Goal: Task Accomplishment & Management: Use online tool/utility

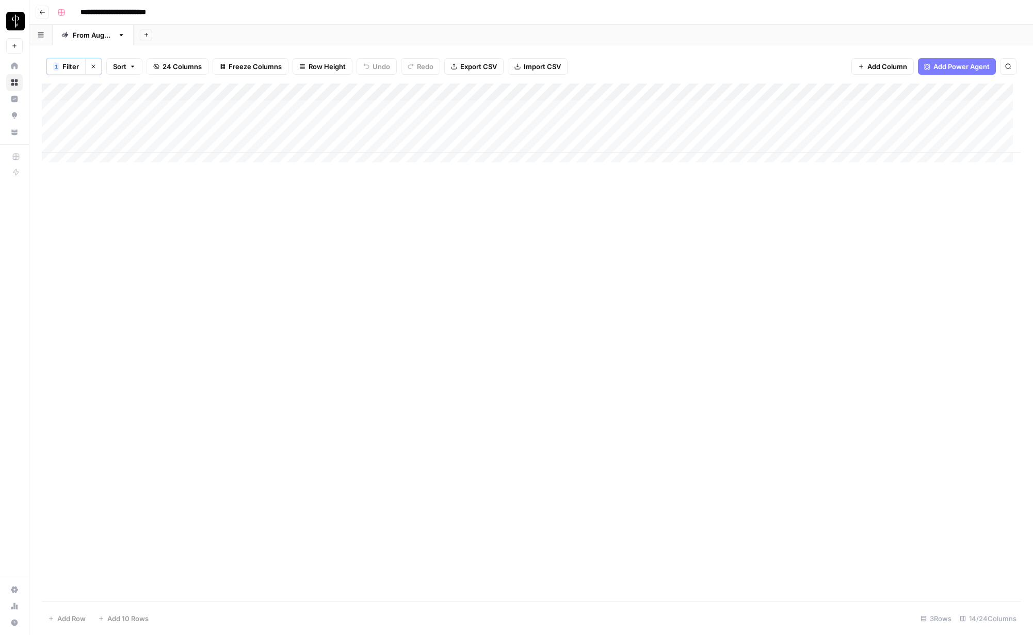
click at [197, 116] on div "Add Column" at bounding box center [531, 127] width 978 height 87
click at [197, 116] on textarea "*********" at bounding box center [233, 110] width 165 height 14
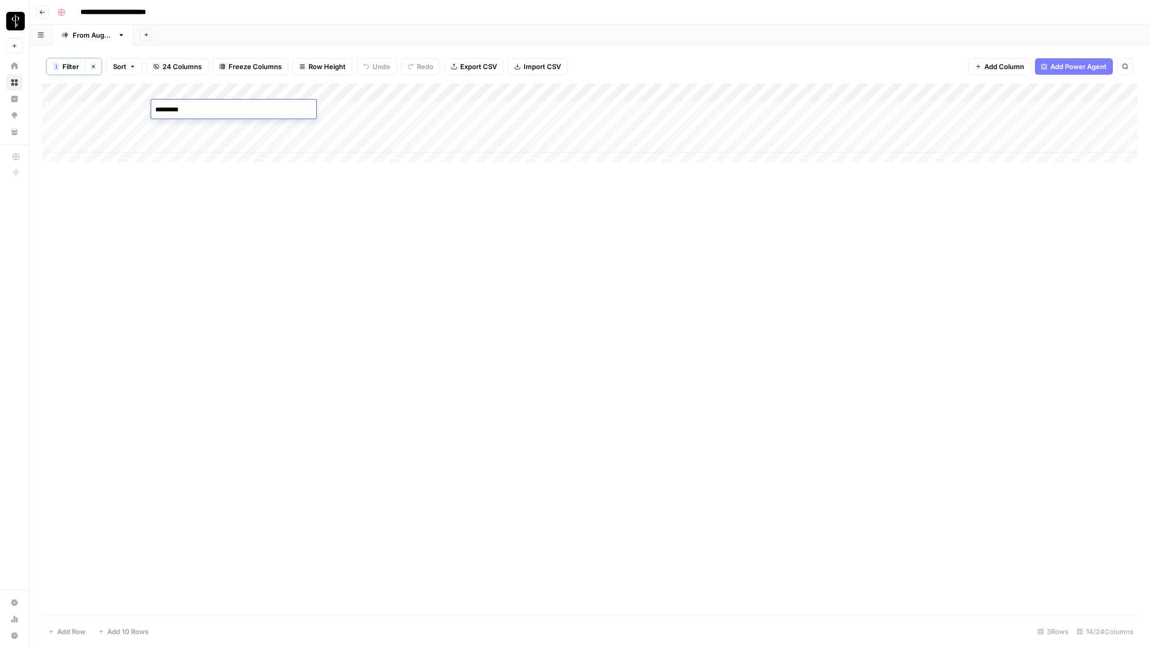
click at [189, 126] on div "Add Column" at bounding box center [590, 127] width 1096 height 87
click at [189, 126] on textarea "**********" at bounding box center [233, 127] width 165 height 14
click at [187, 144] on div "Add Column" at bounding box center [590, 127] width 1096 height 87
click at [189, 144] on div "Add Column" at bounding box center [590, 127] width 1096 height 87
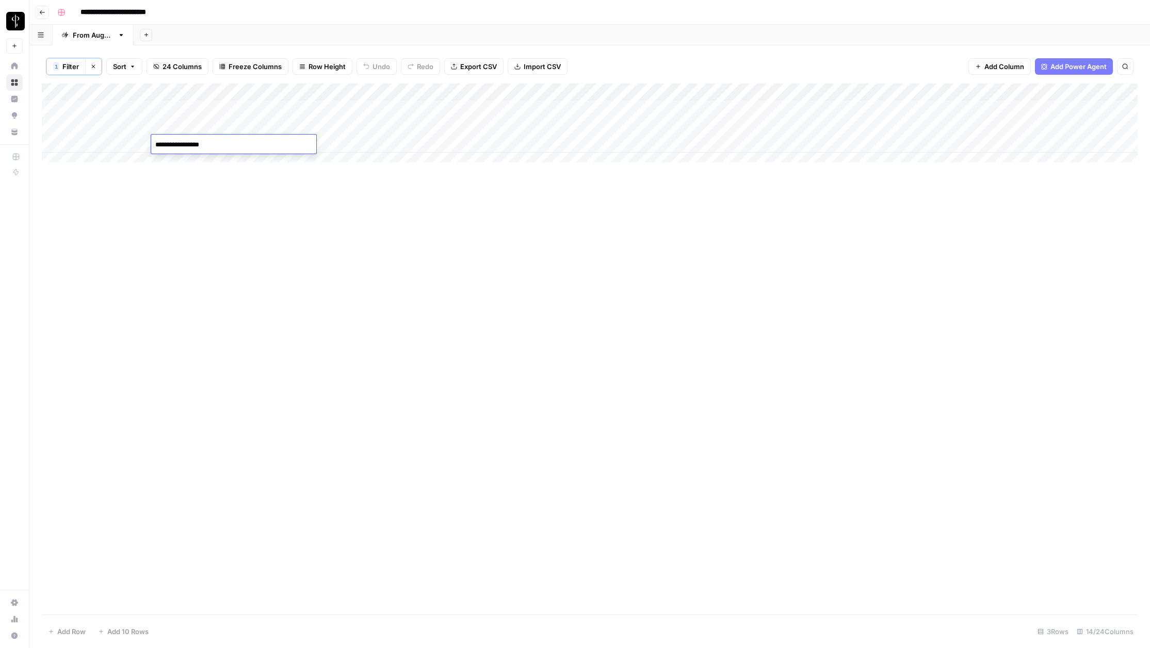
click at [189, 144] on textarea "**********" at bounding box center [233, 145] width 165 height 14
click at [411, 422] on div "Add Column" at bounding box center [590, 349] width 1096 height 531
click at [327, 140] on div "Add Column" at bounding box center [590, 127] width 1096 height 87
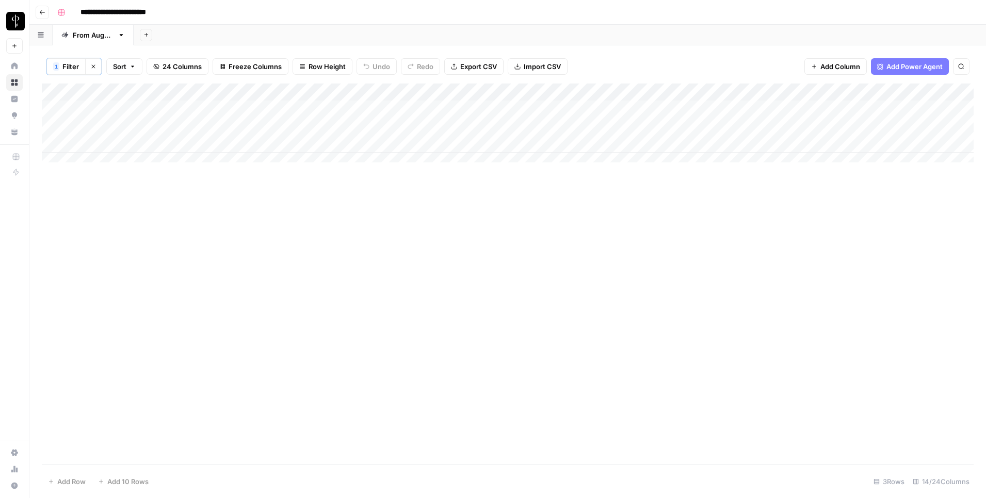
drag, startPoint x: 399, startPoint y: 18, endPoint x: 393, endPoint y: 20, distance: 7.0
click at [399, 18] on div "**********" at bounding box center [514, 12] width 922 height 17
click at [67, 67] on span "Filter" at bounding box center [70, 66] width 17 height 10
click at [374, 119] on input "[GEOGRAPHIC_DATA]" at bounding box center [442, 121] width 137 height 10
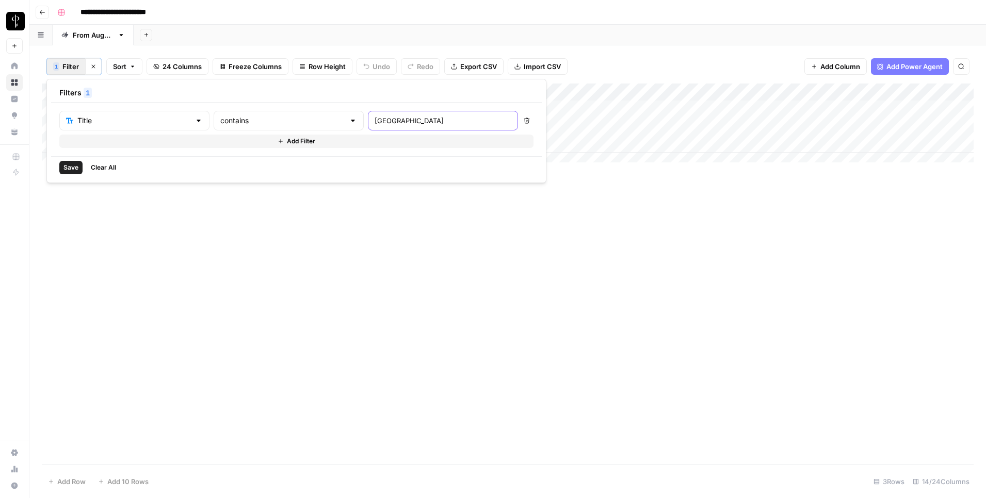
click at [374, 119] on input "[GEOGRAPHIC_DATA]" at bounding box center [442, 121] width 137 height 10
paste input "Top Real Estate Questions People Google — Answered"
type input "Top Real Estate Questions People Google — Answered"
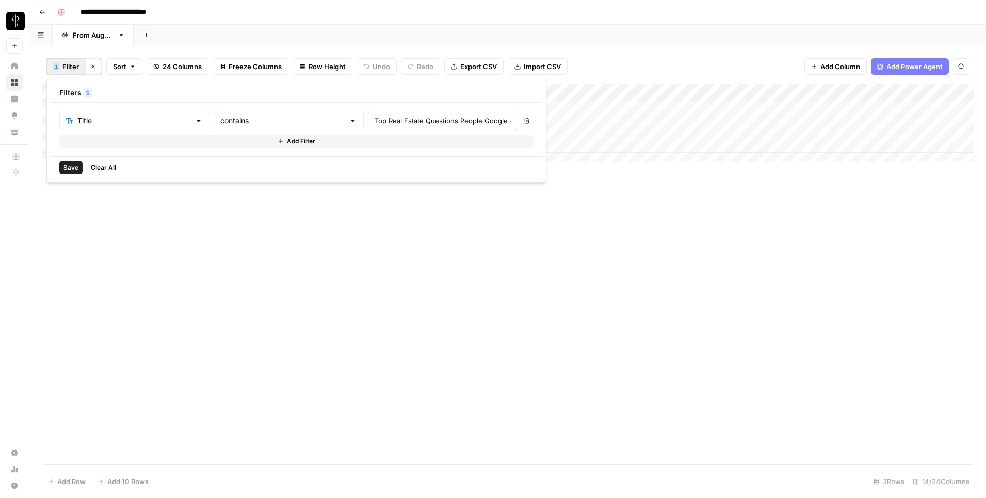
click at [71, 170] on span "Save" at bounding box center [70, 167] width 15 height 9
click at [464, 177] on div "Add Column" at bounding box center [508, 145] width 932 height 122
click at [331, 181] on div "Add Column" at bounding box center [508, 145] width 932 height 122
click at [185, 66] on span "24 Columns" at bounding box center [181, 66] width 39 height 10
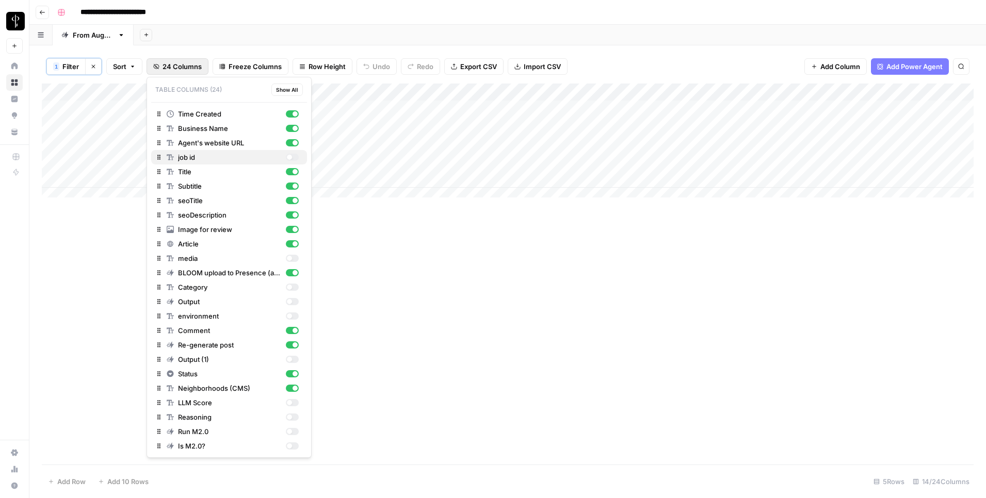
click at [291, 155] on div "button" at bounding box center [292, 157] width 13 height 7
click at [400, 181] on div "Add Column" at bounding box center [508, 145] width 932 height 122
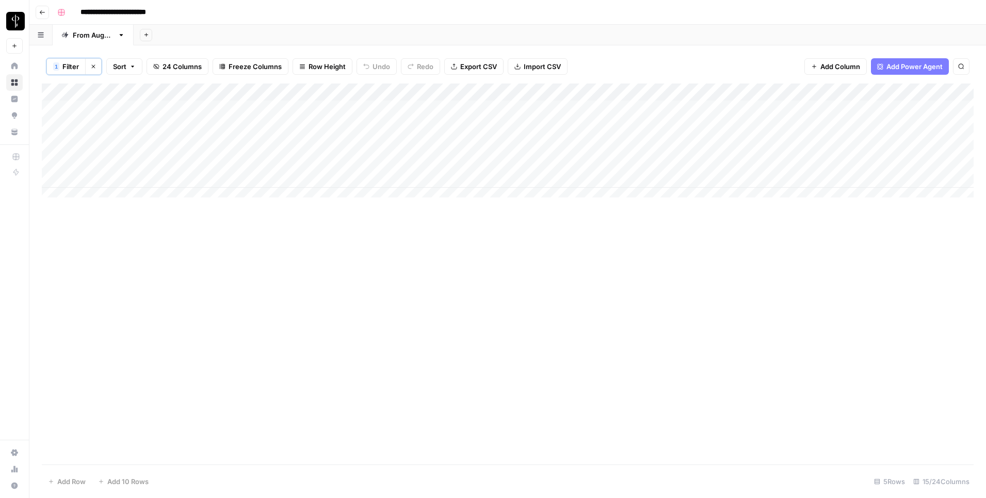
click at [383, 176] on div "Add Column" at bounding box center [508, 145] width 932 height 122
click at [383, 176] on textarea "**********" at bounding box center [452, 180] width 165 height 14
click at [436, 313] on div "Add Column" at bounding box center [508, 274] width 932 height 381
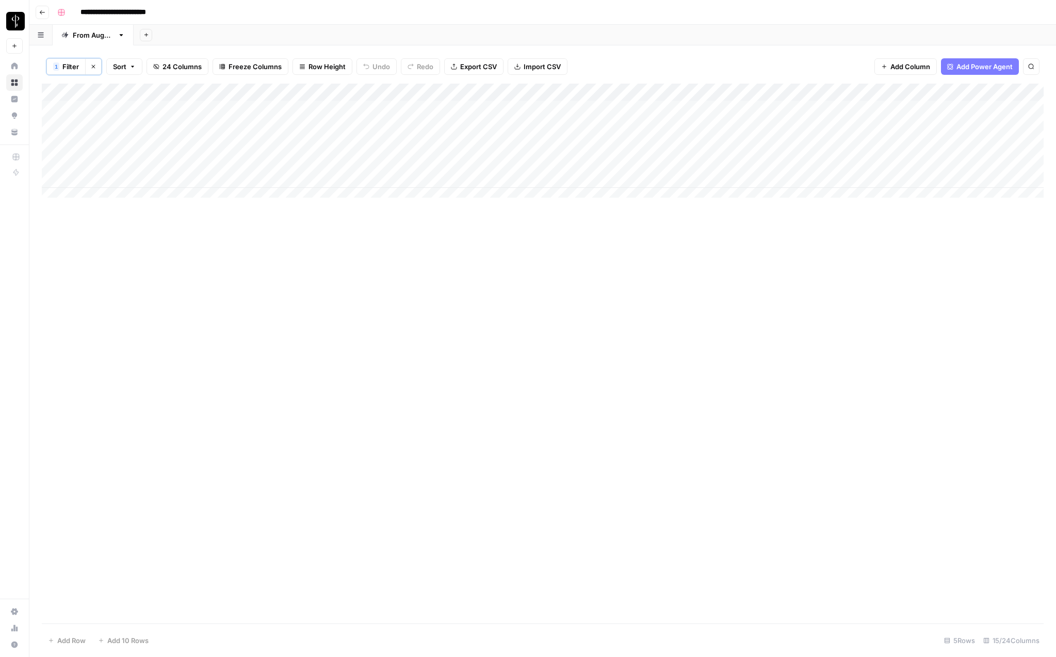
click at [912, 111] on div "Add Column" at bounding box center [543, 145] width 1002 height 122
click at [911, 125] on div "Add Column" at bounding box center [543, 145] width 1002 height 122
click at [912, 141] on div "Add Column" at bounding box center [543, 145] width 1002 height 122
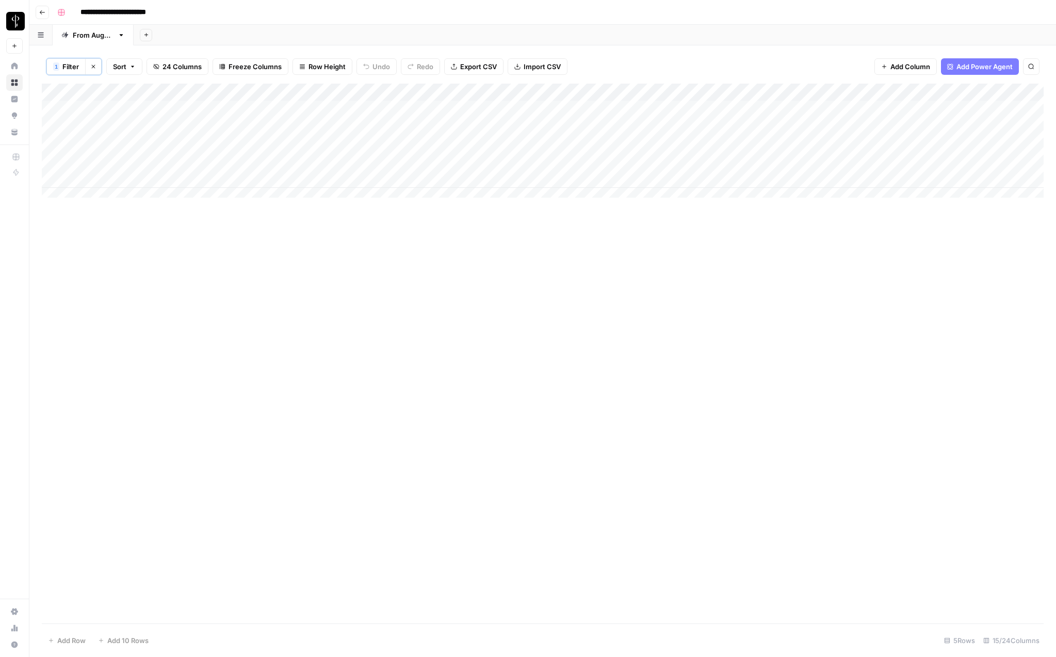
click at [912, 141] on div "Add Column" at bounding box center [543, 145] width 1002 height 122
click at [910, 165] on div "Add Column" at bounding box center [543, 145] width 1002 height 122
click at [909, 176] on div "Add Column" at bounding box center [543, 145] width 1002 height 122
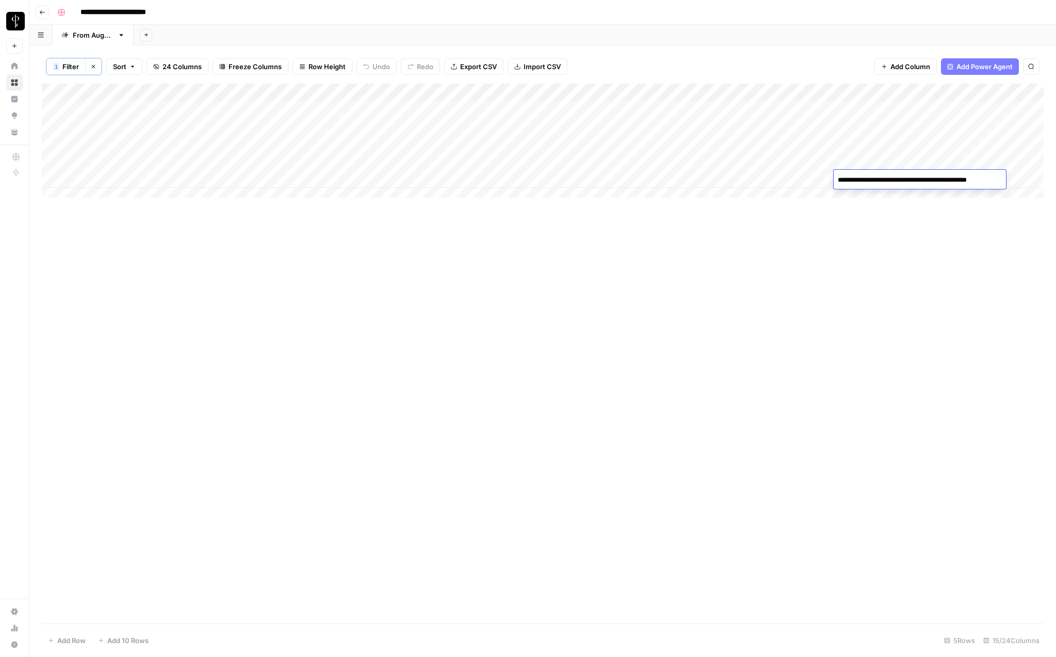
click at [882, 146] on div "Add Column" at bounding box center [543, 145] width 1002 height 122
click at [522, 19] on div "**********" at bounding box center [549, 12] width 992 height 17
click at [574, 274] on div "Add Column" at bounding box center [543, 354] width 1002 height 540
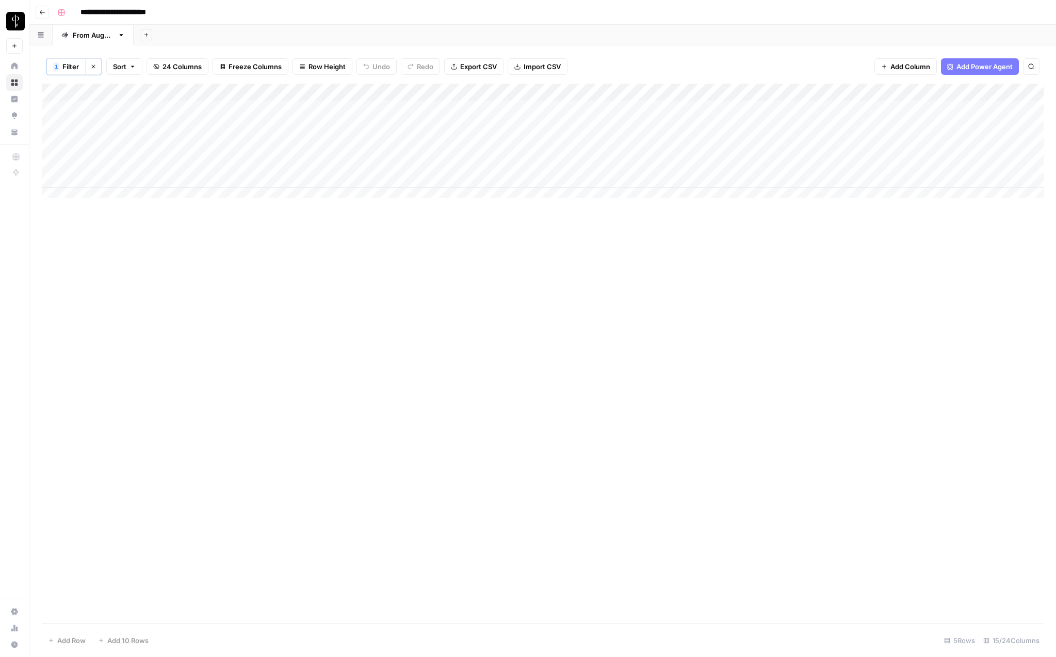
click at [303, 19] on div "**********" at bounding box center [549, 12] width 992 height 17
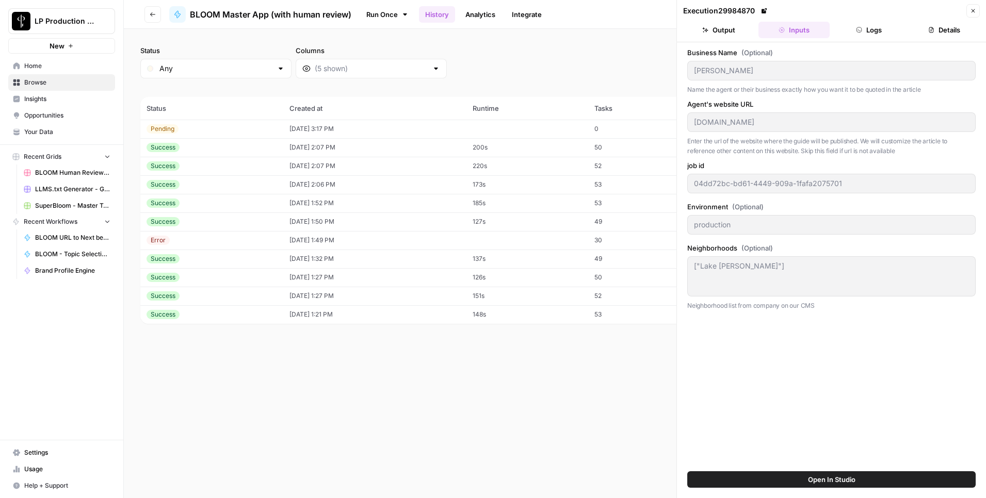
click at [977, 7] on button "Close" at bounding box center [972, 10] width 13 height 13
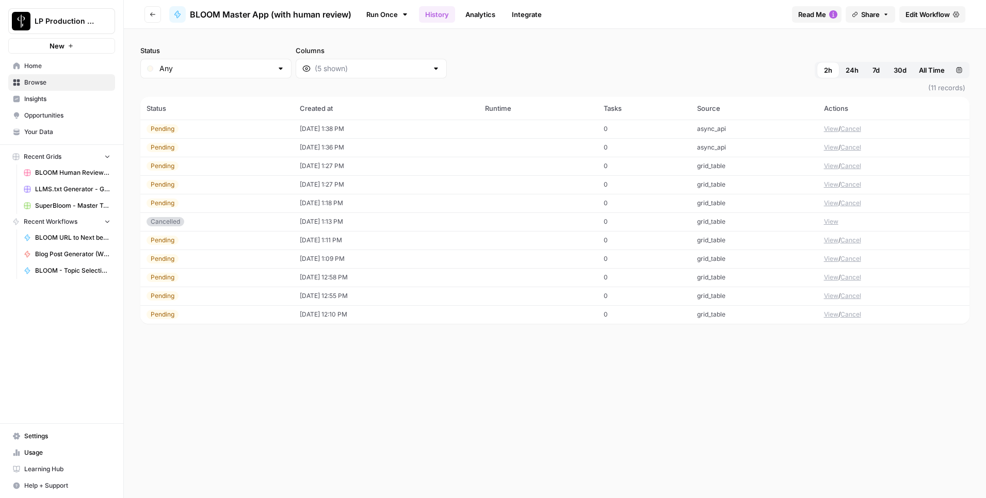
click at [956, 70] on icon "button" at bounding box center [959, 70] width 6 height 6
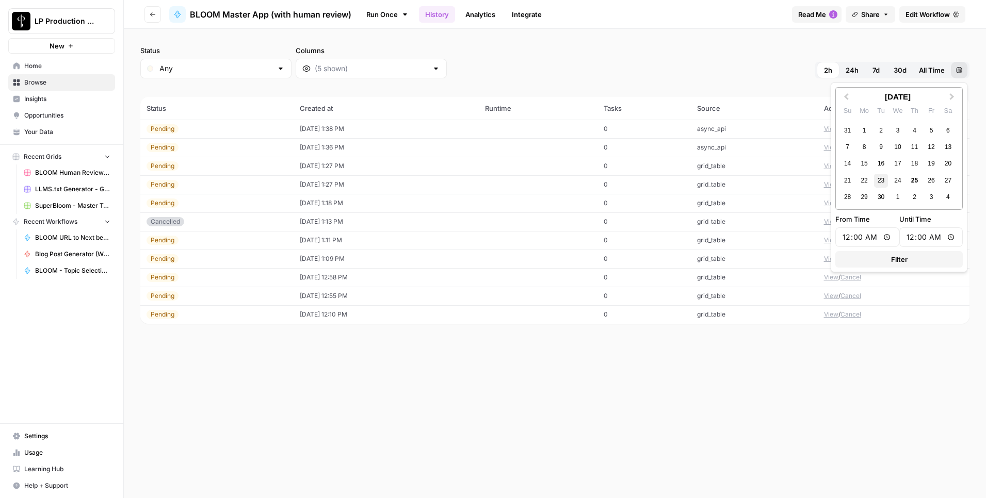
click at [878, 181] on div "23" at bounding box center [881, 181] width 14 height 14
click at [877, 180] on div "23" at bounding box center [881, 181] width 14 height 14
click at [905, 262] on span "Filter" at bounding box center [899, 259] width 17 height 10
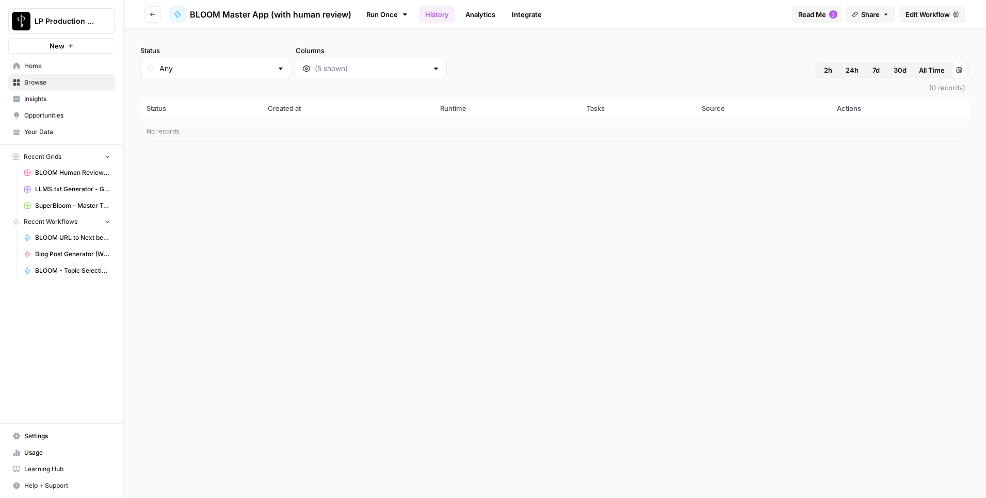
click at [959, 70] on icon "button" at bounding box center [959, 70] width 6 height 6
click at [880, 182] on div "23" at bounding box center [881, 181] width 14 height 14
click at [952, 237] on input "00:00" at bounding box center [931, 237] width 51 height 11
type input "20:00"
click at [874, 258] on button "Filter" at bounding box center [898, 259] width 129 height 17
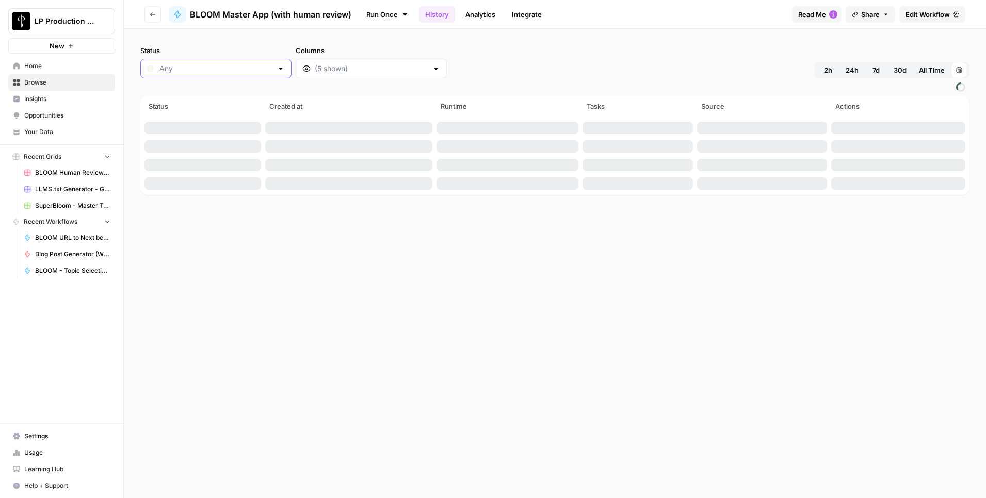
click at [204, 68] on input "Status" at bounding box center [215, 68] width 113 height 10
click at [194, 181] on span "Success" at bounding box center [206, 181] width 90 height 10
type input "Success"
click at [571, 66] on div "Status Success Columns 2h 24h 7d 30d All Time Sep 23, 2025 12:00 AM - Sep 25, 2…" at bounding box center [554, 61] width 829 height 33
click at [322, 70] on input "Columns" at bounding box center [371, 68] width 113 height 10
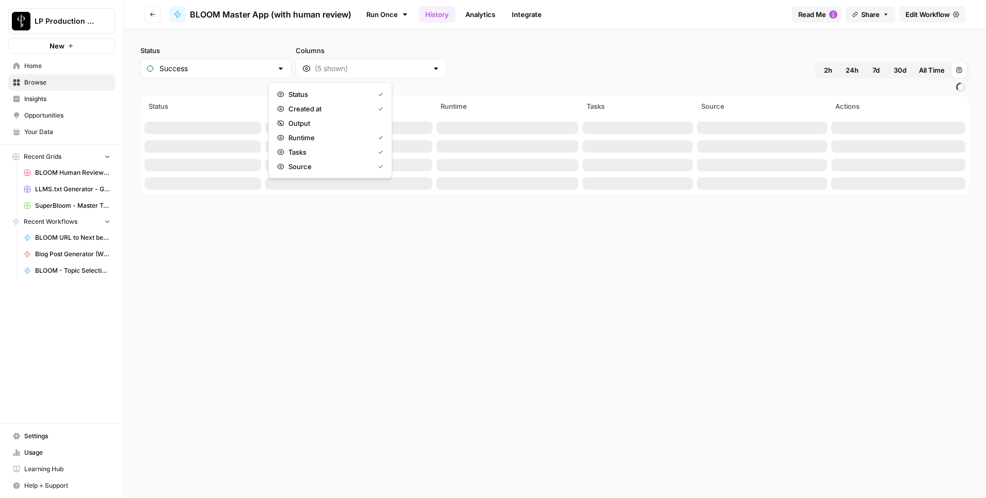
click at [541, 65] on div "Status Success Columns 2h 24h 7d 30d All Time Sep 23, 2025 12:00 AM - Sep 25, 2…" at bounding box center [554, 61] width 829 height 33
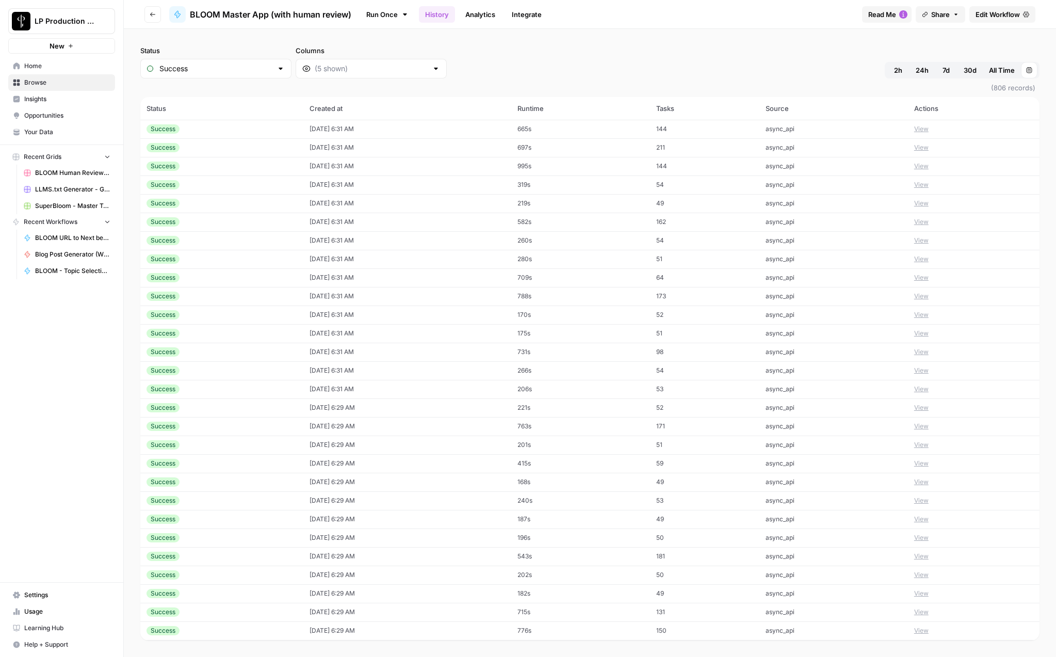
scroll to position [244, 0]
click at [568, 73] on div "Status Success Columns 2h 24h 7d 30d All Time Sep 23, 2025 12:00 AM - Sep 25, 2…" at bounding box center [589, 61] width 899 height 33
click at [315, 69] on input "Columns" at bounding box center [371, 68] width 113 height 10
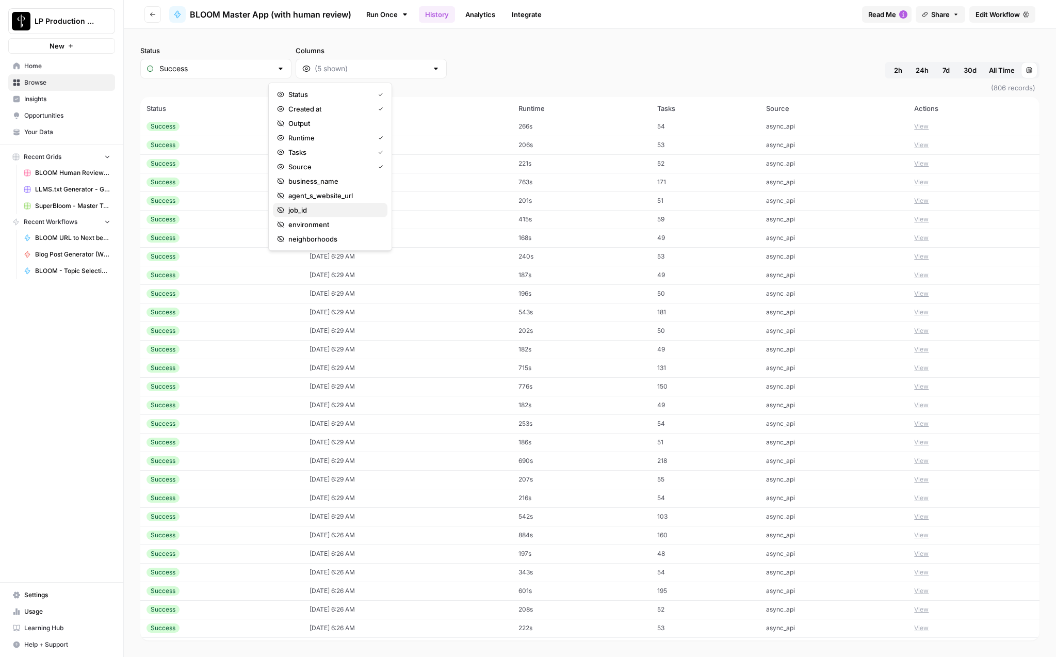
click at [320, 214] on span "job_id" at bounding box center [333, 210] width 91 height 10
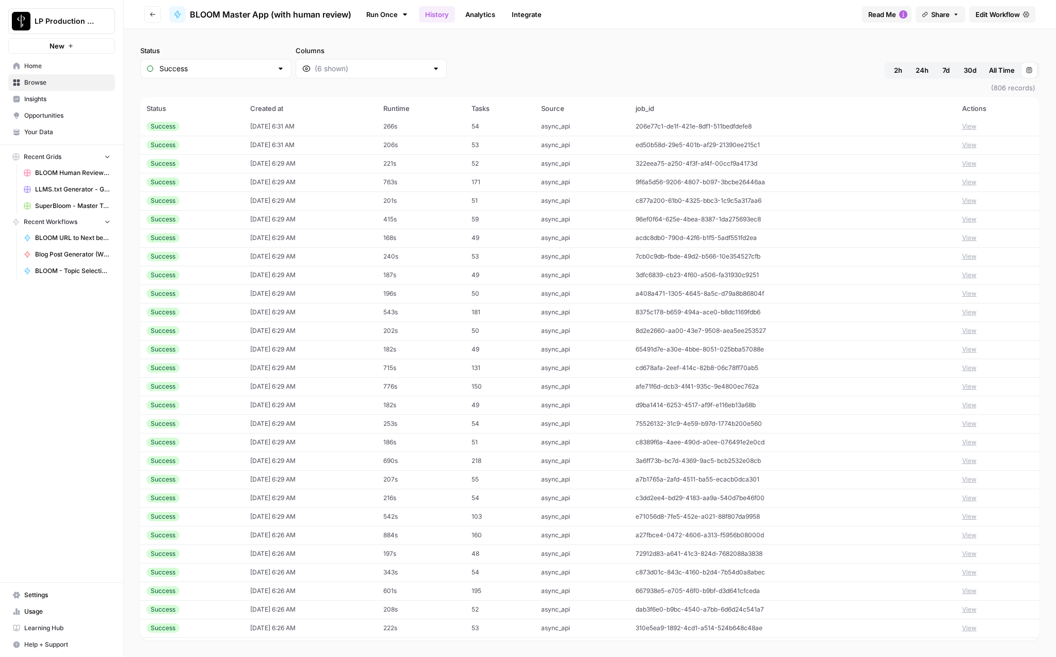
click at [485, 58] on div "Status Success Columns 2h 24h 7d 30d All Time Sep 23, 2025 12:00 AM - Sep 25, 2…" at bounding box center [589, 61] width 899 height 33
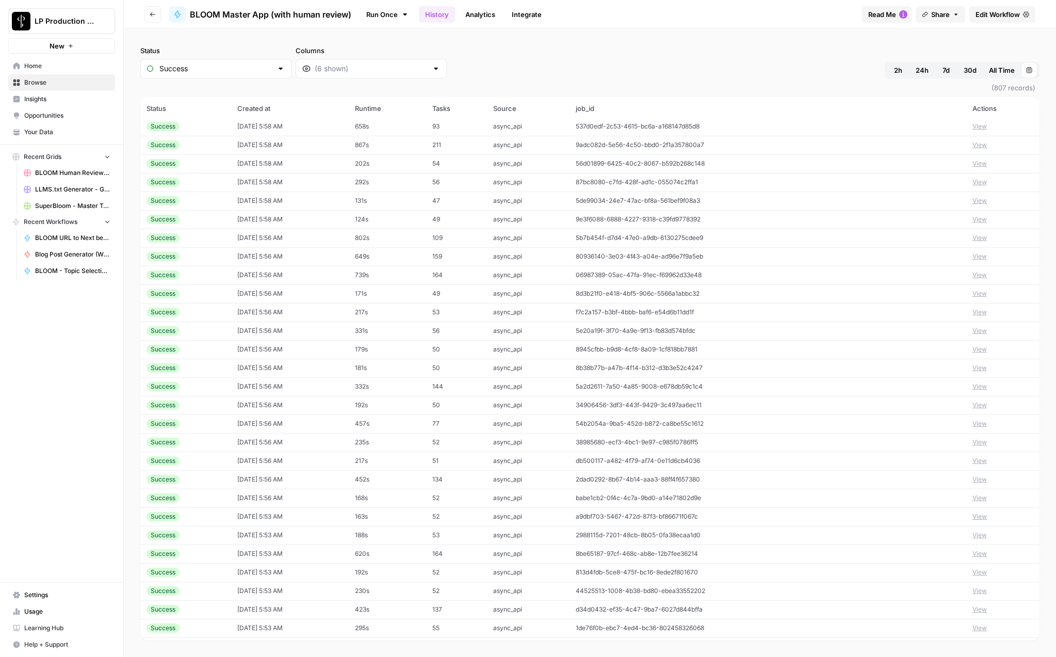
scroll to position [5443, 0]
click at [985, 64] on button "Sep 23, 2025 12:00 AM - Sep 25, 2025 8:00 PM" at bounding box center [1029, 70] width 17 height 17
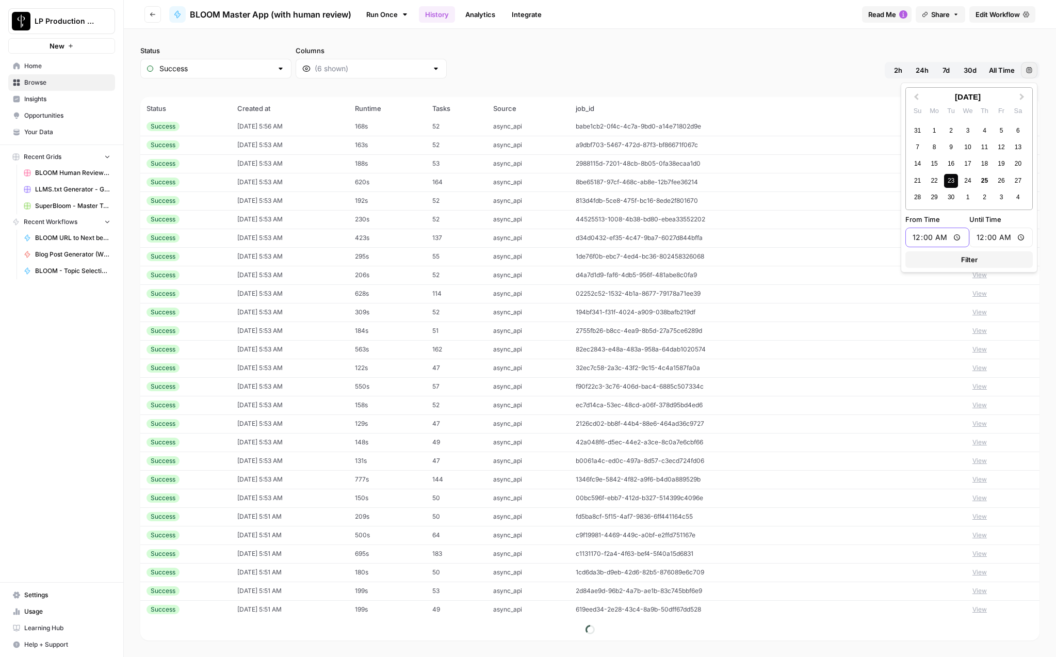
click at [924, 237] on input "00:00" at bounding box center [937, 237] width 51 height 11
click at [916, 239] on input "00:00" at bounding box center [937, 237] width 51 height 11
type input "11:00"
click at [981, 238] on input "00:00" at bounding box center [1001, 237] width 51 height 11
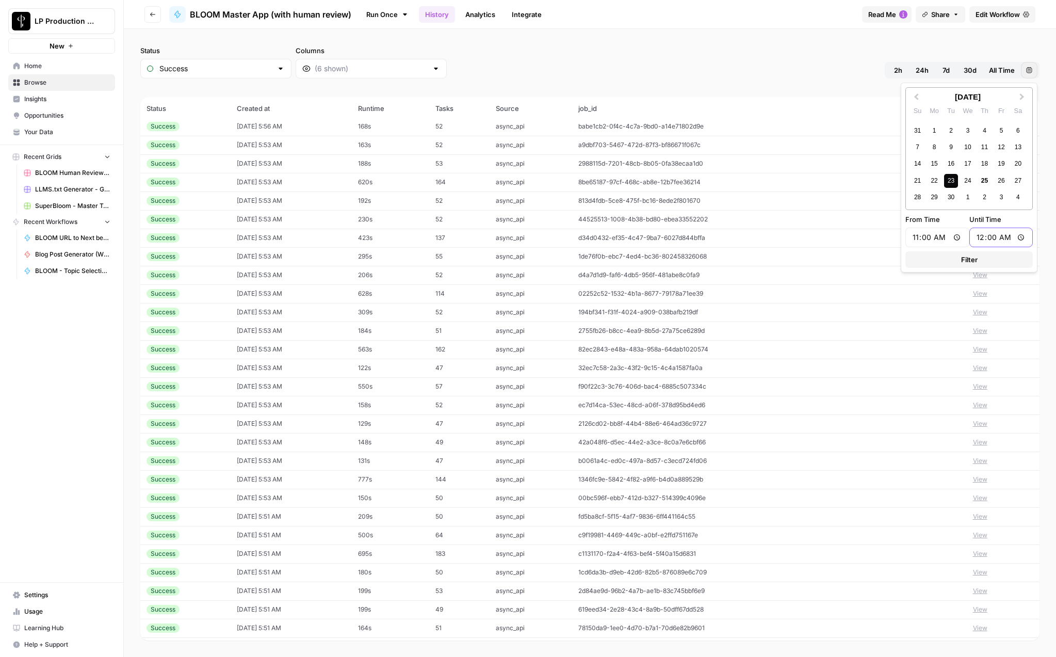
click at [985, 239] on input "00:00" at bounding box center [1001, 237] width 51 height 11
click at [985, 238] on input "00:00" at bounding box center [1001, 237] width 51 height 11
type input "12:00"
click at [967, 259] on span "Filter" at bounding box center [969, 259] width 17 height 10
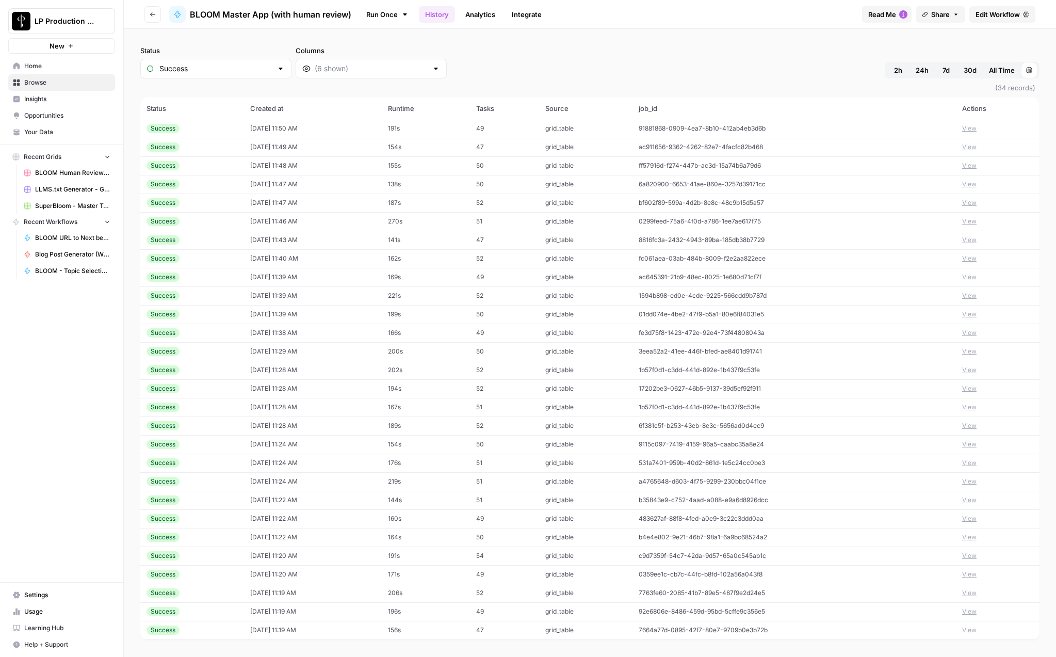
scroll to position [111, 0]
click at [583, 55] on div "Status Success Columns 2h 24h 7d 30d All Time Sep 23, 2025 11:00 AM - Sep 23, 2…" at bounding box center [589, 61] width 899 height 33
click at [969, 498] on button "View" at bounding box center [969, 555] width 14 height 9
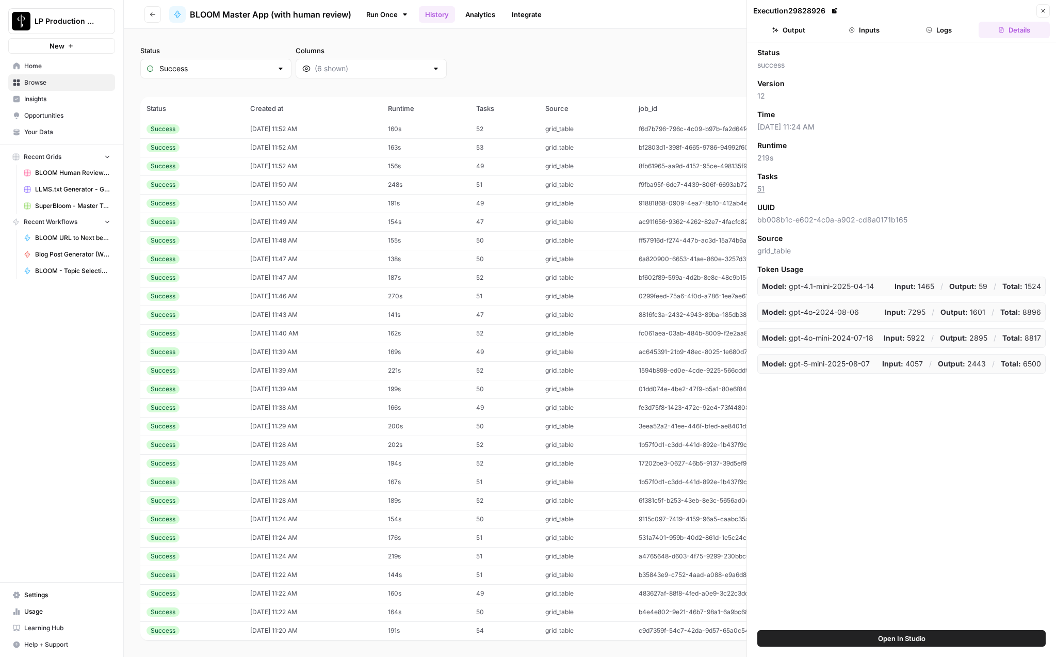
click at [945, 34] on button "Logs" at bounding box center [939, 30] width 71 height 17
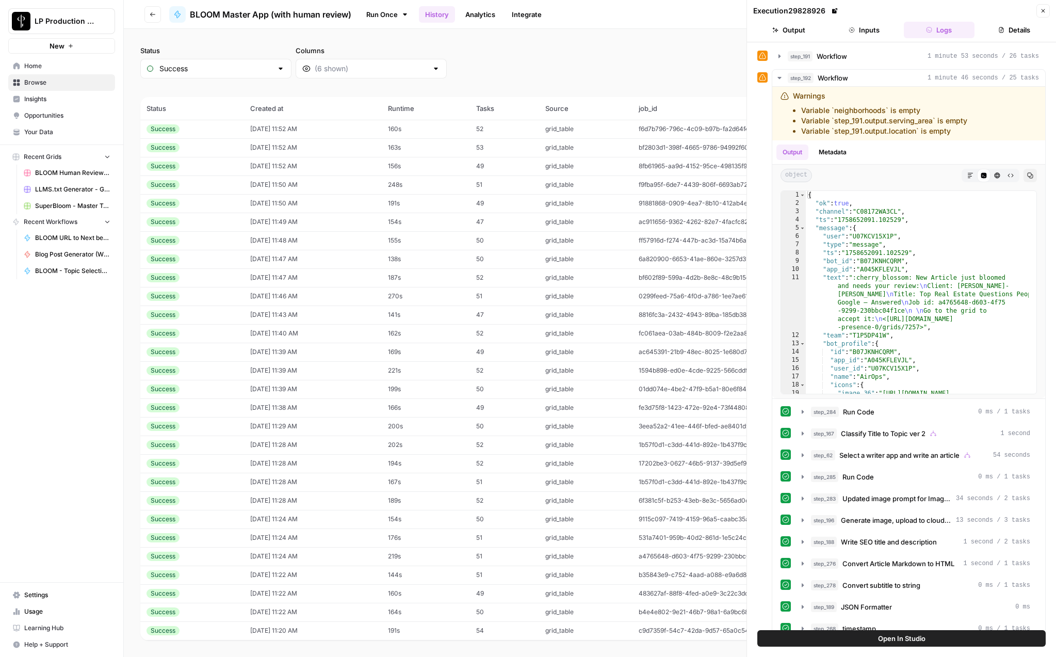
click at [835, 11] on icon at bounding box center [834, 10] width 5 height 5
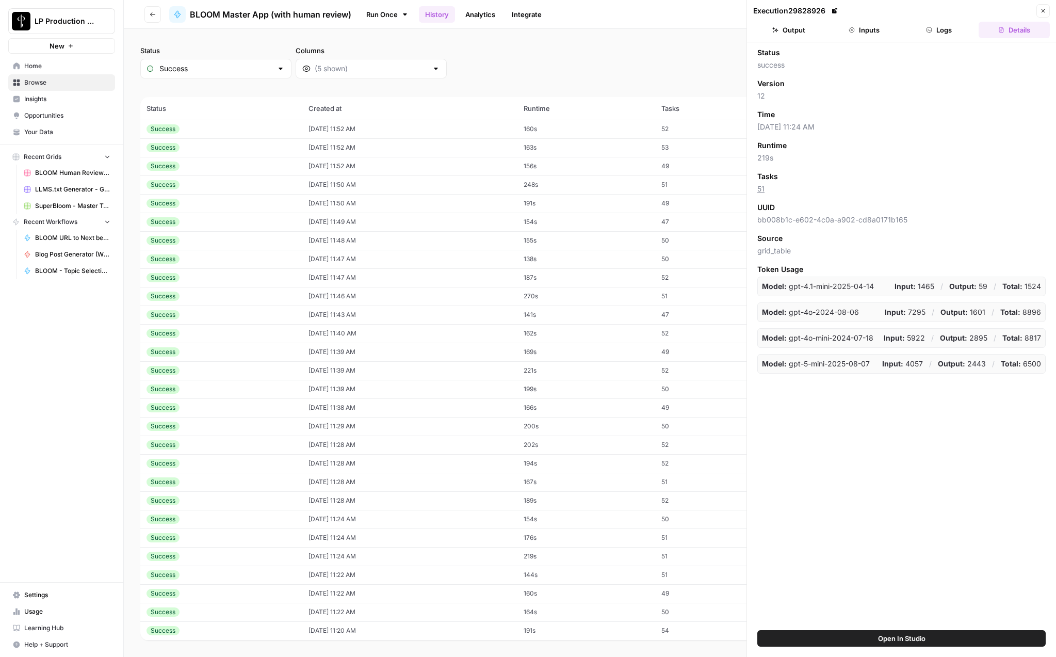
click at [619, 62] on div "Status Success Columns 2h 24h 7d 30d All Time Sep 23, 2025 11:00 AM - Sep 23, 2…" at bounding box center [589, 61] width 899 height 33
click at [985, 11] on icon "button" at bounding box center [1043, 11] width 6 height 6
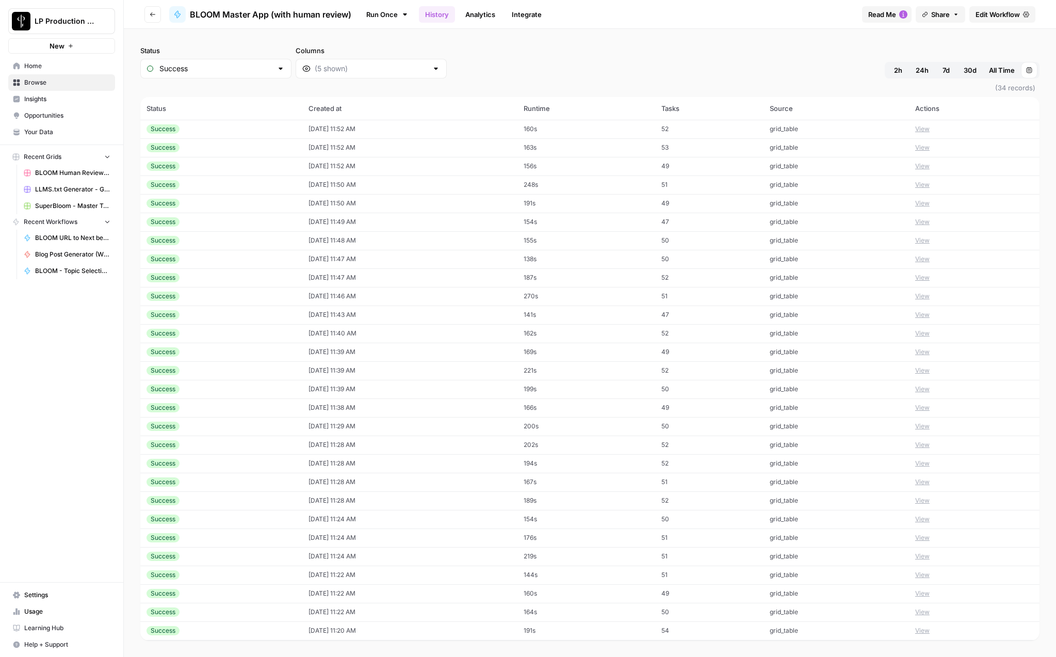
click at [485, 62] on div "Status Success Columns 2h 24h 7d 30d All Time Sep 23, 2025 11:00 AM - Sep 23, 2…" at bounding box center [589, 61] width 899 height 33
click at [985, 14] on span "Edit Workflow" at bounding box center [997, 14] width 44 height 10
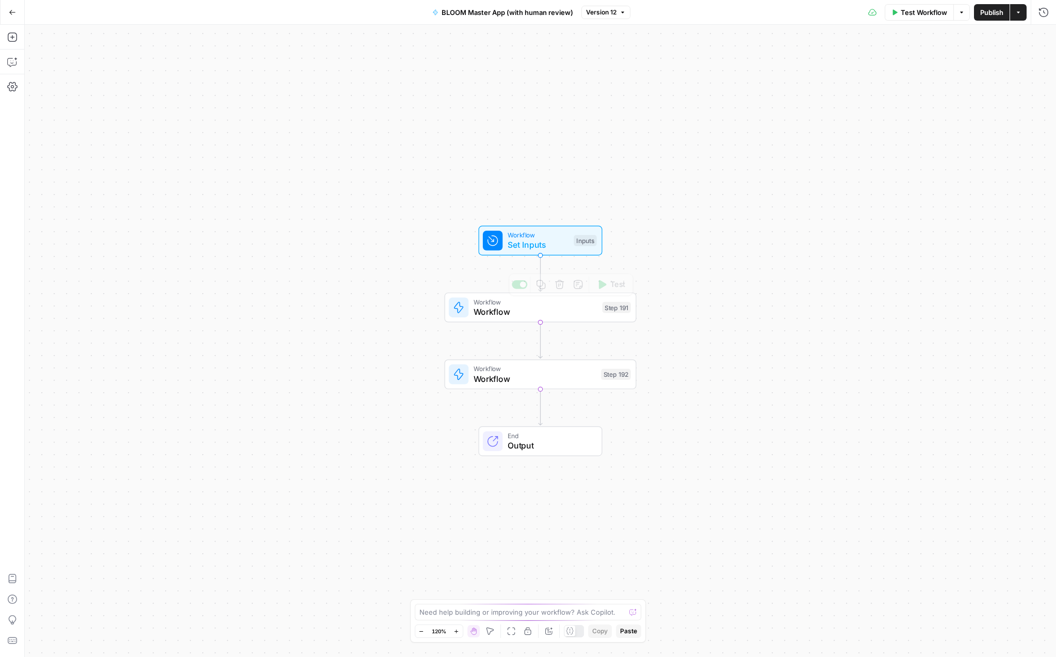
click at [526, 381] on span "Workflow" at bounding box center [534, 378] width 123 height 12
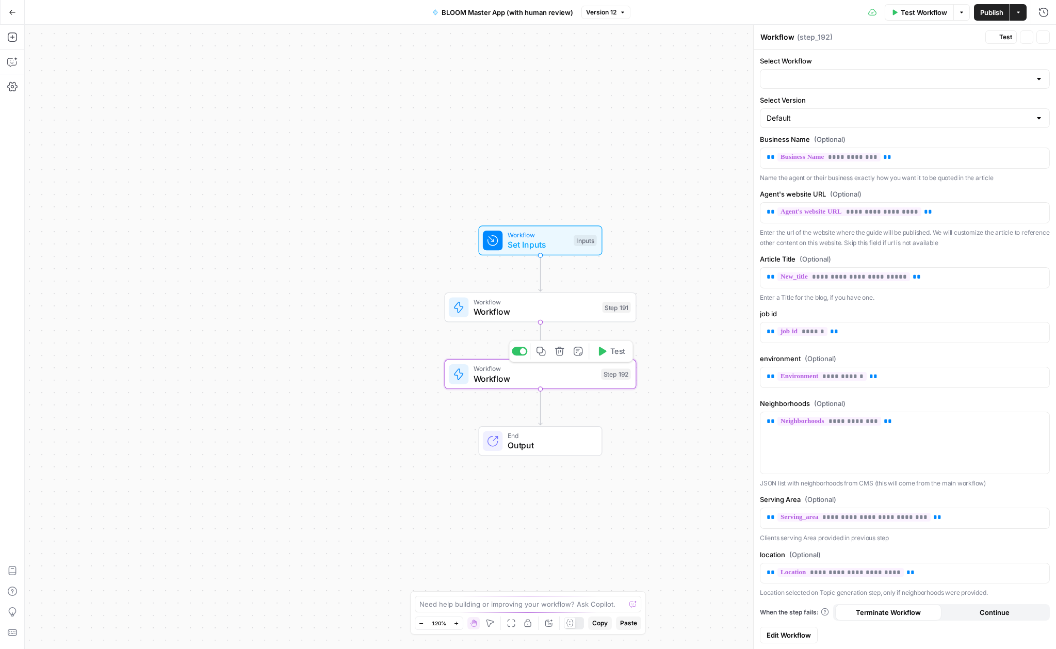
type input "BLOOM Take topic, generate blog, upload to grid (with Human Review)"
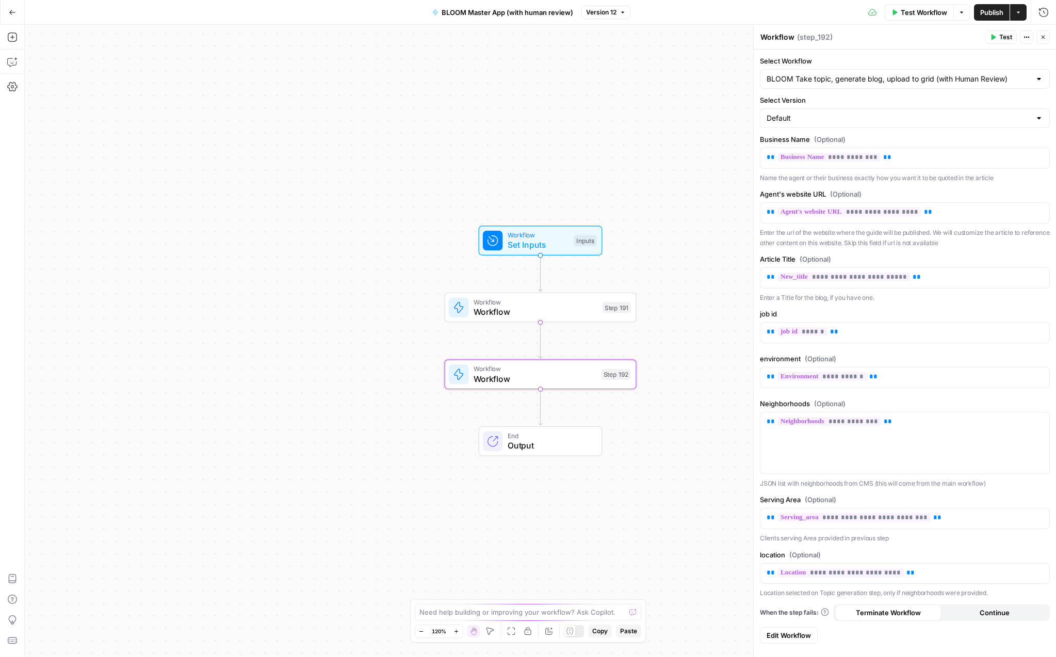
click at [792, 498] on span "Edit Workflow" at bounding box center [788, 635] width 44 height 10
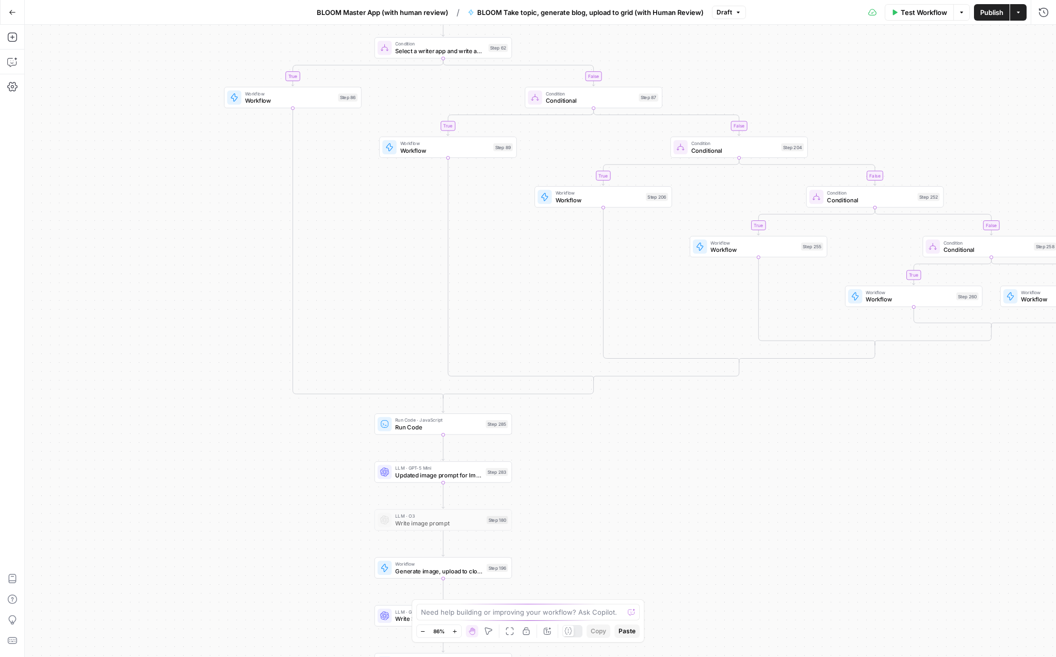
click at [308, 98] on span "Workflow" at bounding box center [290, 100] width 90 height 9
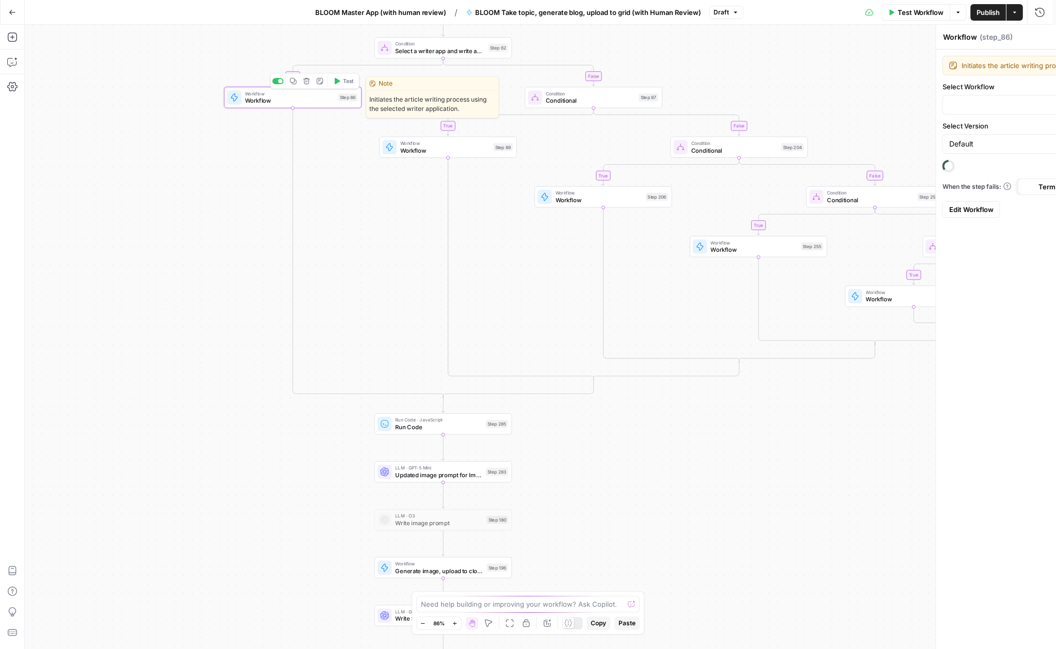
type input "Article (local) - No human review of topics/sources"
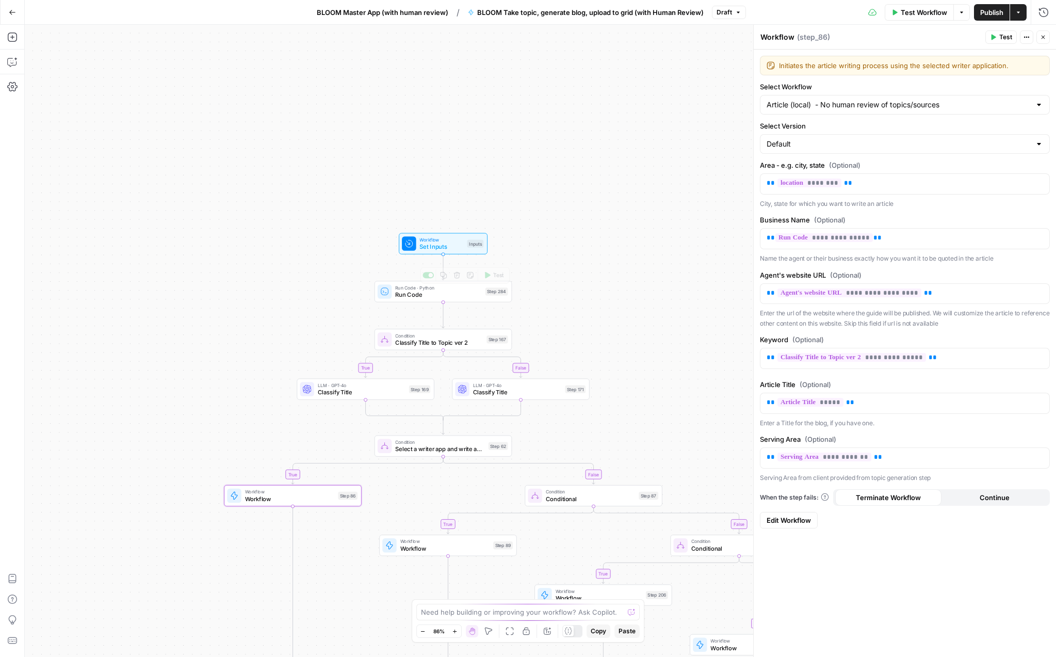
click at [435, 246] on span "Set Inputs" at bounding box center [441, 246] width 44 height 9
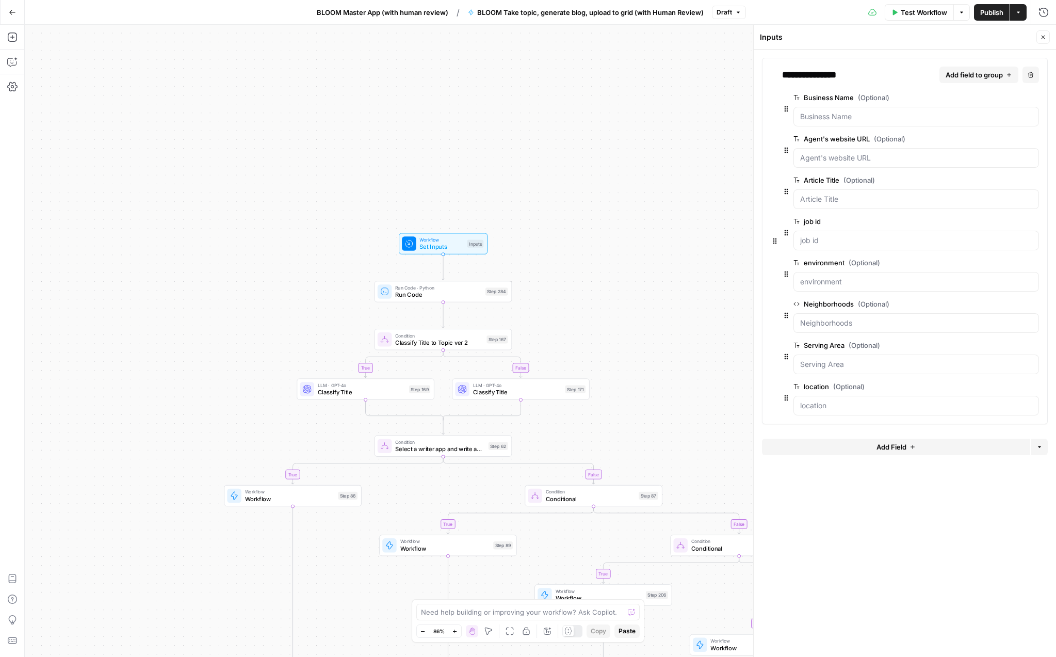
click at [985, 388] on span "edit field" at bounding box center [1000, 386] width 23 height 8
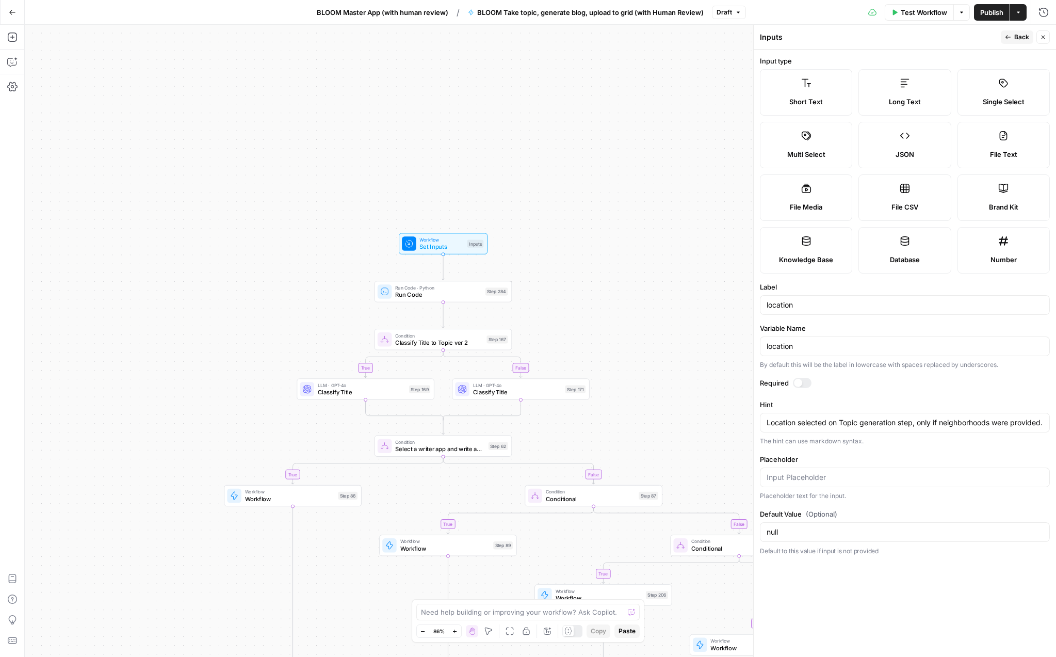
click at [985, 38] on span "Back" at bounding box center [1021, 36] width 15 height 9
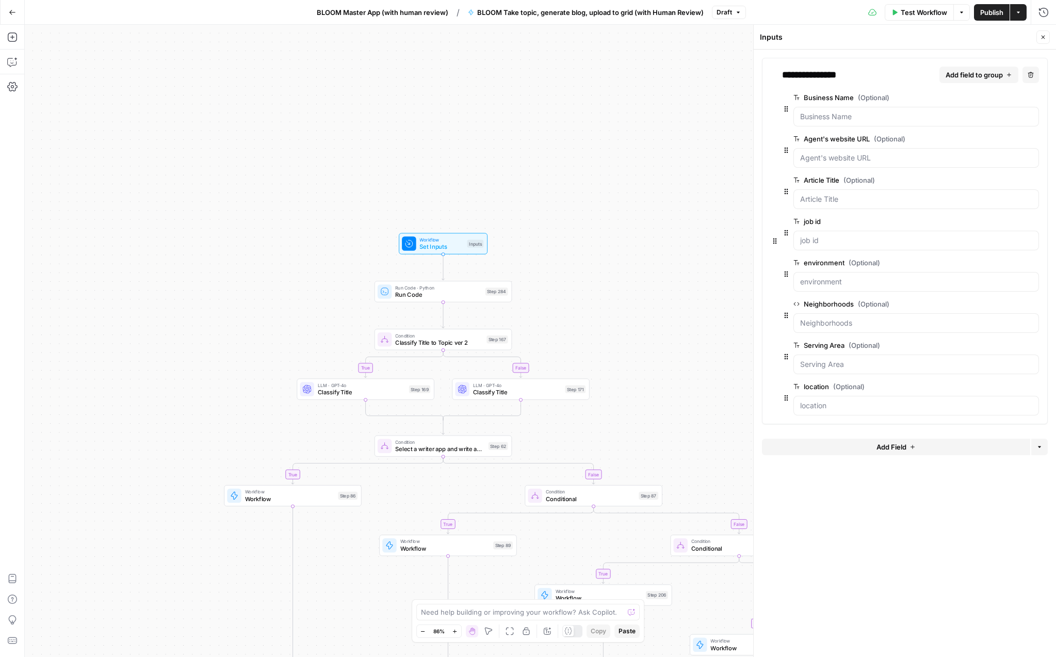
click at [985, 304] on span "edit field" at bounding box center [1000, 304] width 23 height 8
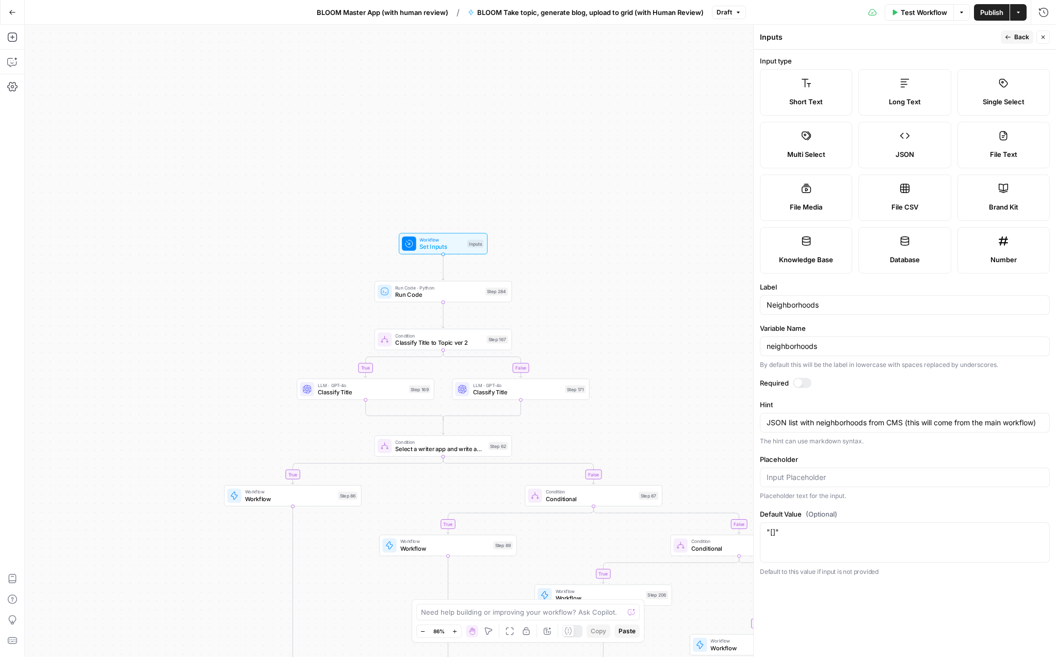
click at [985, 34] on icon "button" at bounding box center [1008, 37] width 6 height 6
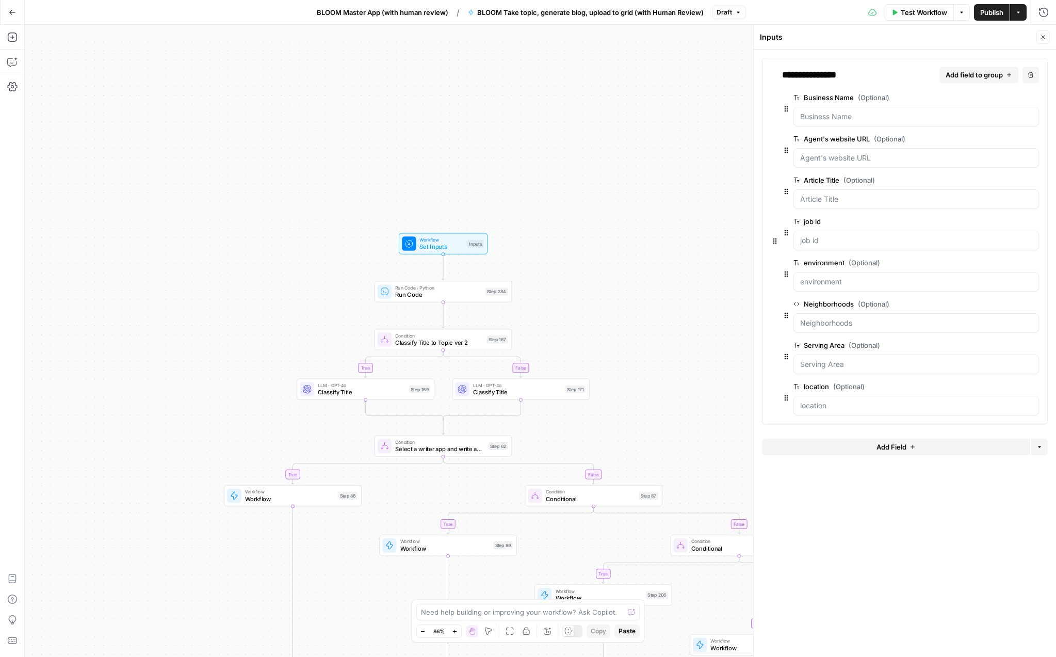
click at [806, 14] on div "Test Workflow Options Publish Actions Run History" at bounding box center [901, 12] width 311 height 24
click at [788, 10] on div "Test Workflow Options Publish Actions Run History" at bounding box center [901, 12] width 311 height 24
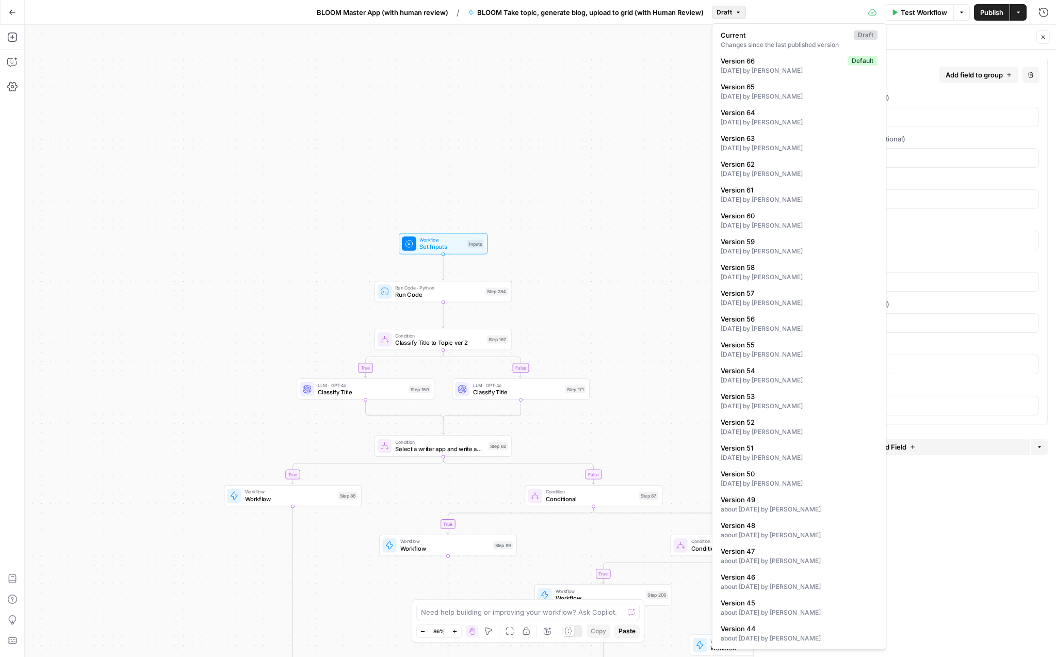
click at [724, 14] on span "Draft" at bounding box center [723, 12] width 15 height 9
click at [787, 11] on div "Test Workflow Options Publish Actions Run History" at bounding box center [901, 12] width 311 height 24
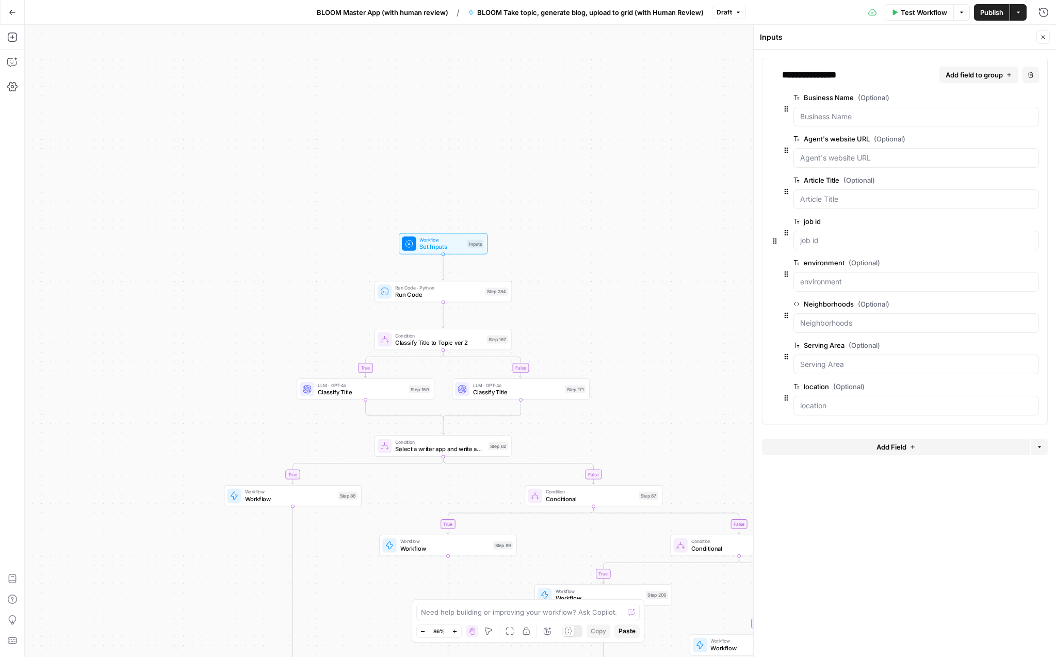
click at [985, 304] on span "edit field" at bounding box center [1000, 304] width 23 height 8
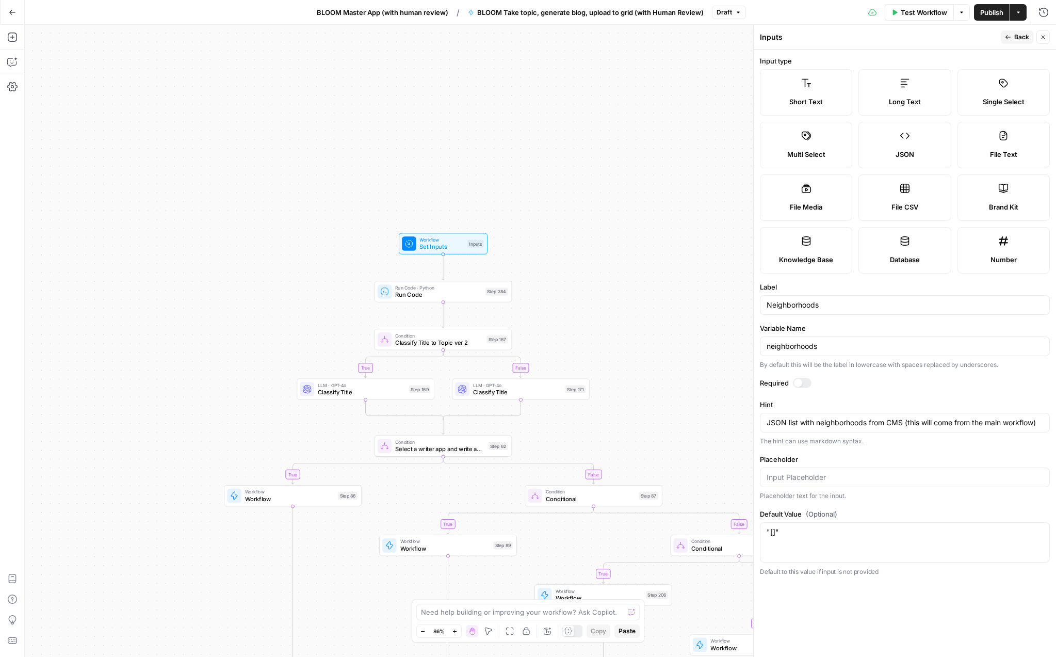
click at [985, 38] on icon "button" at bounding box center [1008, 37] width 6 height 6
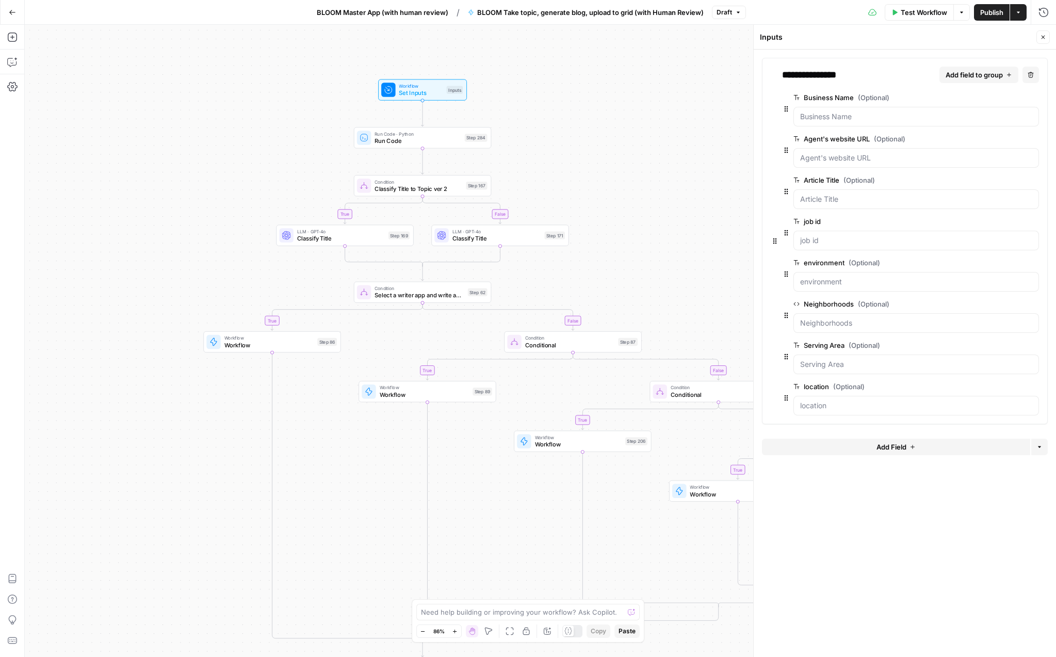
drag, startPoint x: 680, startPoint y: 381, endPoint x: 659, endPoint y: 235, distance: 147.5
click at [659, 235] on div "true false true false true false true false true false true false Workflow Set …" at bounding box center [540, 341] width 1031 height 632
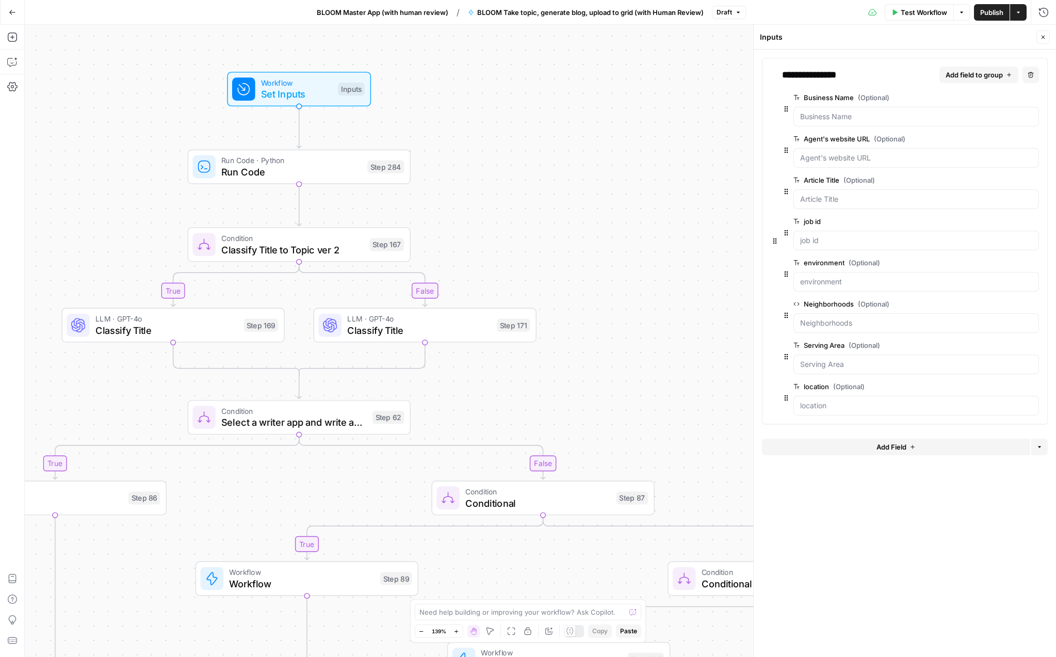
drag, startPoint x: 652, startPoint y: 190, endPoint x: 674, endPoint y: 285, distance: 97.0
click at [674, 285] on div "true false true false true false true false true false true false Workflow Set …" at bounding box center [540, 341] width 1031 height 632
click at [889, 324] on input "Neighborhoods (Optional)" at bounding box center [916, 323] width 232 height 10
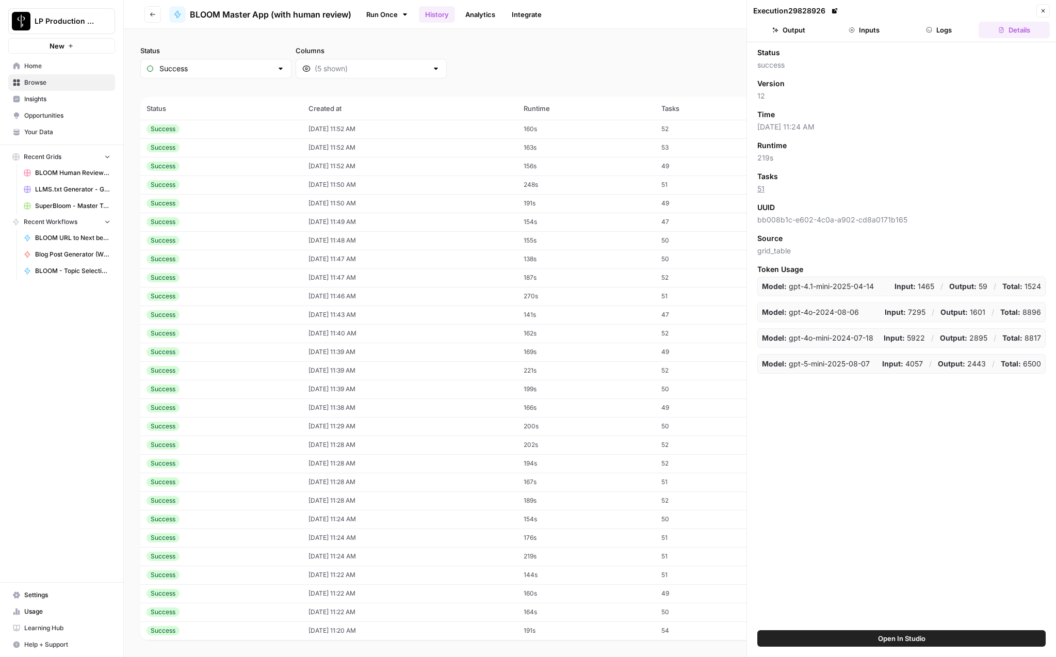
click at [937, 36] on button "Logs" at bounding box center [939, 30] width 71 height 17
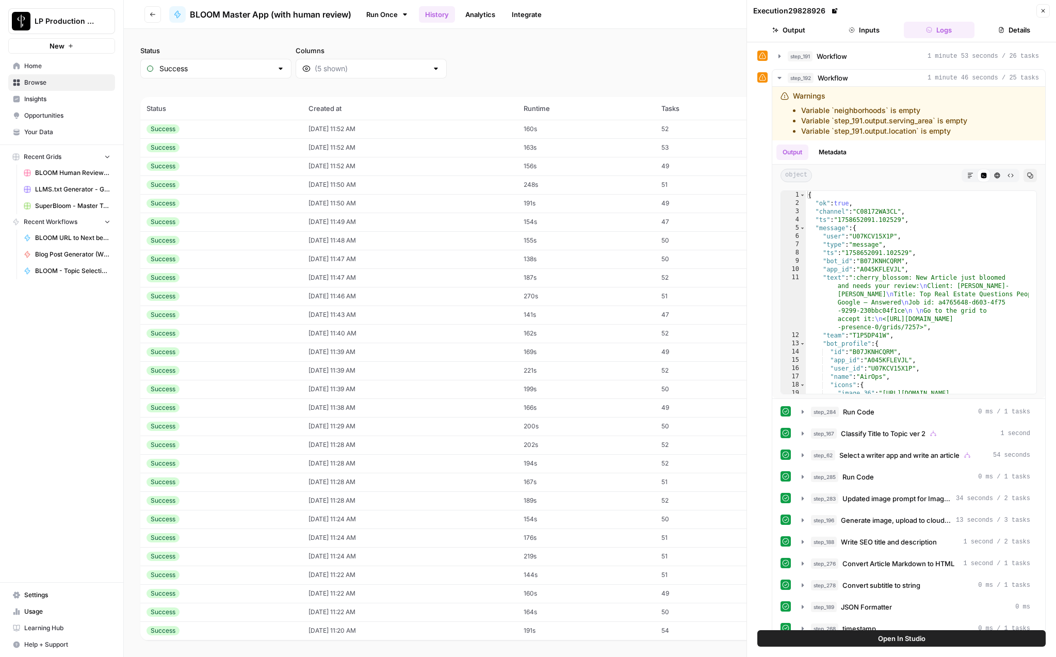
click at [869, 29] on button "Inputs" at bounding box center [863, 30] width 71 height 17
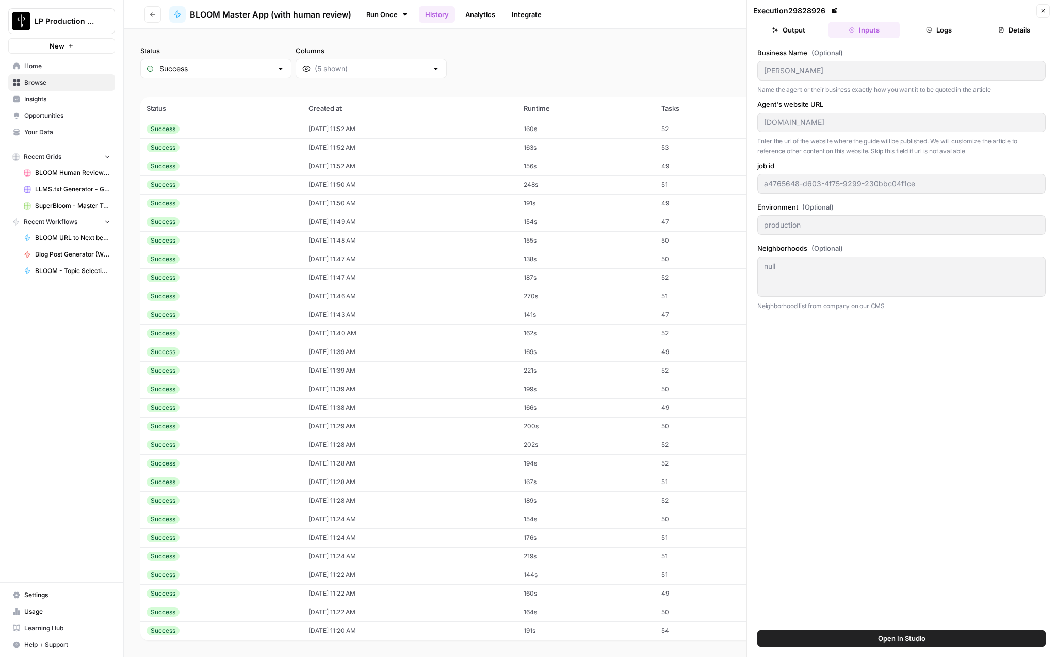
click at [940, 25] on button "Logs" at bounding box center [939, 30] width 71 height 17
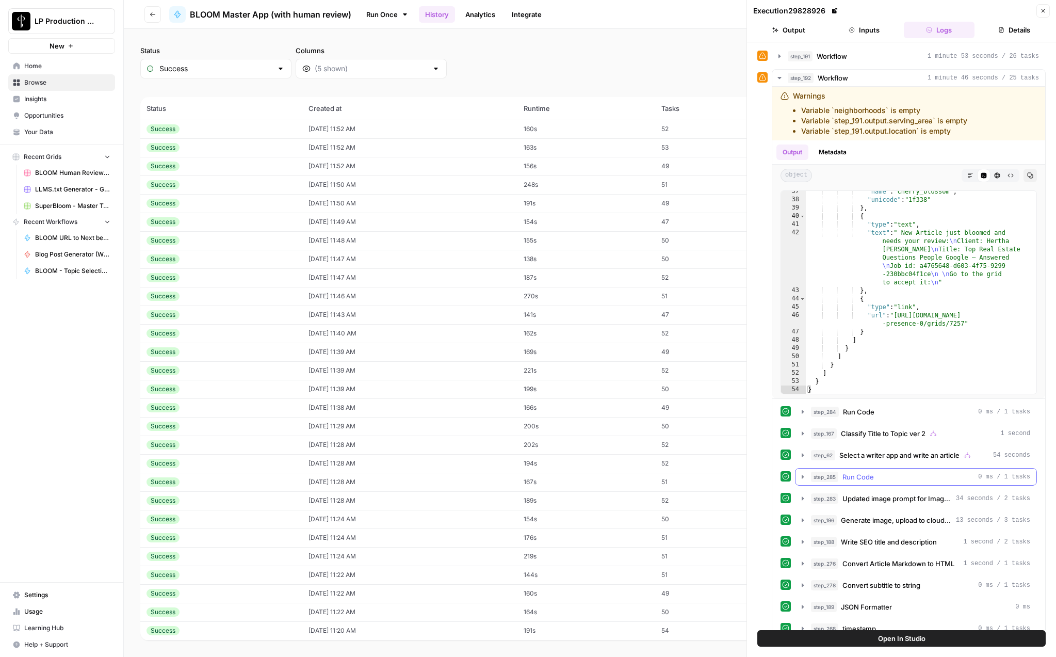
scroll to position [147, 0]
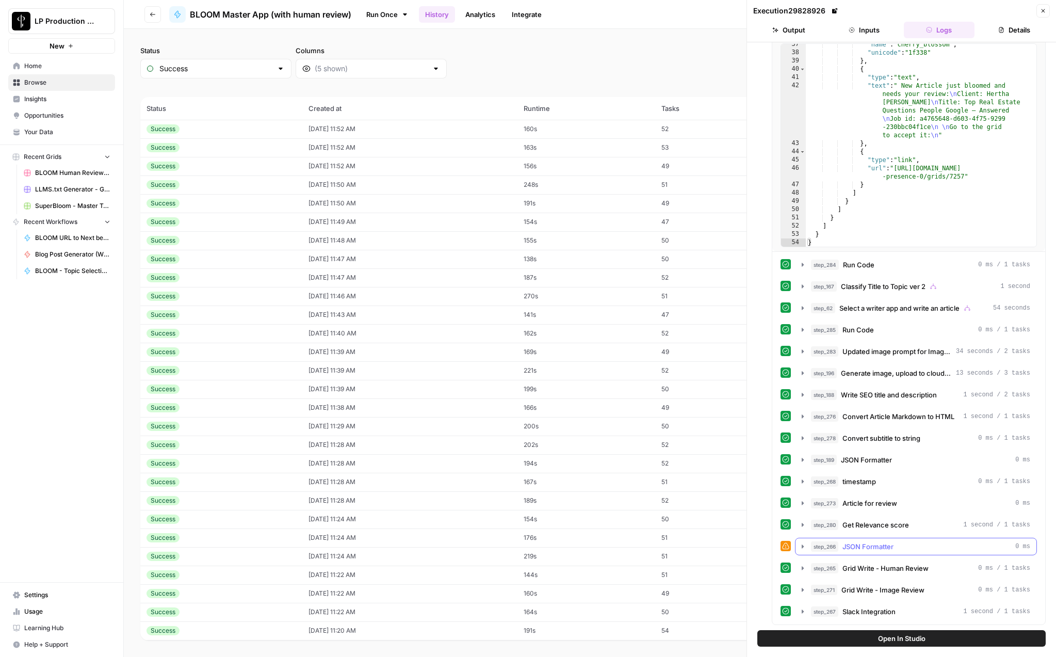
click at [802, 545] on icon "button" at bounding box center [803, 546] width 2 height 4
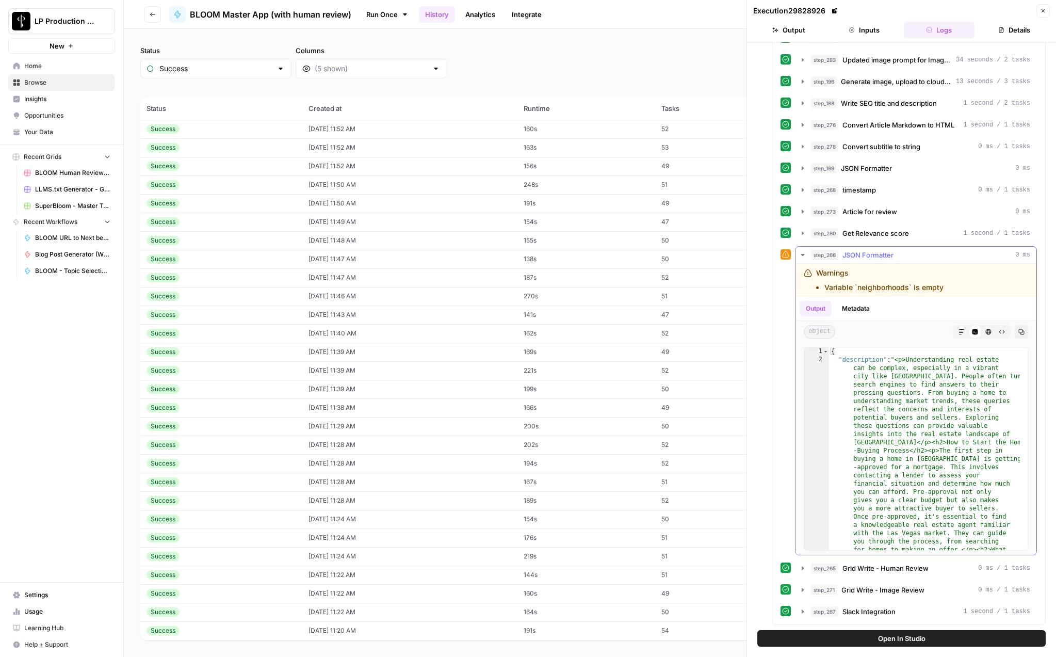
scroll to position [173, 0]
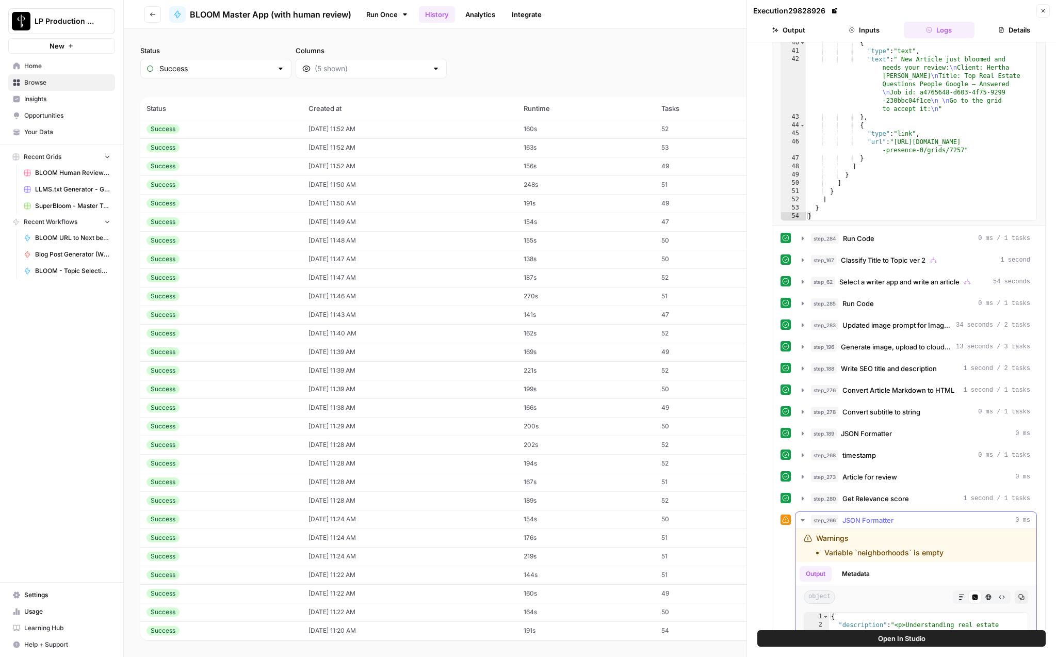
click at [803, 521] on icon "button" at bounding box center [802, 520] width 8 height 8
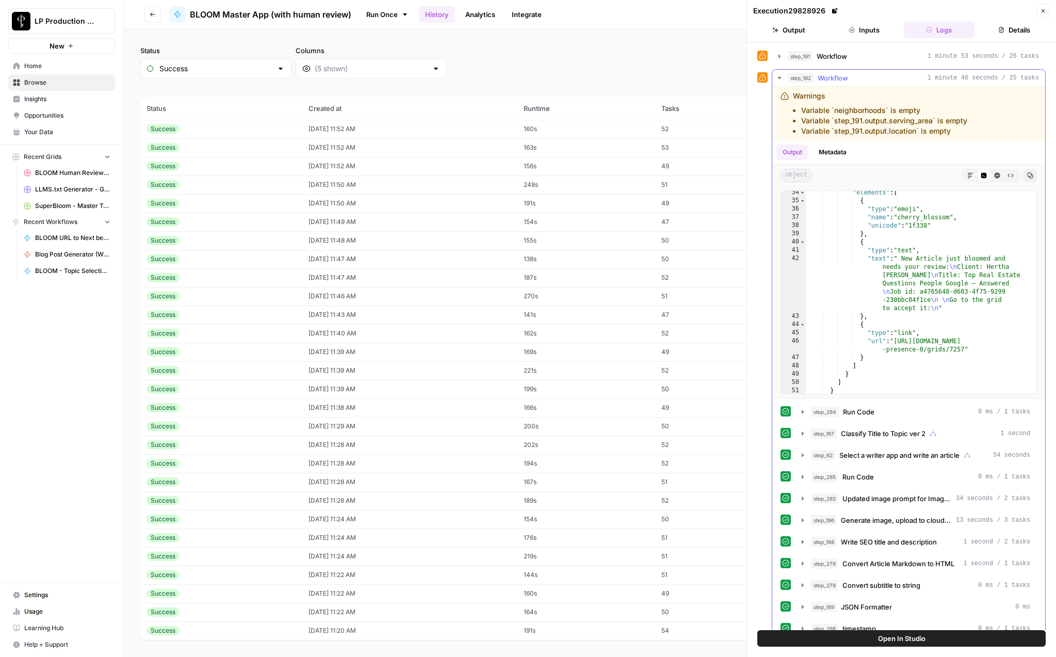
scroll to position [278, 0]
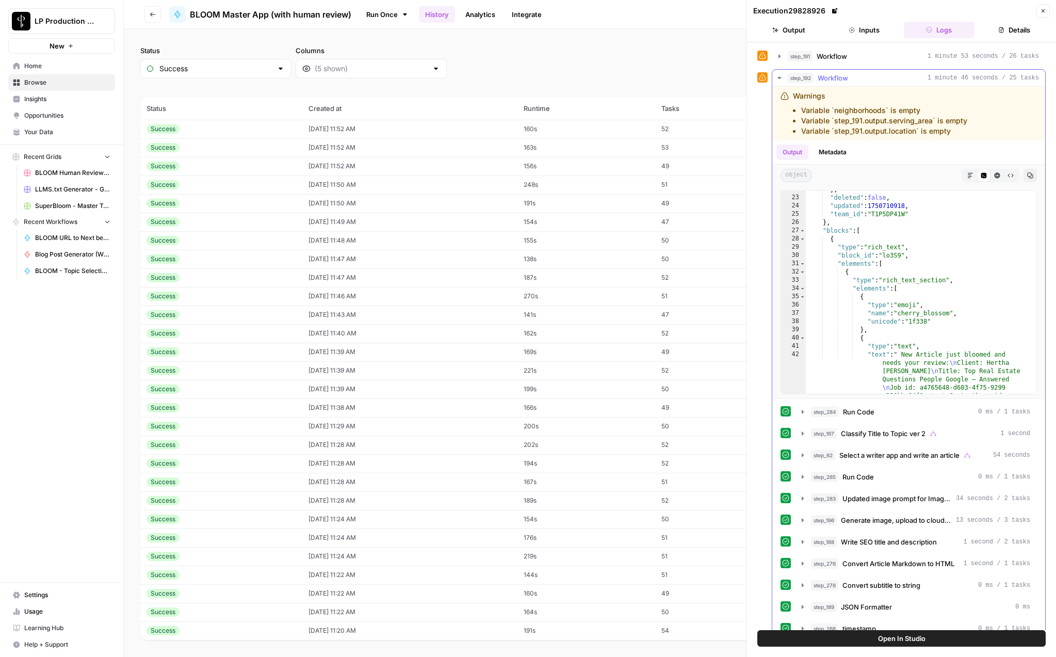
click at [778, 77] on icon "button" at bounding box center [779, 78] width 4 height 2
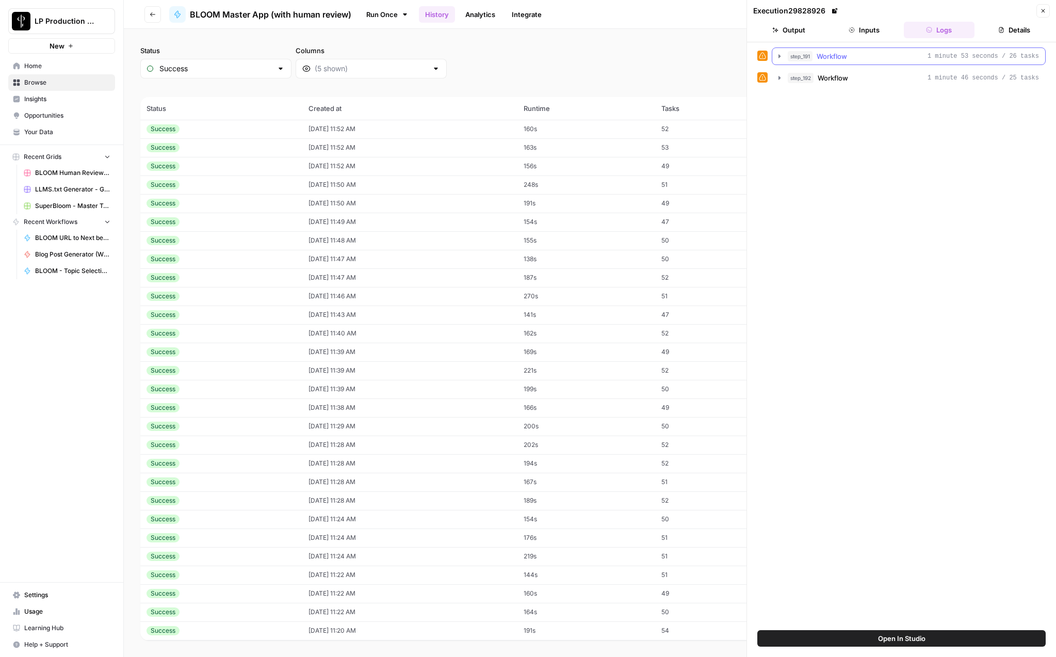
click at [779, 58] on icon "button" at bounding box center [779, 56] width 8 height 8
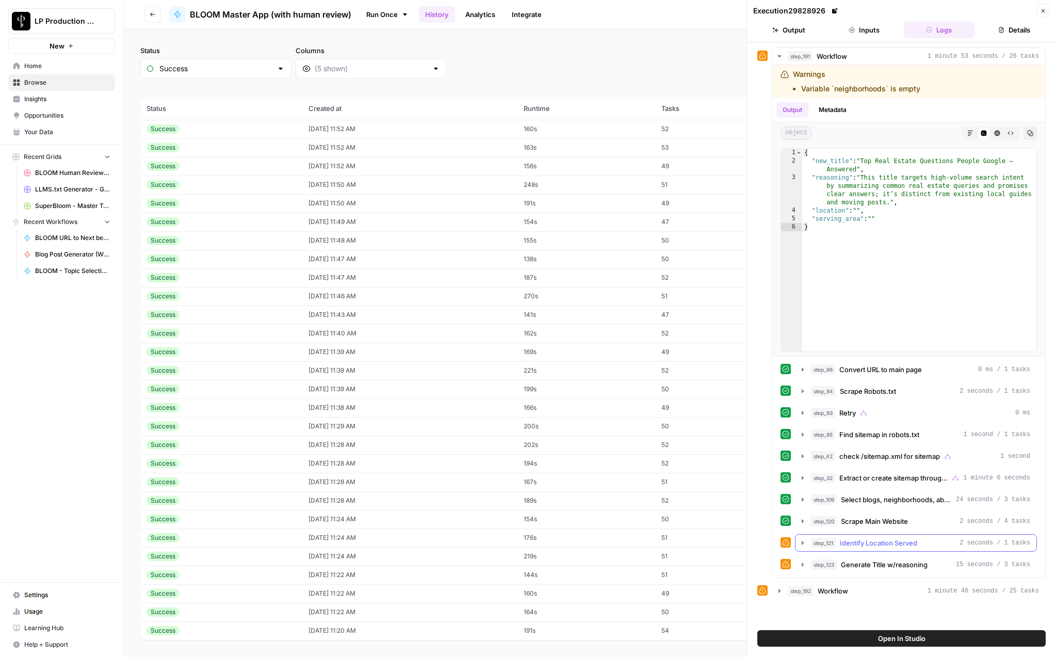
click at [804, 544] on icon "button" at bounding box center [802, 542] width 8 height 8
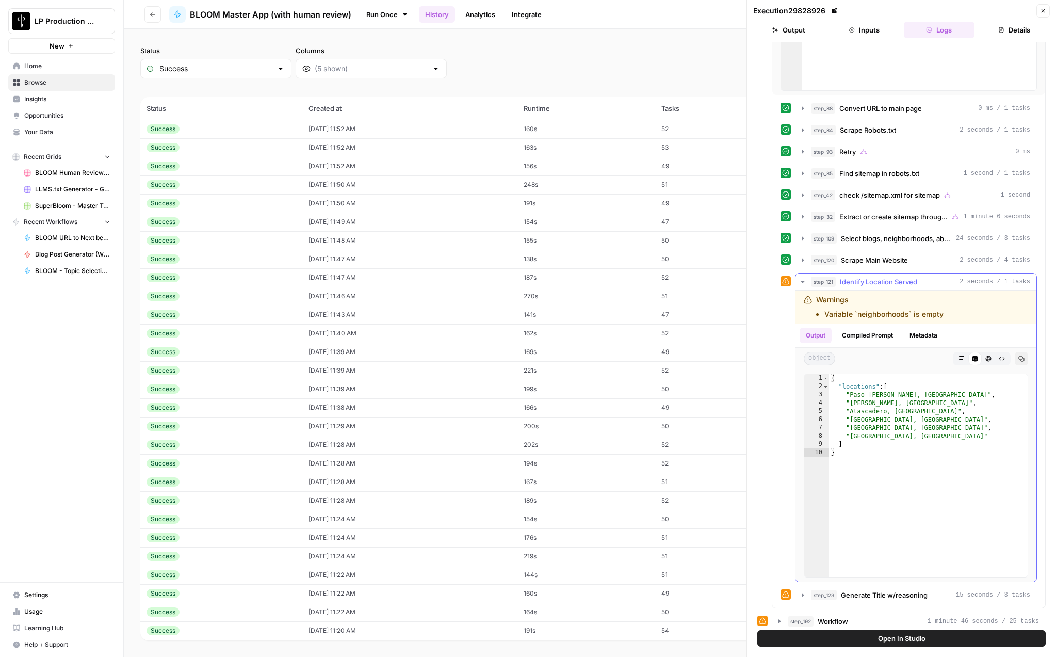
scroll to position [266, 0]
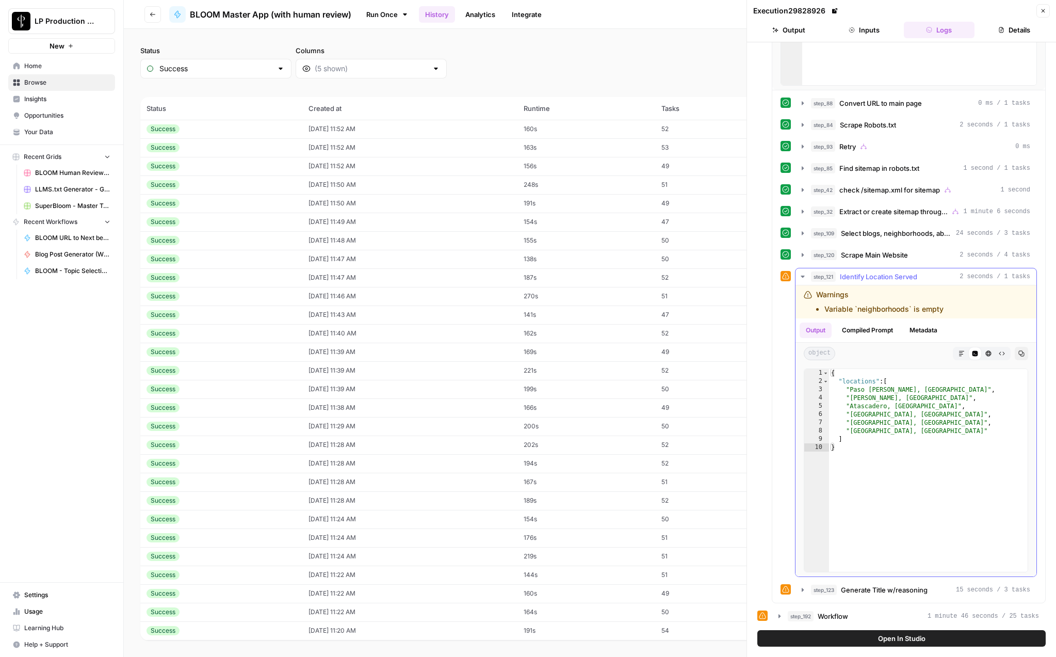
click at [802, 276] on icon "button" at bounding box center [803, 276] width 4 height 2
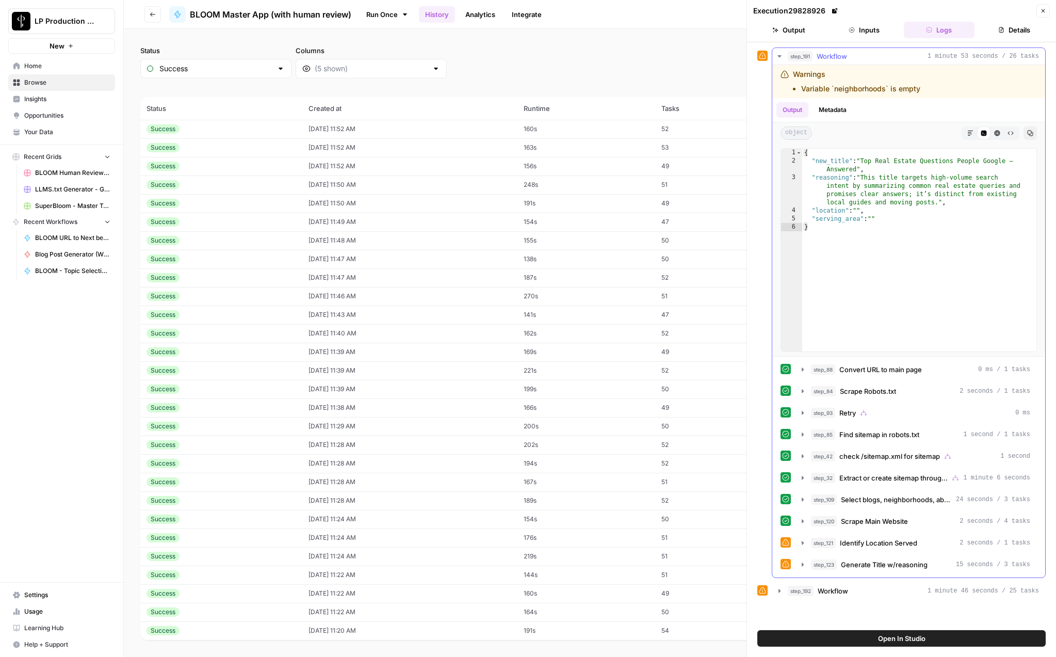
scroll to position [0, 0]
click at [803, 499] on icon "button" at bounding box center [803, 499] width 2 height 4
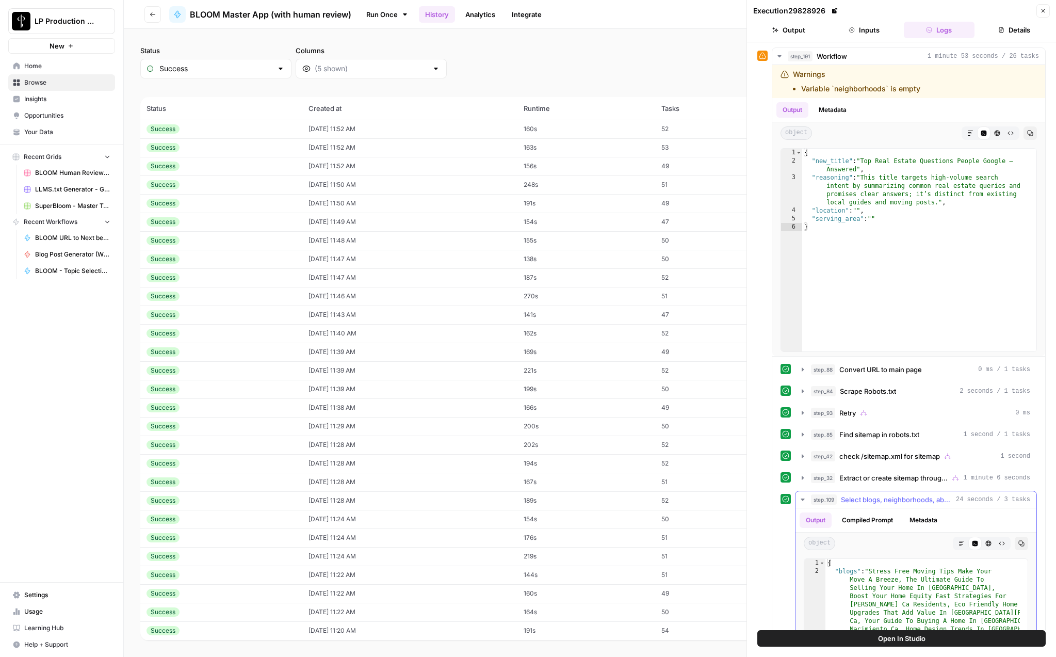
click at [803, 499] on icon "button" at bounding box center [803, 499] width 4 height 2
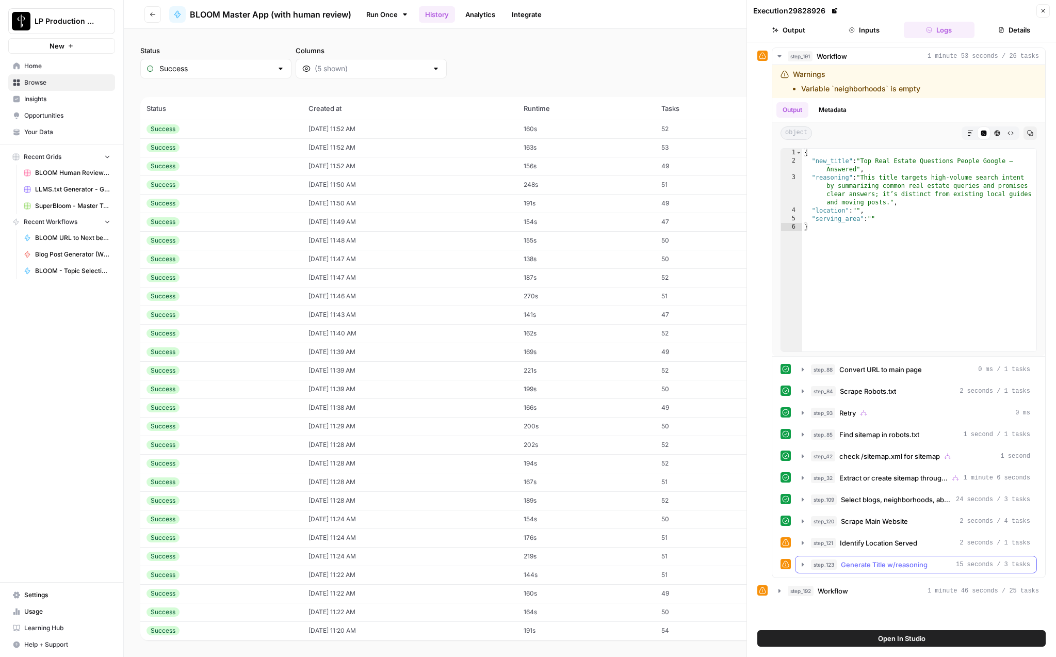
click at [801, 563] on icon "button" at bounding box center [802, 564] width 8 height 8
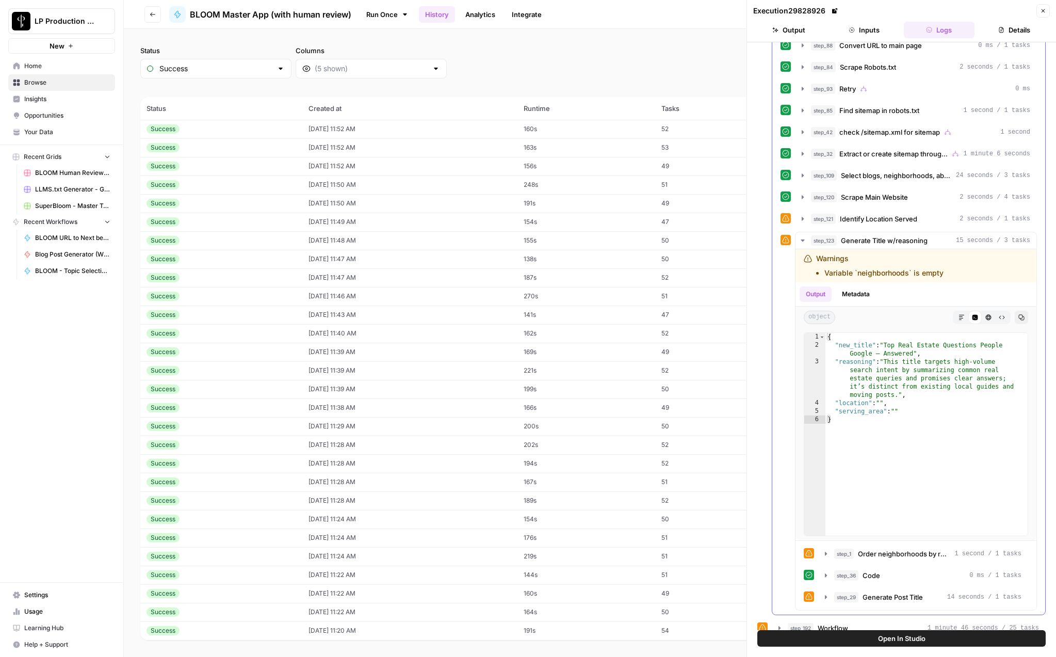
scroll to position [336, 0]
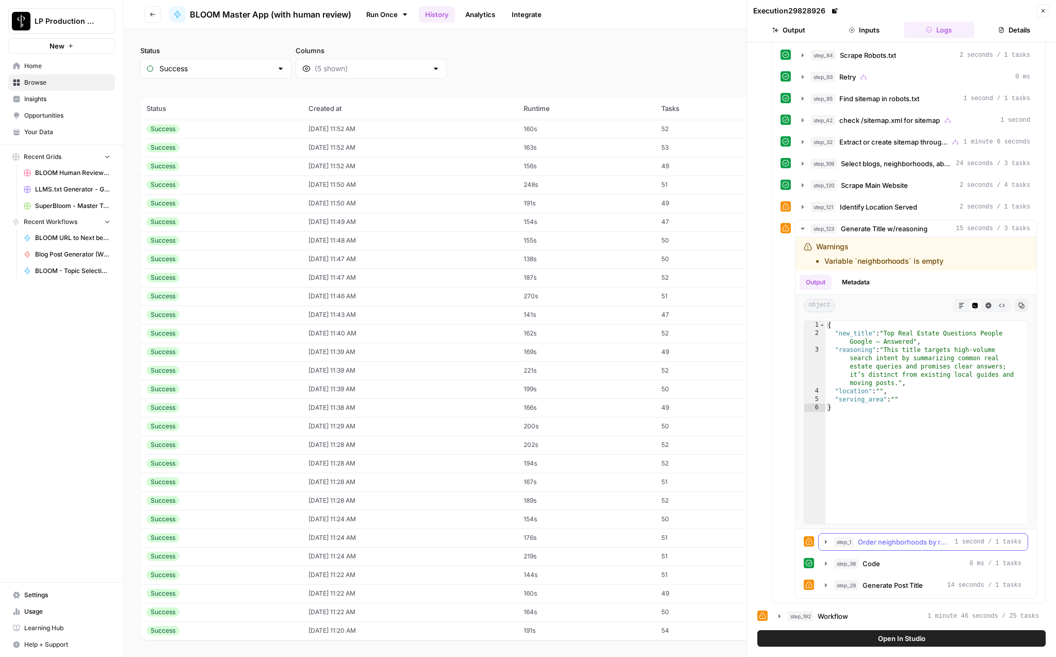
click at [825, 540] on icon "button" at bounding box center [826, 542] width 2 height 4
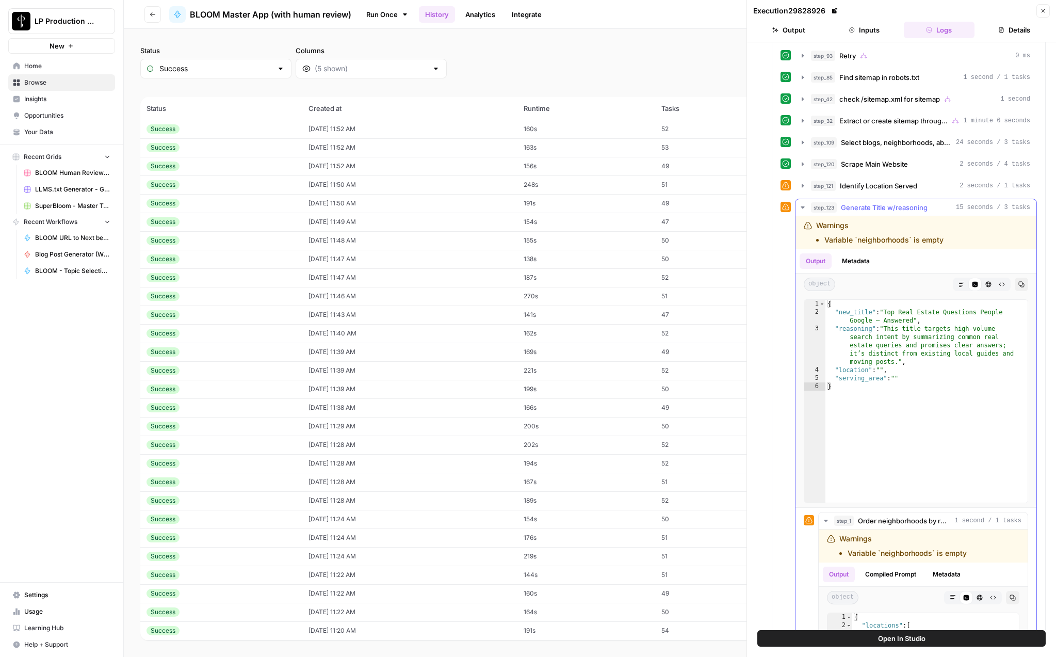
scroll to position [627, 0]
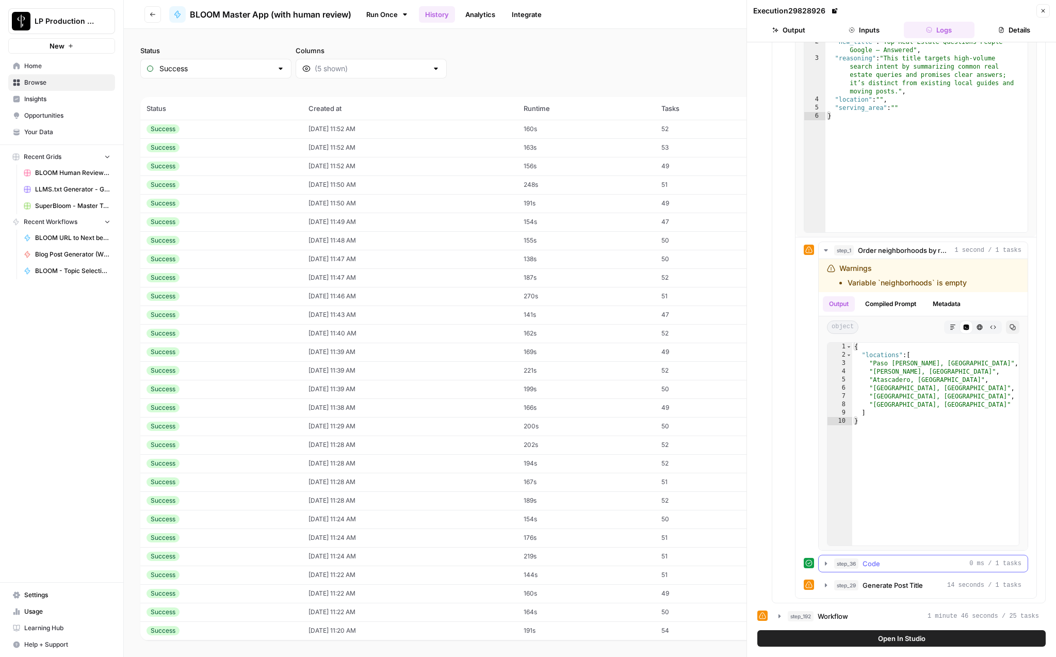
click at [825, 563] on icon "button" at bounding box center [826, 563] width 2 height 4
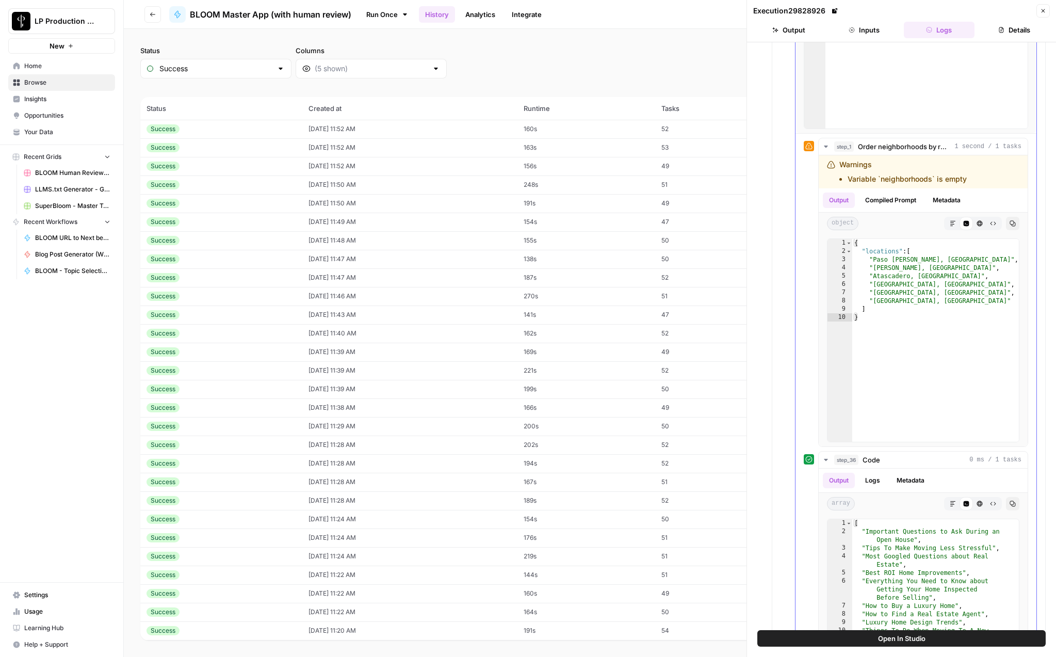
scroll to position [886, 0]
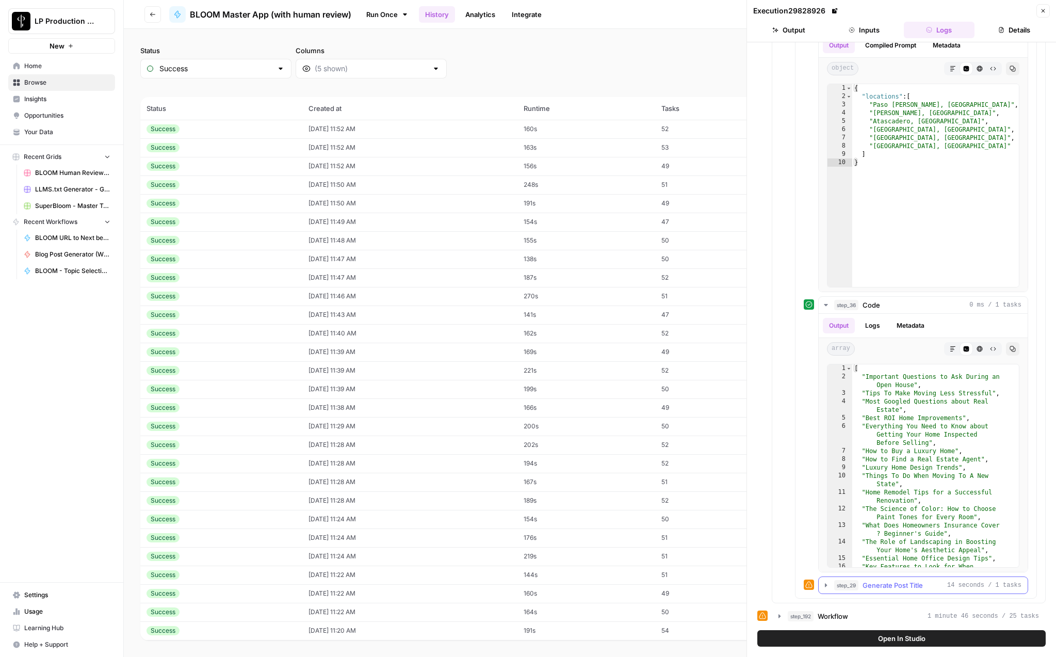
click at [825, 584] on icon "button" at bounding box center [826, 585] width 2 height 4
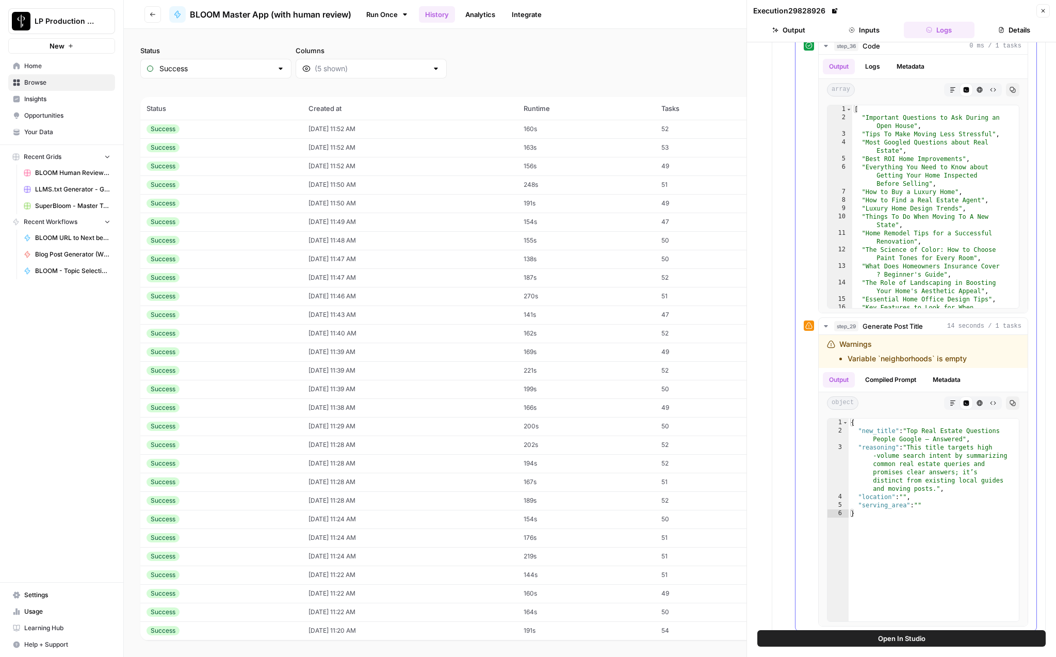
scroll to position [1177, 0]
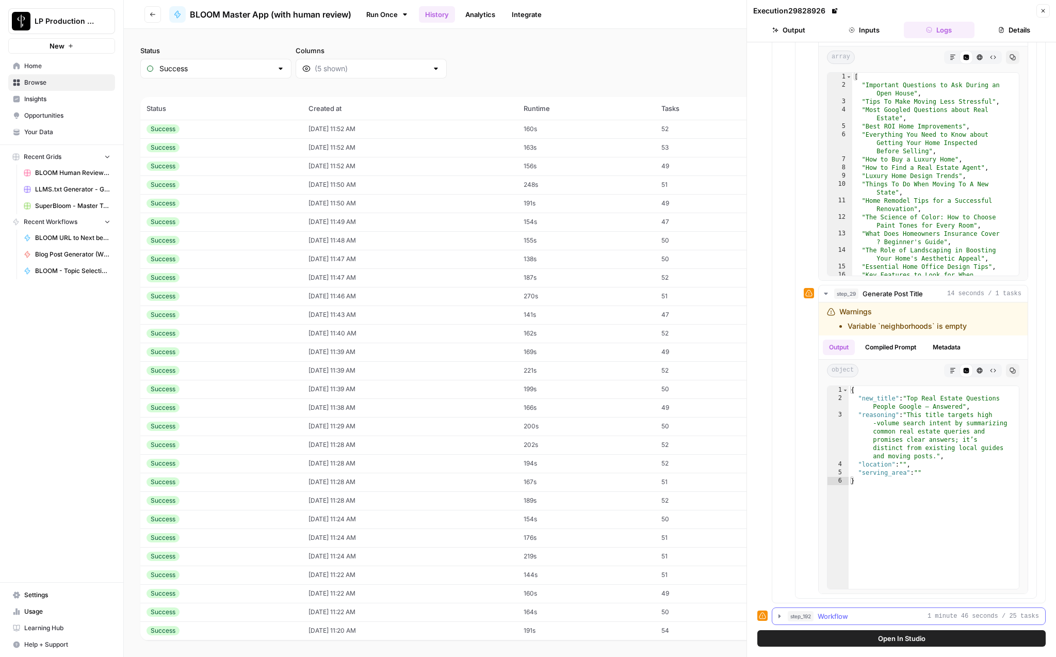
click at [780, 614] on icon "button" at bounding box center [779, 616] width 8 height 8
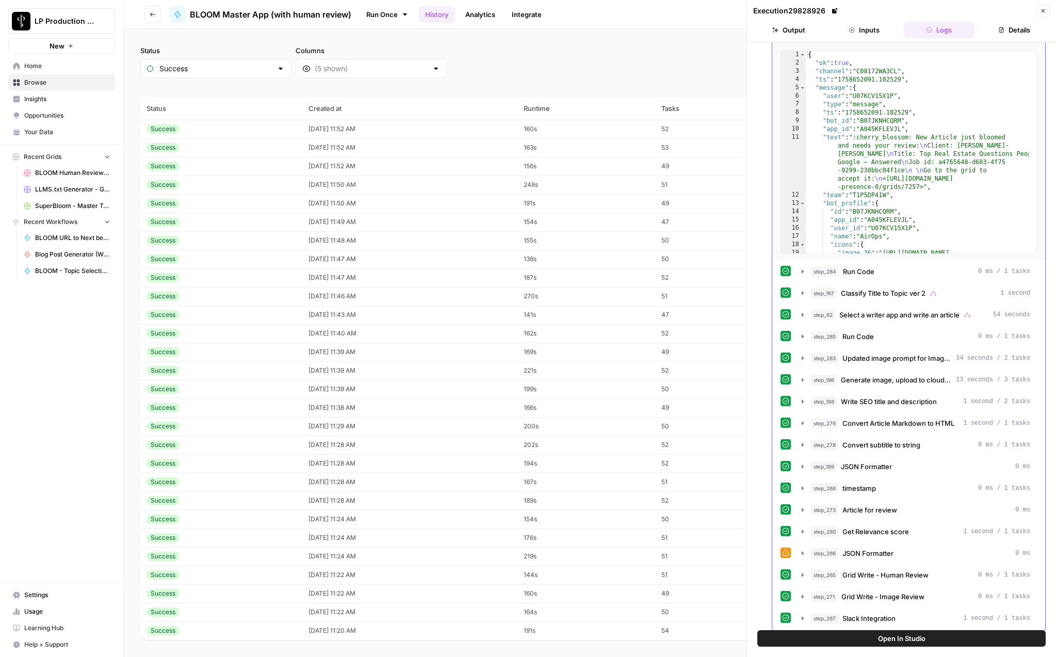
scroll to position [1862, 0]
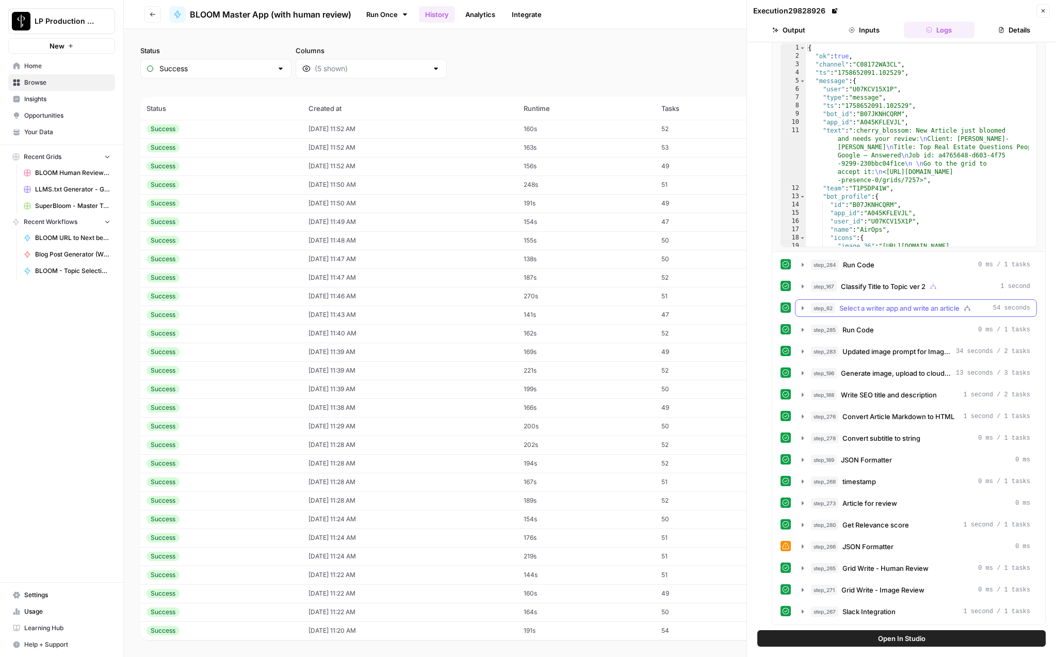
click at [801, 306] on icon "button" at bounding box center [802, 308] width 8 height 8
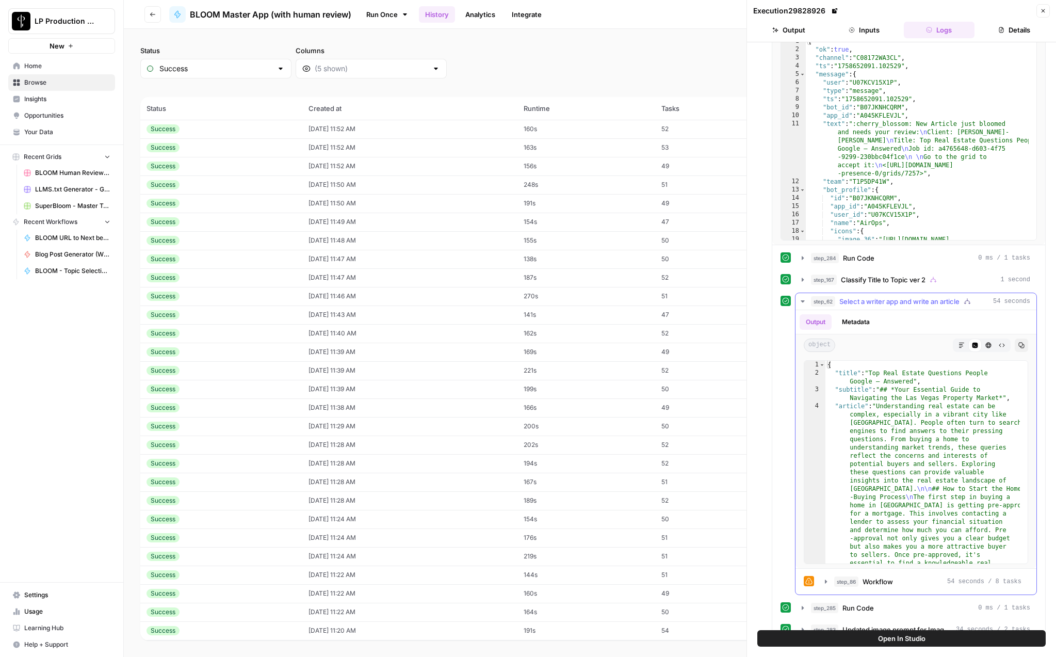
scroll to position [1875, 0]
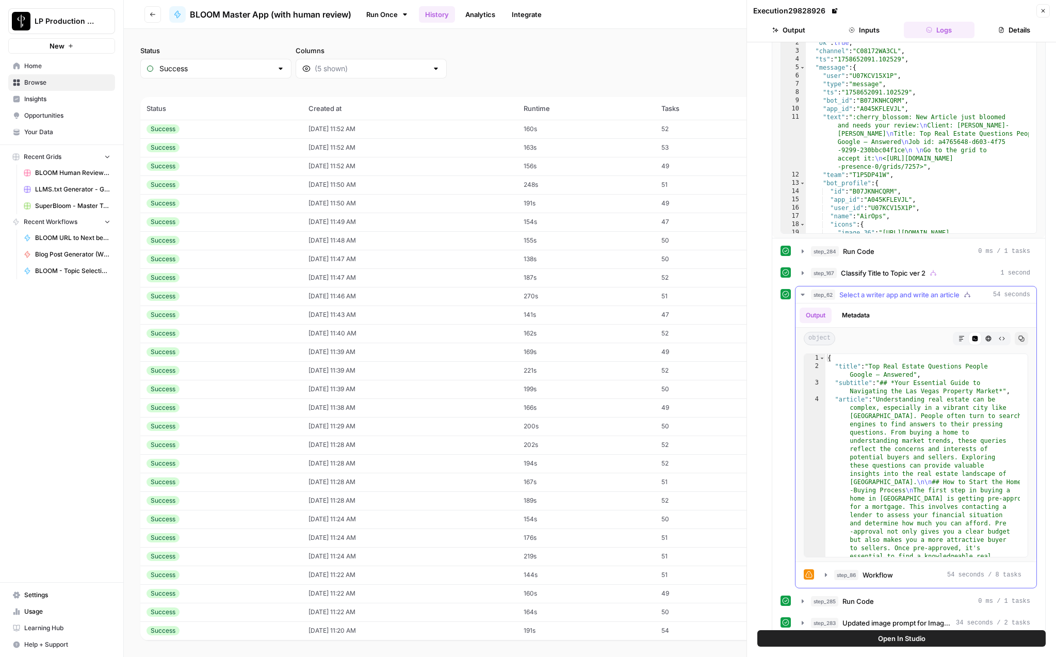
click at [802, 293] on icon "button" at bounding box center [802, 294] width 8 height 8
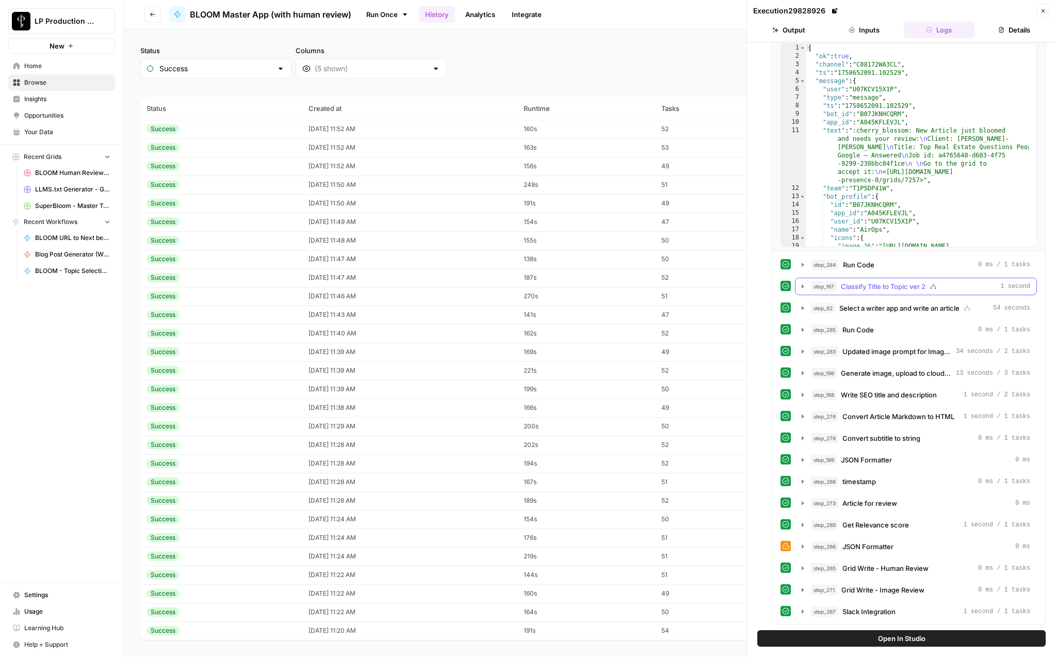
scroll to position [1862, 0]
click at [803, 288] on icon "button" at bounding box center [802, 286] width 8 height 8
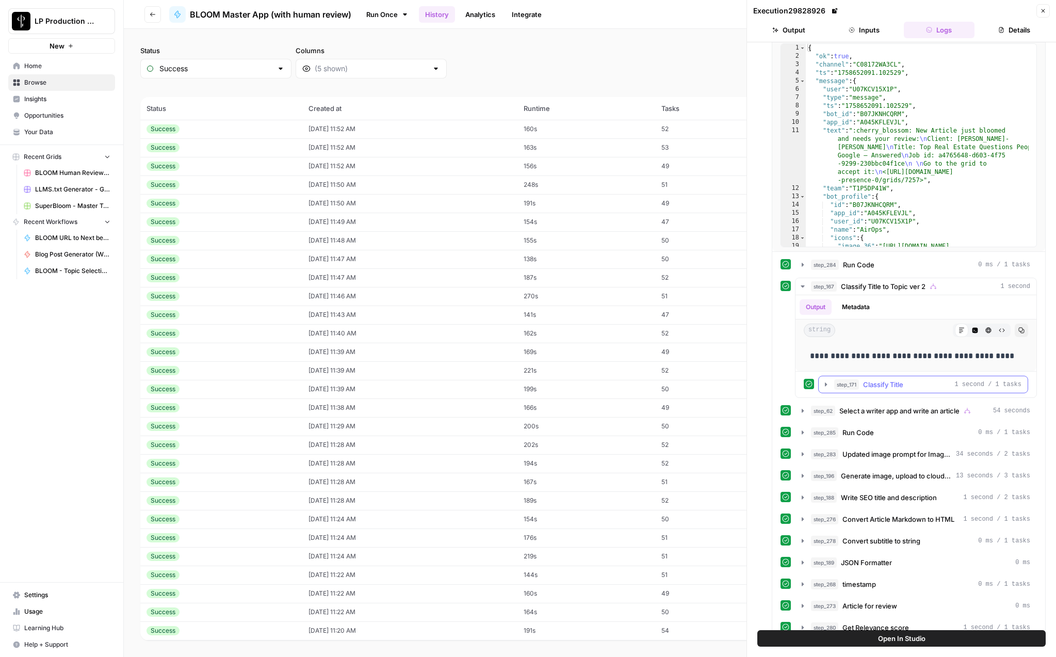
click at [826, 384] on icon "button" at bounding box center [826, 384] width 2 height 4
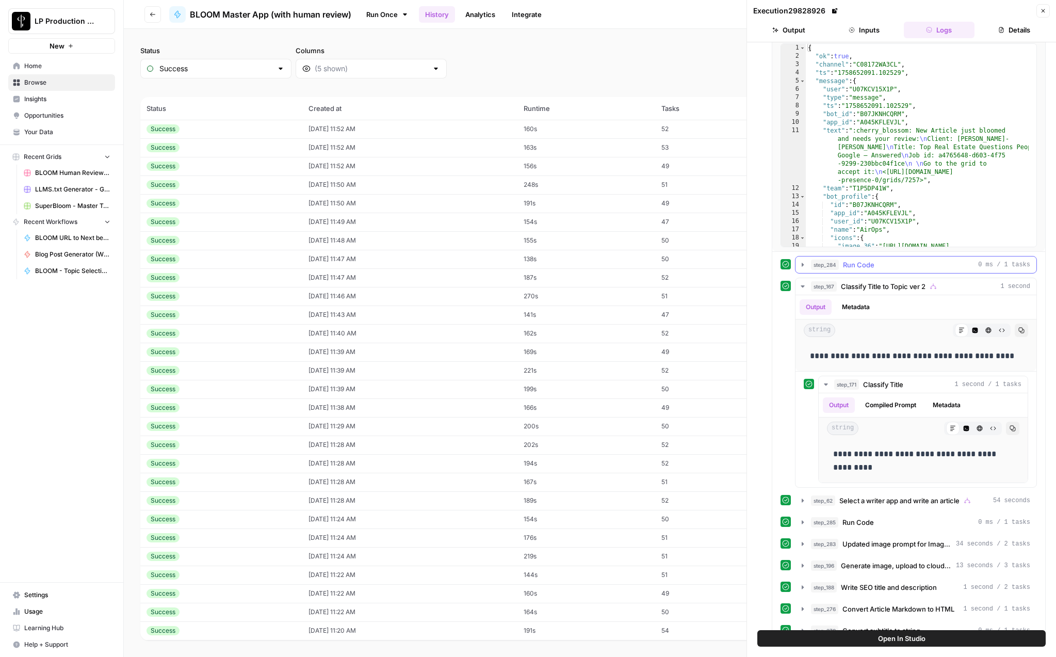
click at [802, 264] on icon "button" at bounding box center [803, 265] width 2 height 4
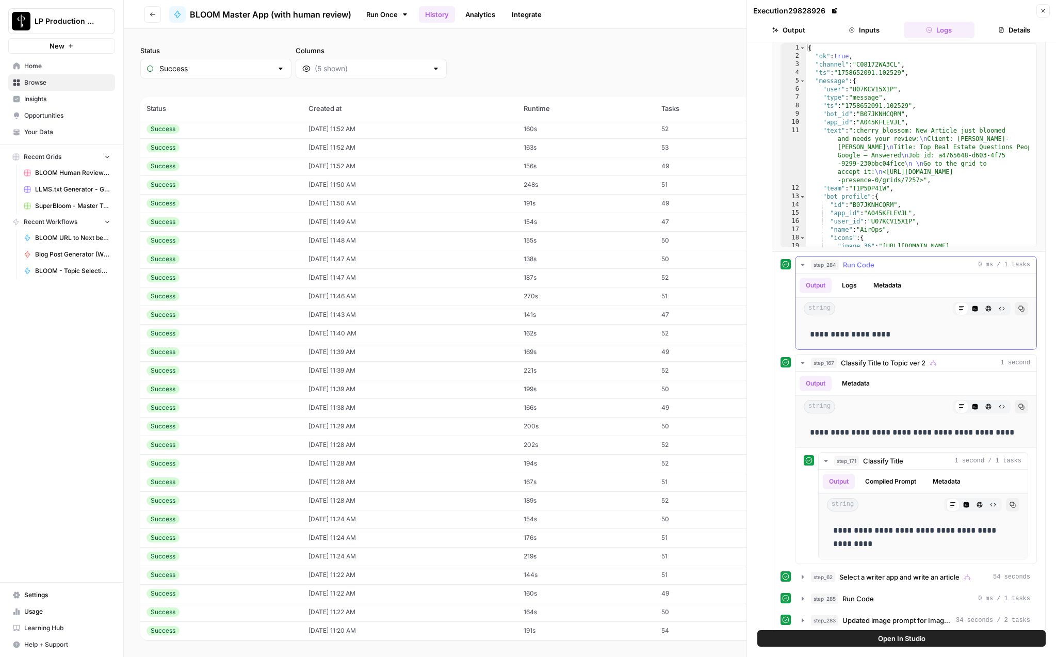
click at [802, 264] on icon "button" at bounding box center [803, 265] width 4 height 2
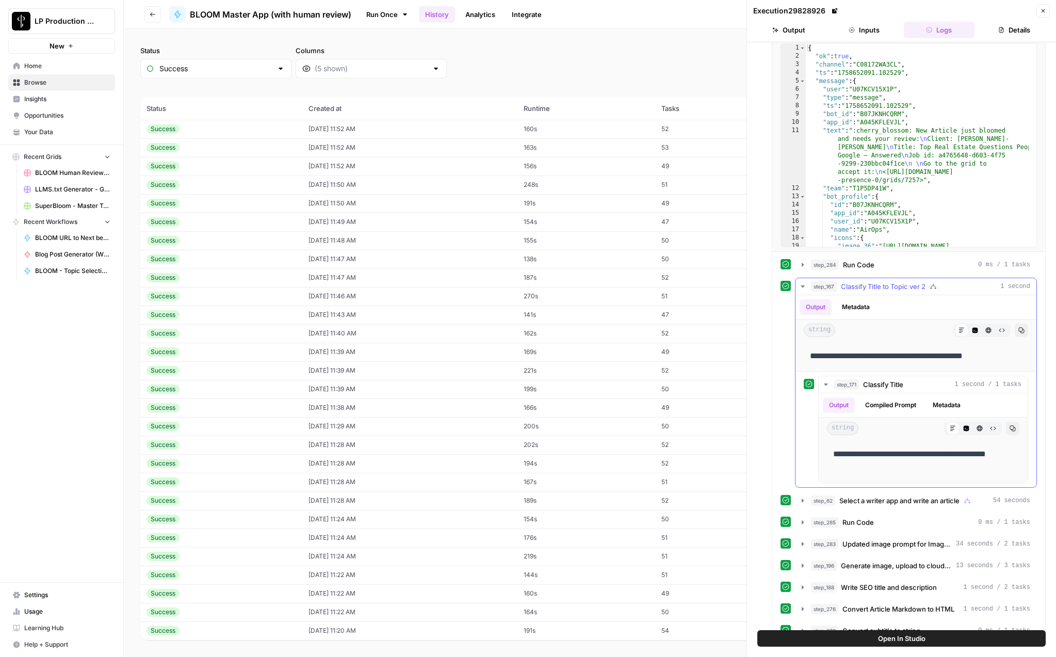
click at [803, 288] on icon "button" at bounding box center [802, 286] width 8 height 8
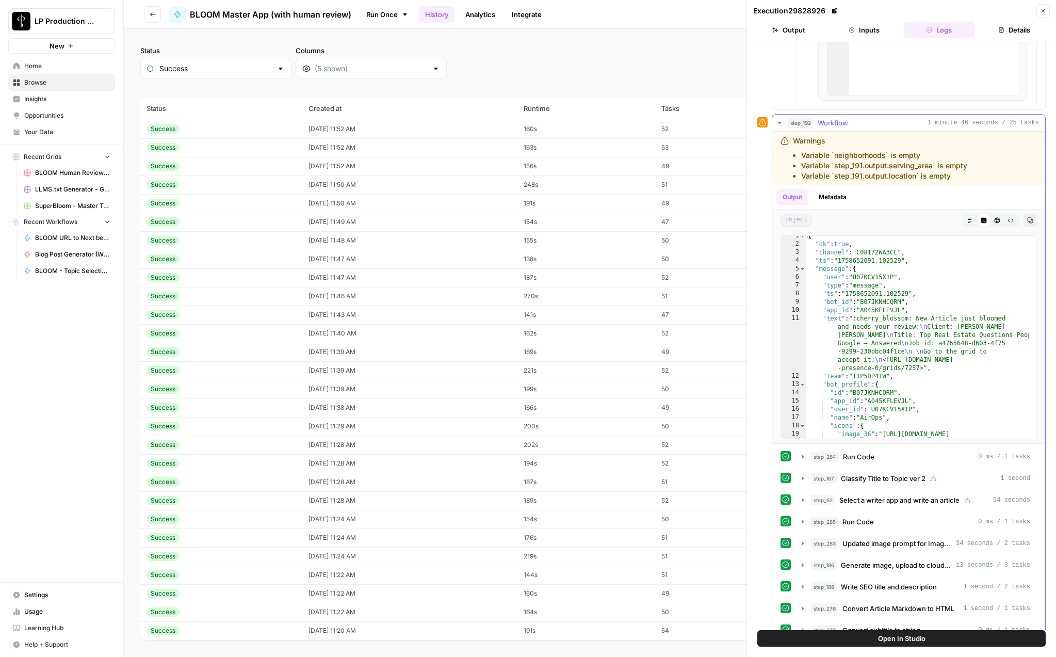
scroll to position [1677, 0]
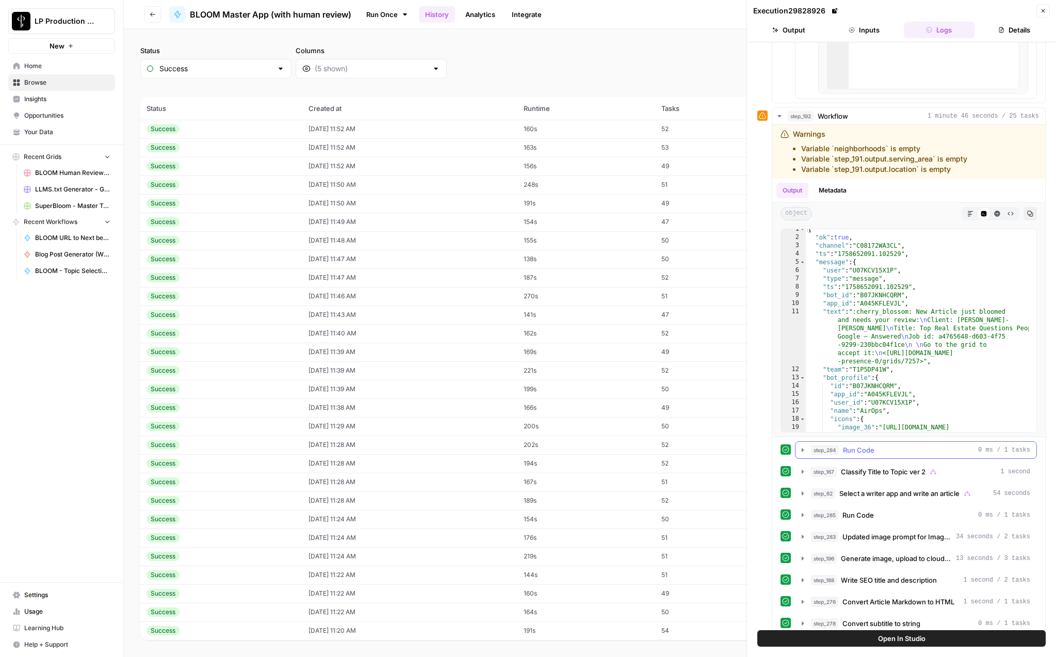
click at [803, 447] on icon "button" at bounding box center [802, 450] width 8 height 8
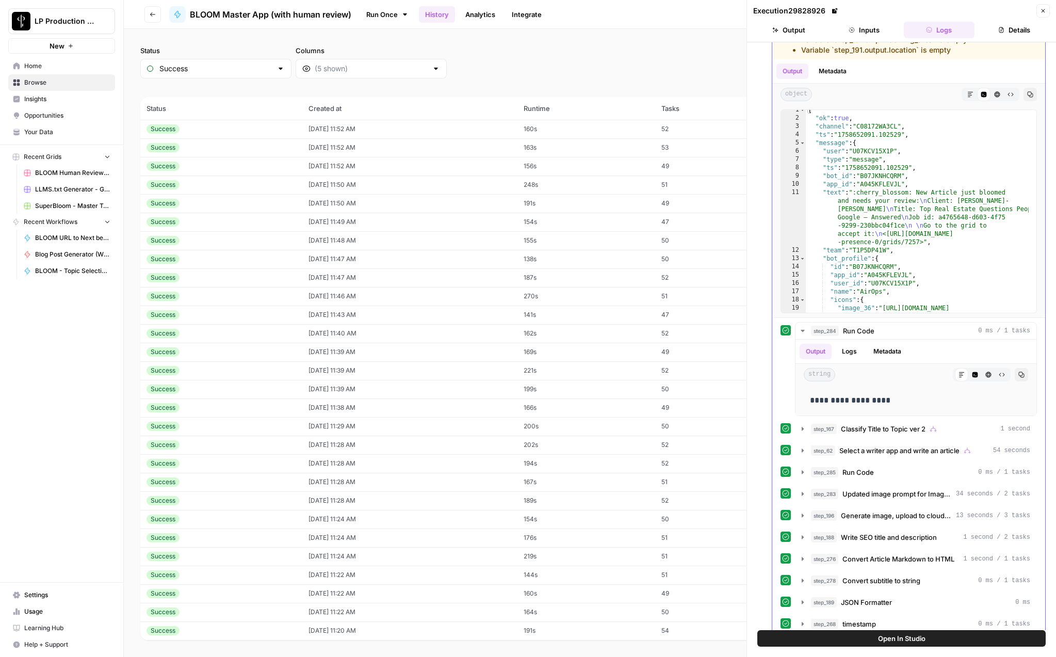
scroll to position [1856, 0]
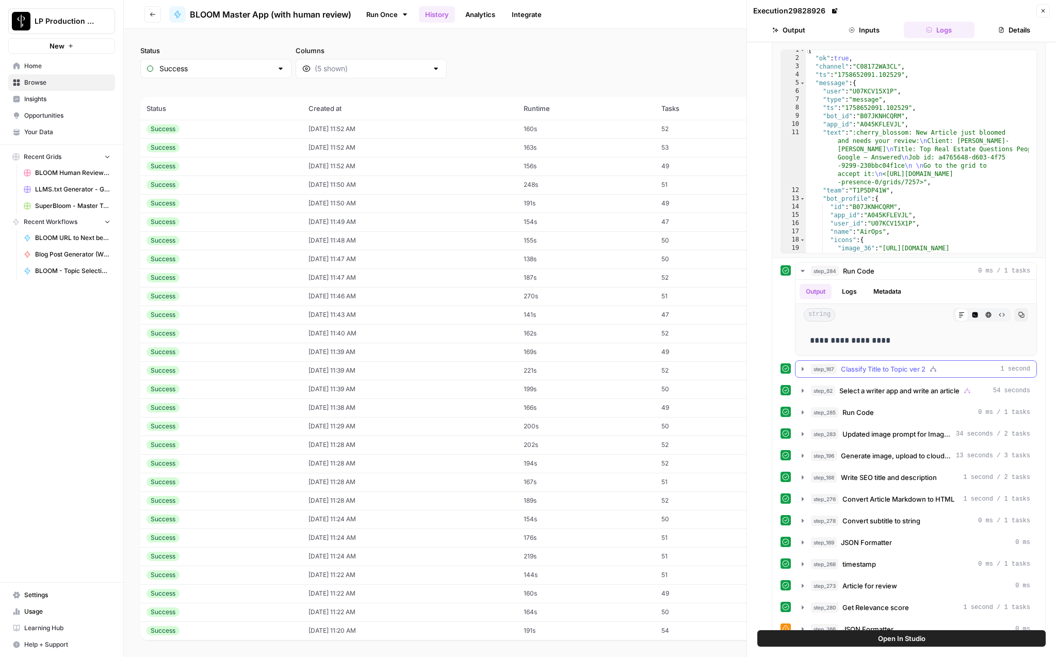
click at [803, 366] on icon "button" at bounding box center [802, 369] width 8 height 8
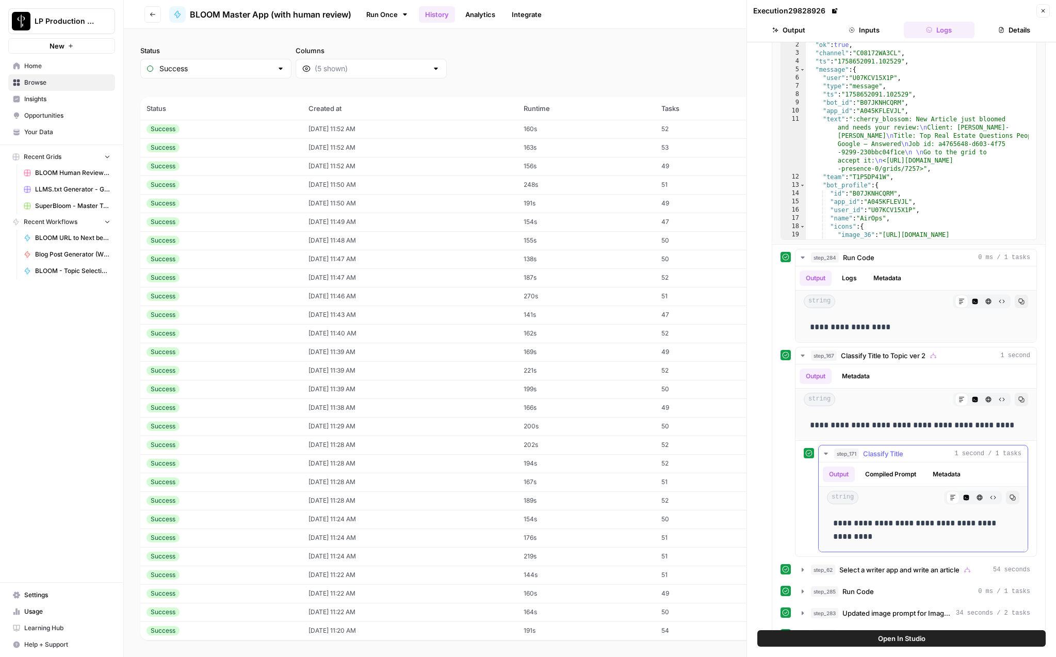
scroll to position [1863, 0]
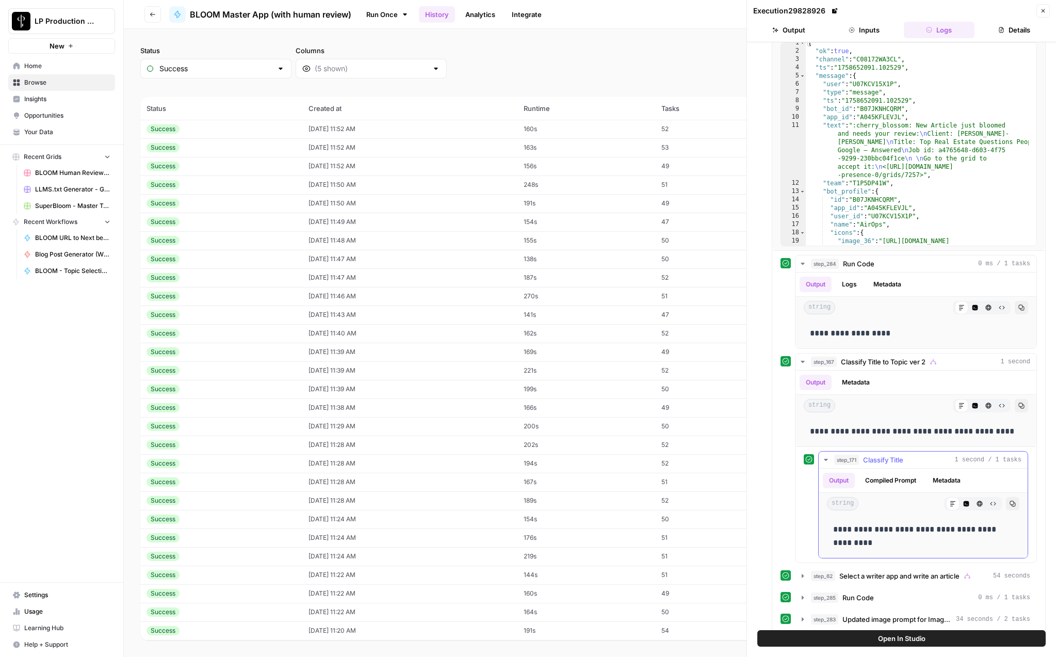
click at [901, 476] on button "Compiled Prompt" at bounding box center [890, 479] width 63 height 15
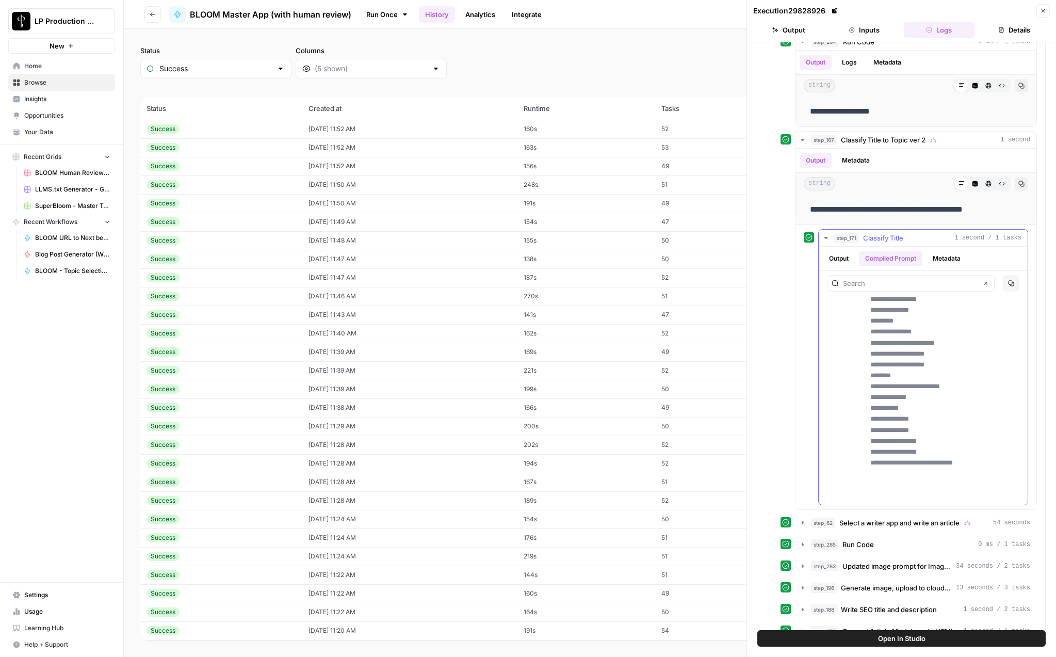
scroll to position [2098, 0]
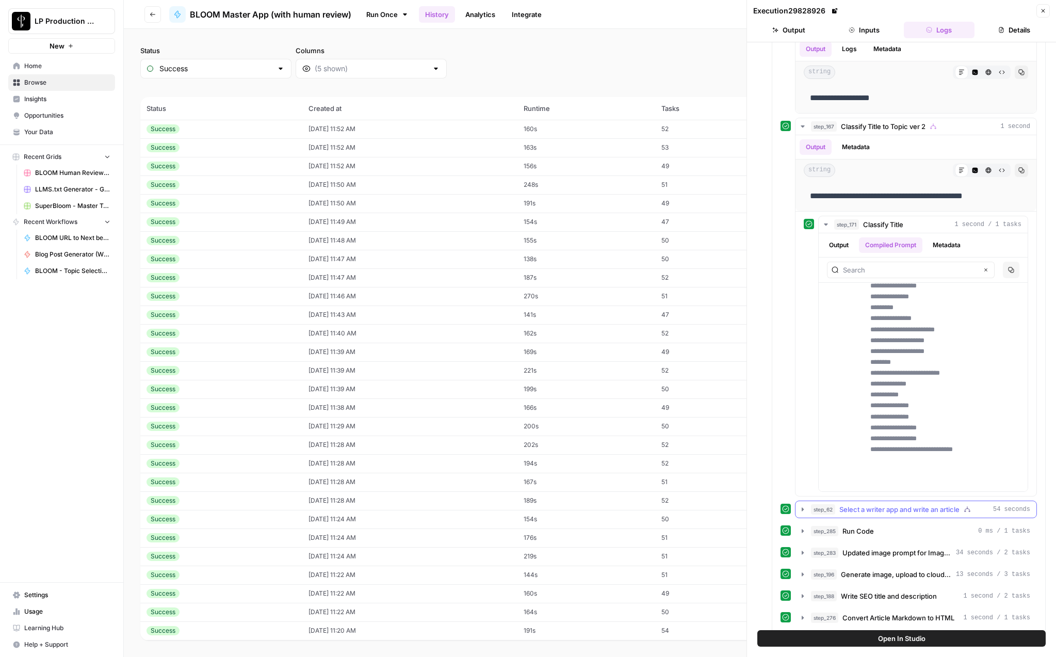
click at [799, 510] on icon "button" at bounding box center [802, 509] width 8 height 8
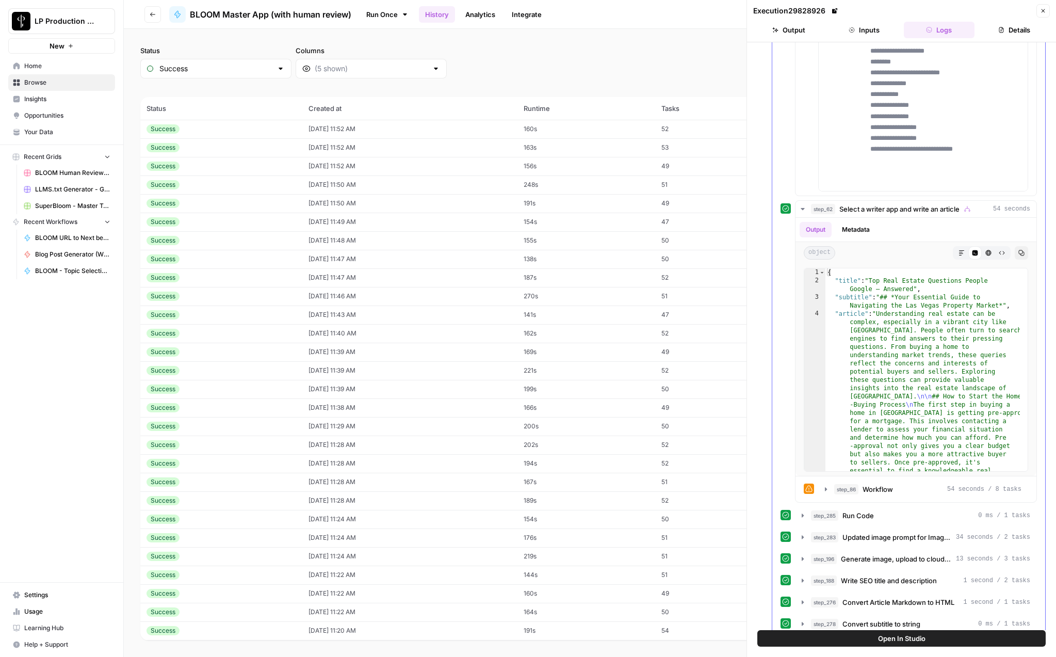
scroll to position [2452, 0]
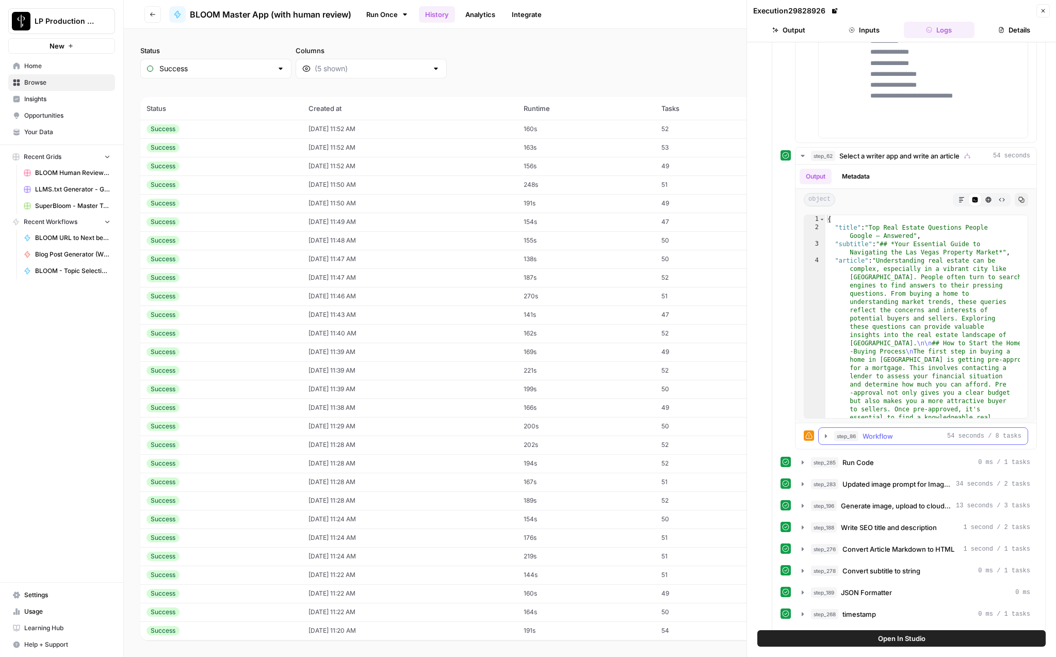
click at [824, 436] on icon "button" at bounding box center [826, 436] width 8 height 8
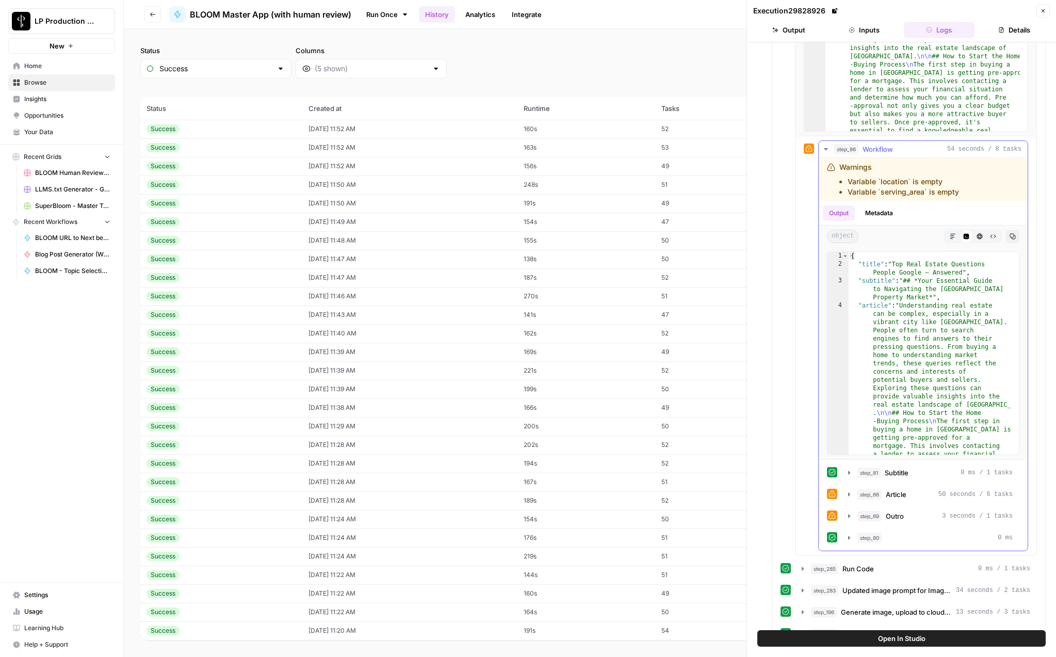
scroll to position [2732, 0]
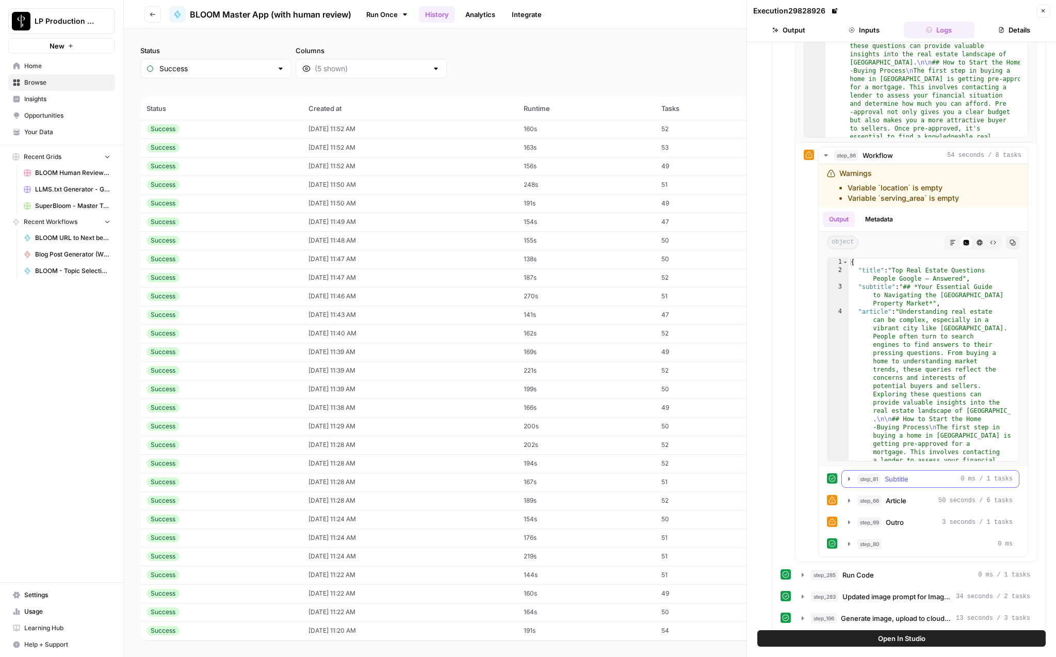
click at [847, 478] on icon "button" at bounding box center [849, 479] width 8 height 8
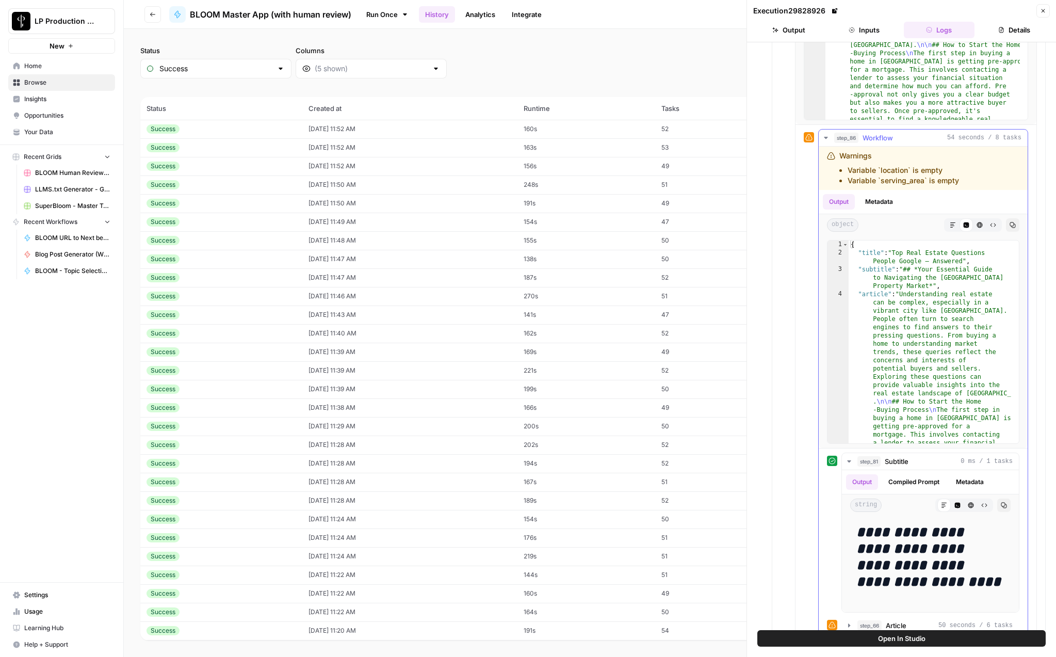
scroll to position [2686, 0]
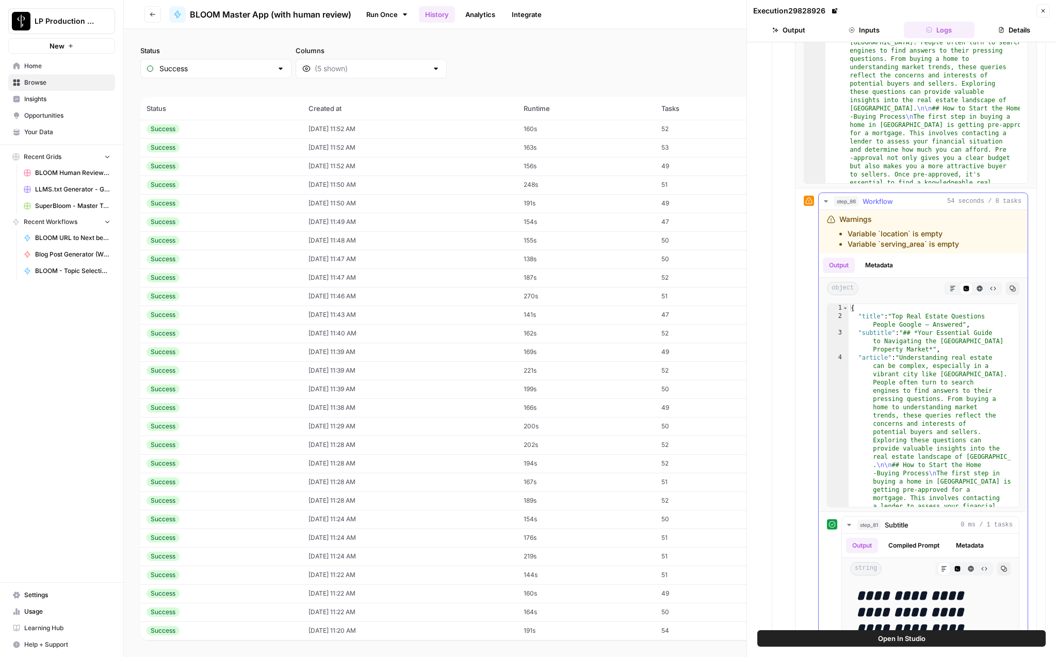
click at [825, 200] on icon "button" at bounding box center [826, 201] width 8 height 8
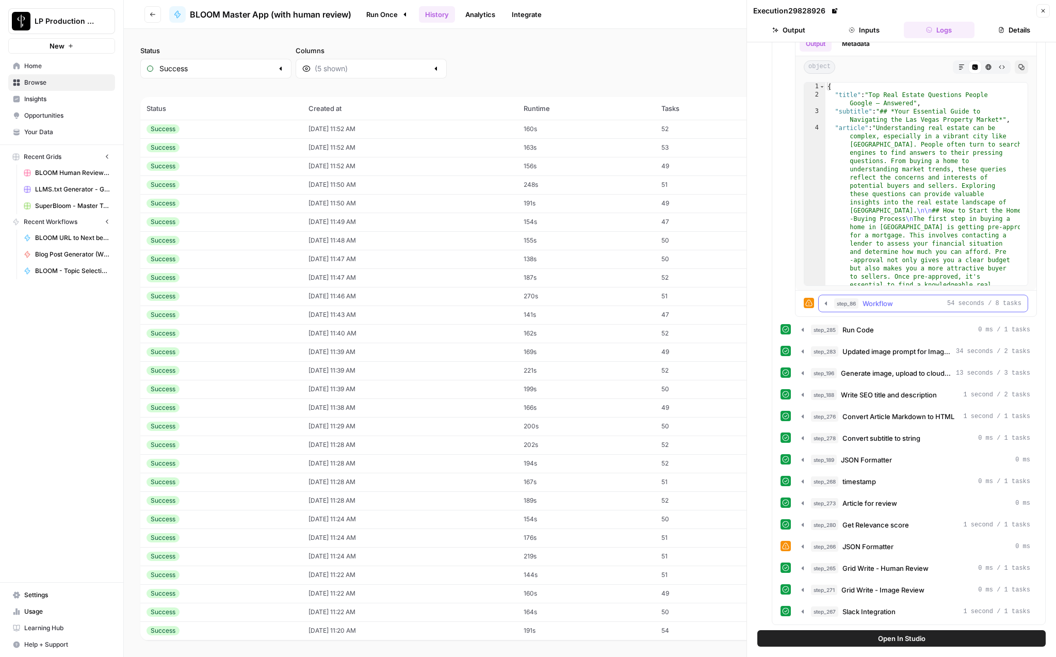
scroll to position [2584, 0]
click at [824, 304] on icon "button" at bounding box center [826, 303] width 8 height 8
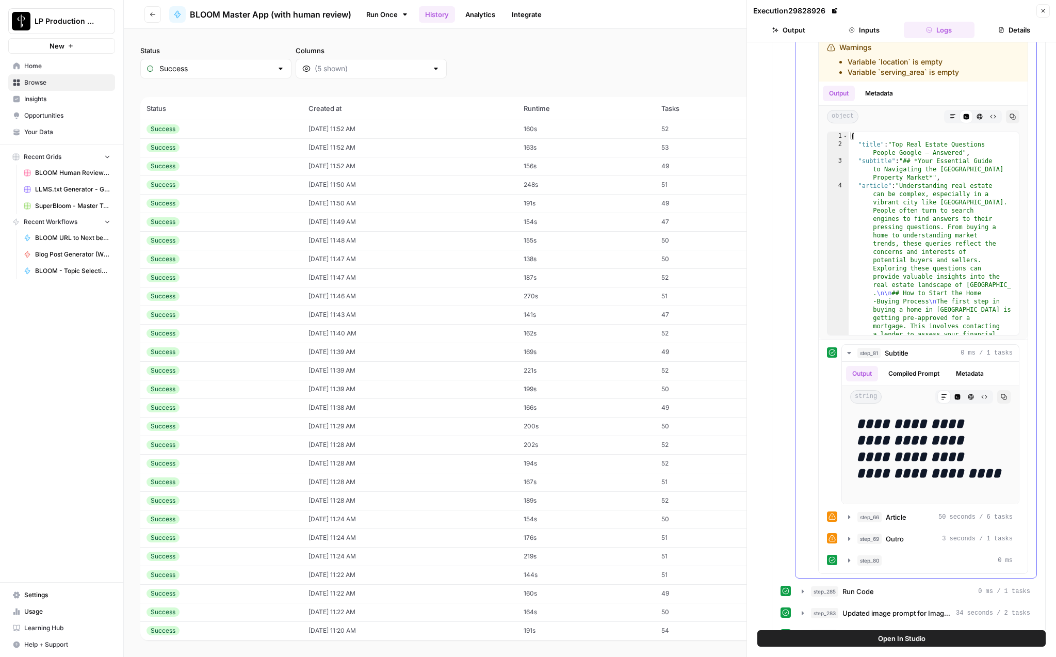
scroll to position [2964, 0]
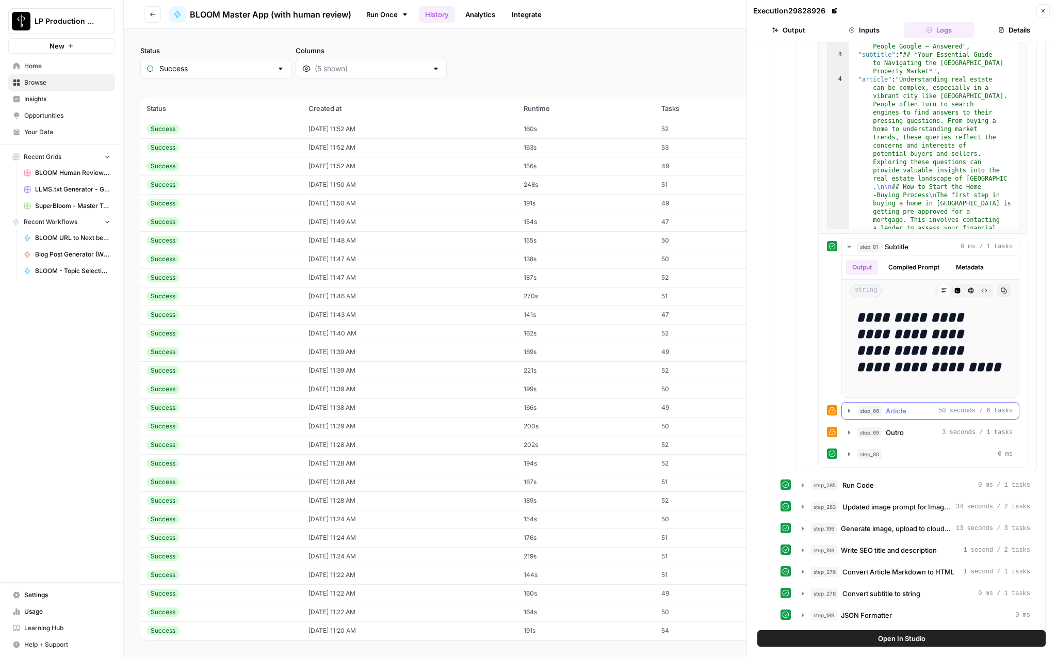
click at [848, 412] on icon "button" at bounding box center [849, 411] width 2 height 4
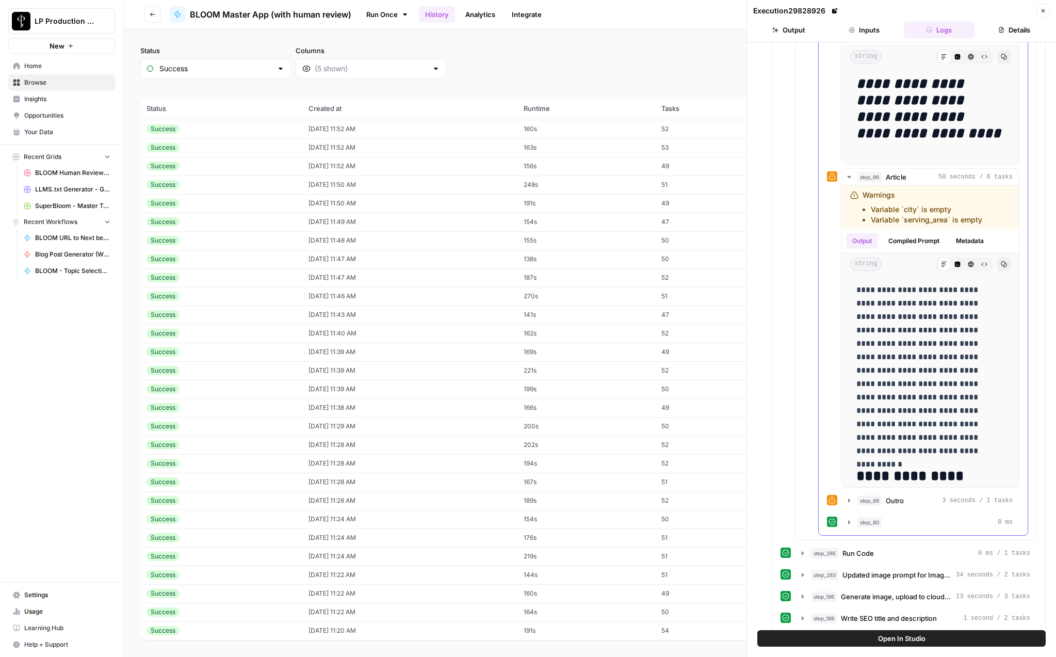
scroll to position [3153, 0]
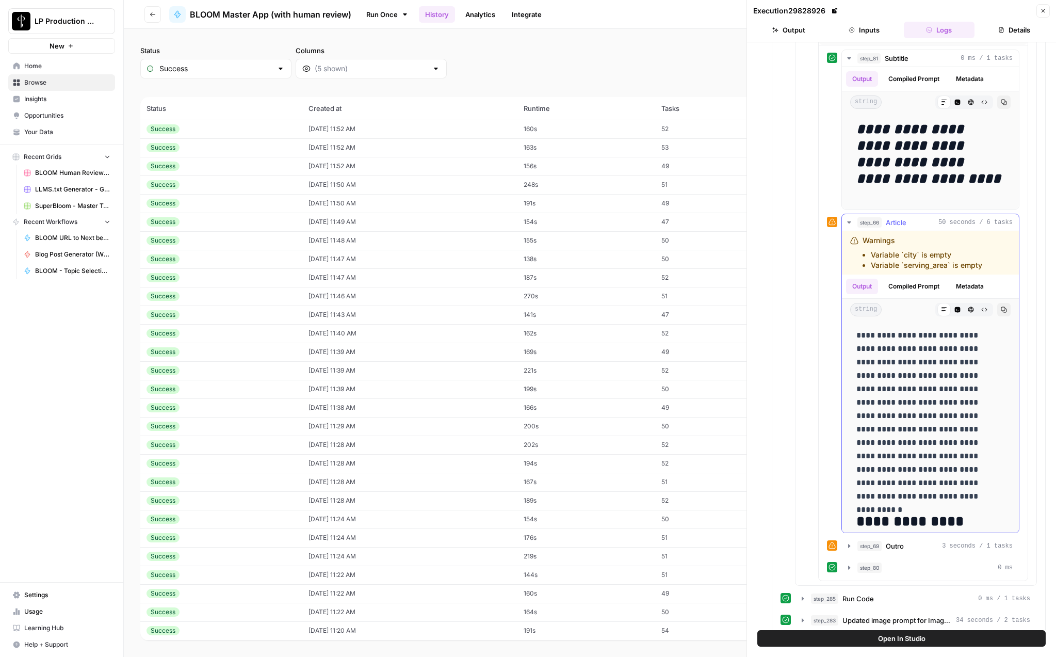
click at [845, 222] on icon "button" at bounding box center [849, 222] width 8 height 8
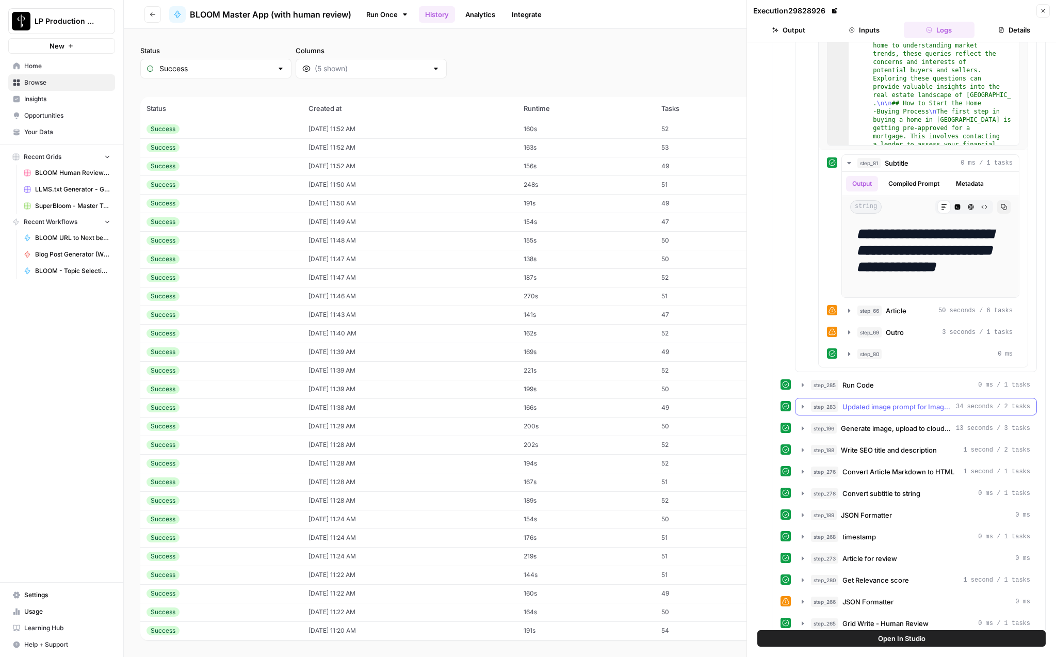
scroll to position [3011, 0]
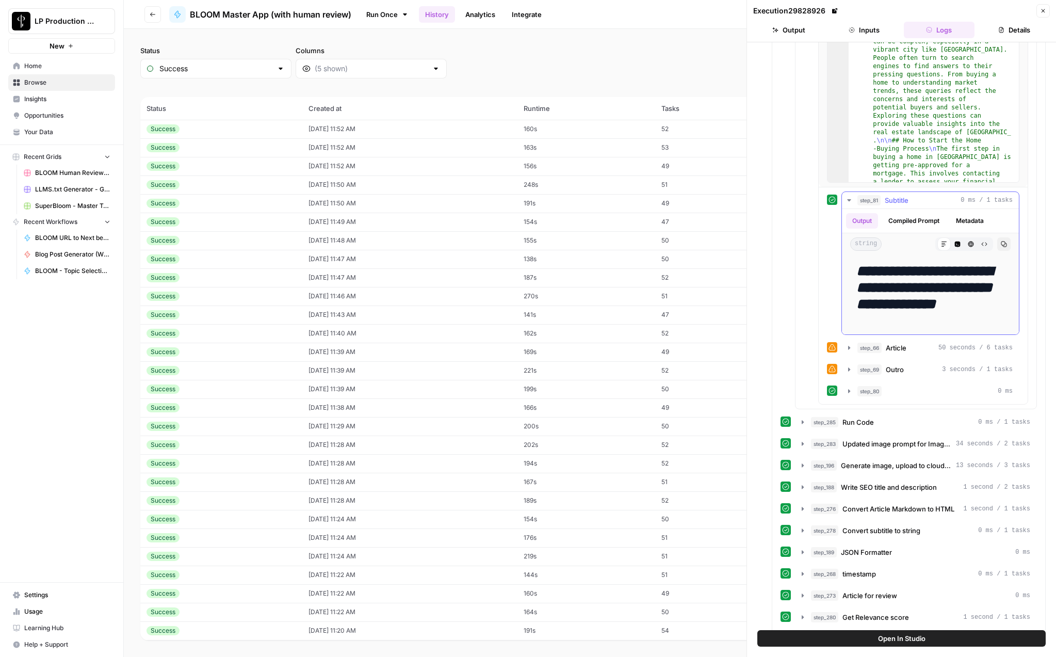
click at [916, 222] on button "Compiled Prompt" at bounding box center [913, 220] width 63 height 15
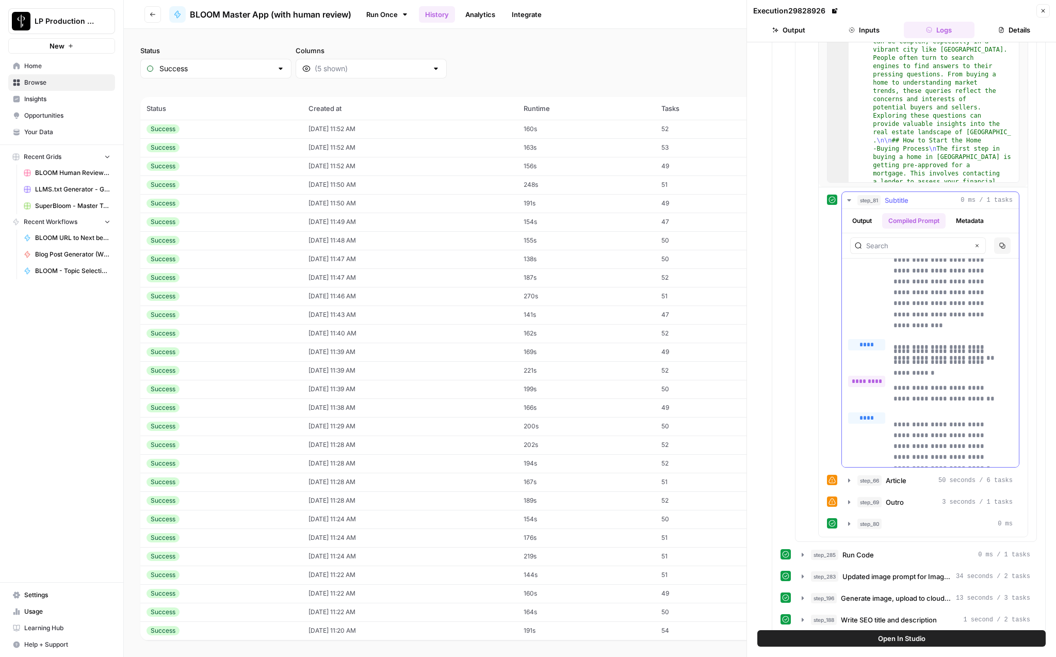
scroll to position [0, 0]
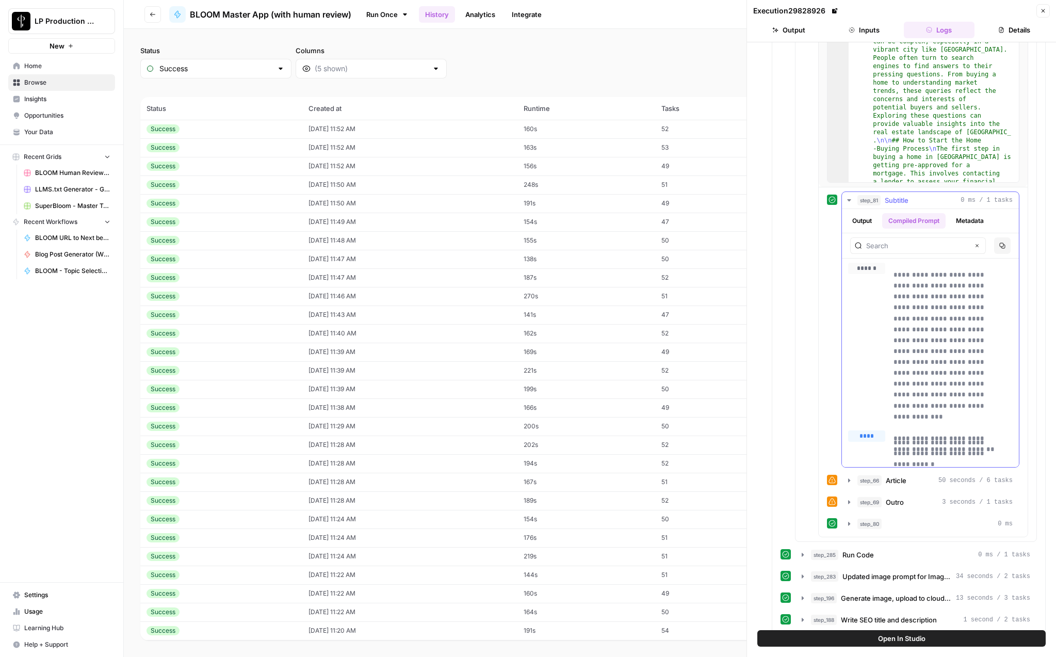
click at [851, 199] on icon "button" at bounding box center [849, 200] width 8 height 8
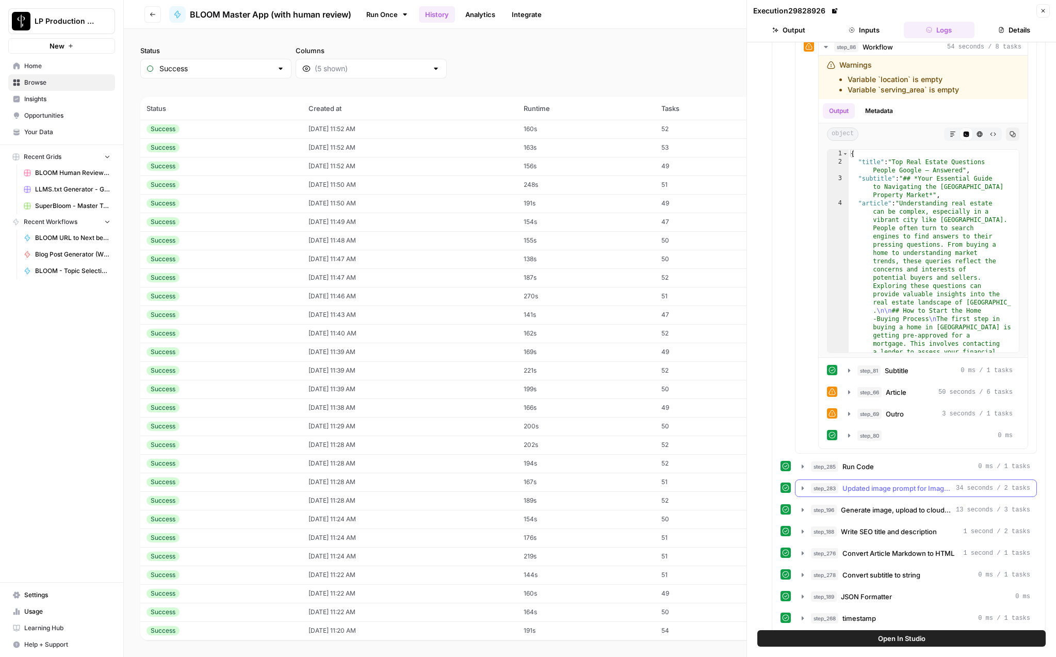
scroll to position [2834, 0]
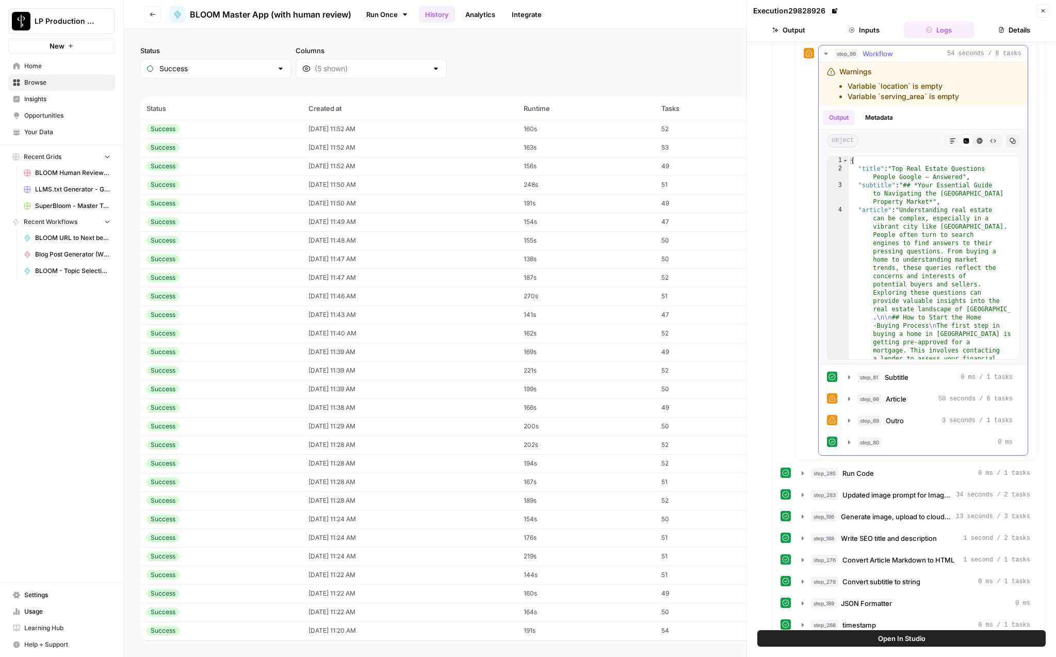
click at [885, 53] on span "Workflow" at bounding box center [877, 53] width 30 height 10
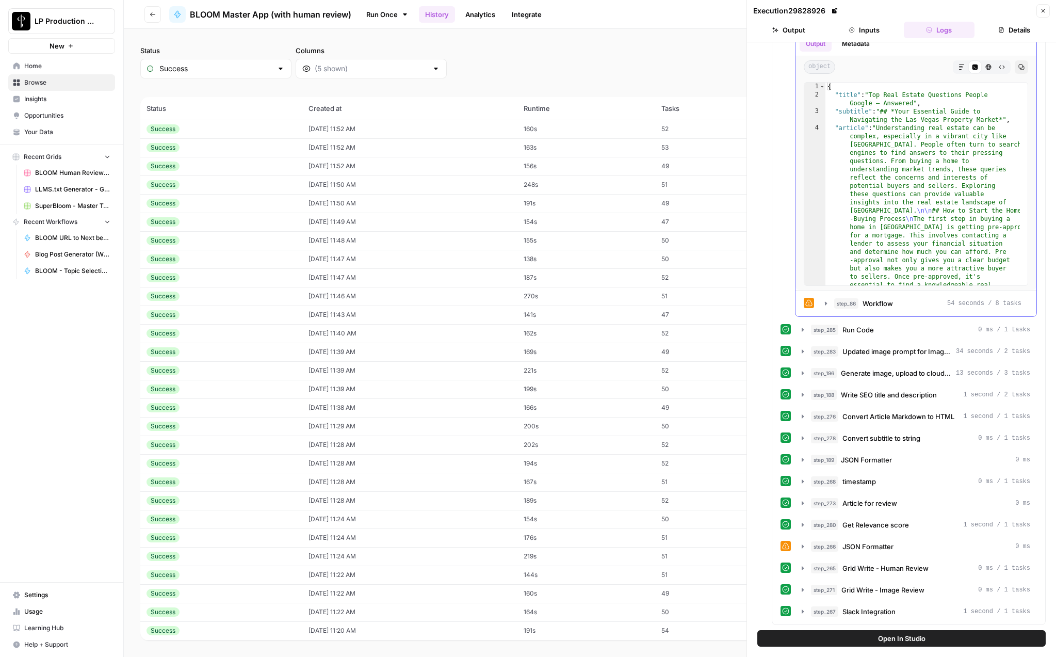
scroll to position [2584, 0]
click at [823, 303] on icon "button" at bounding box center [826, 303] width 8 height 8
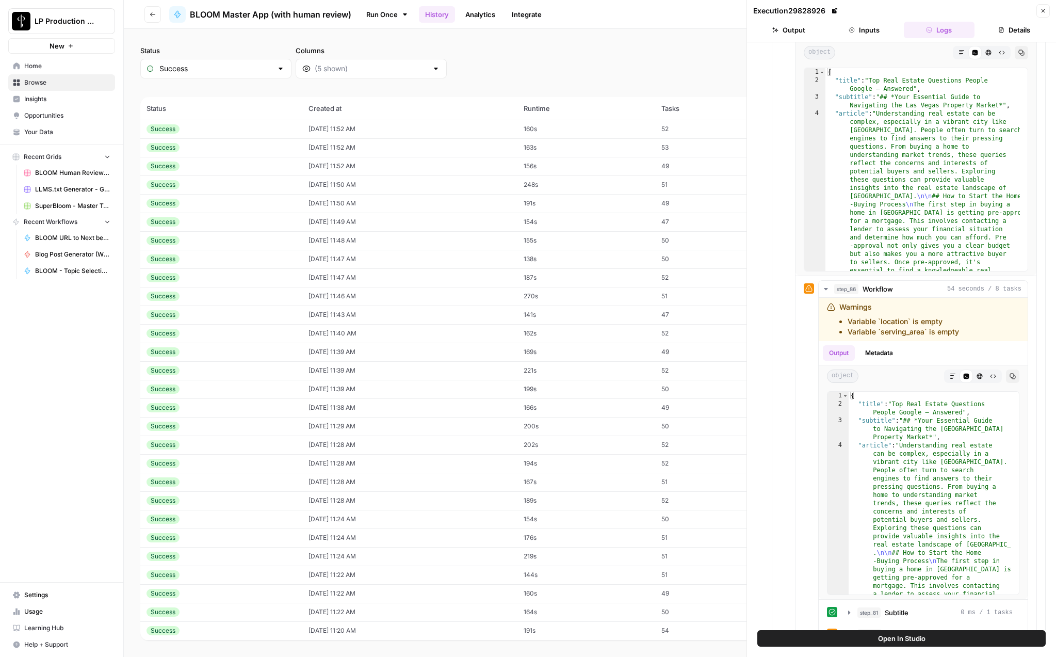
scroll to position [320, 0]
